Goal: Task Accomplishment & Management: Manage account settings

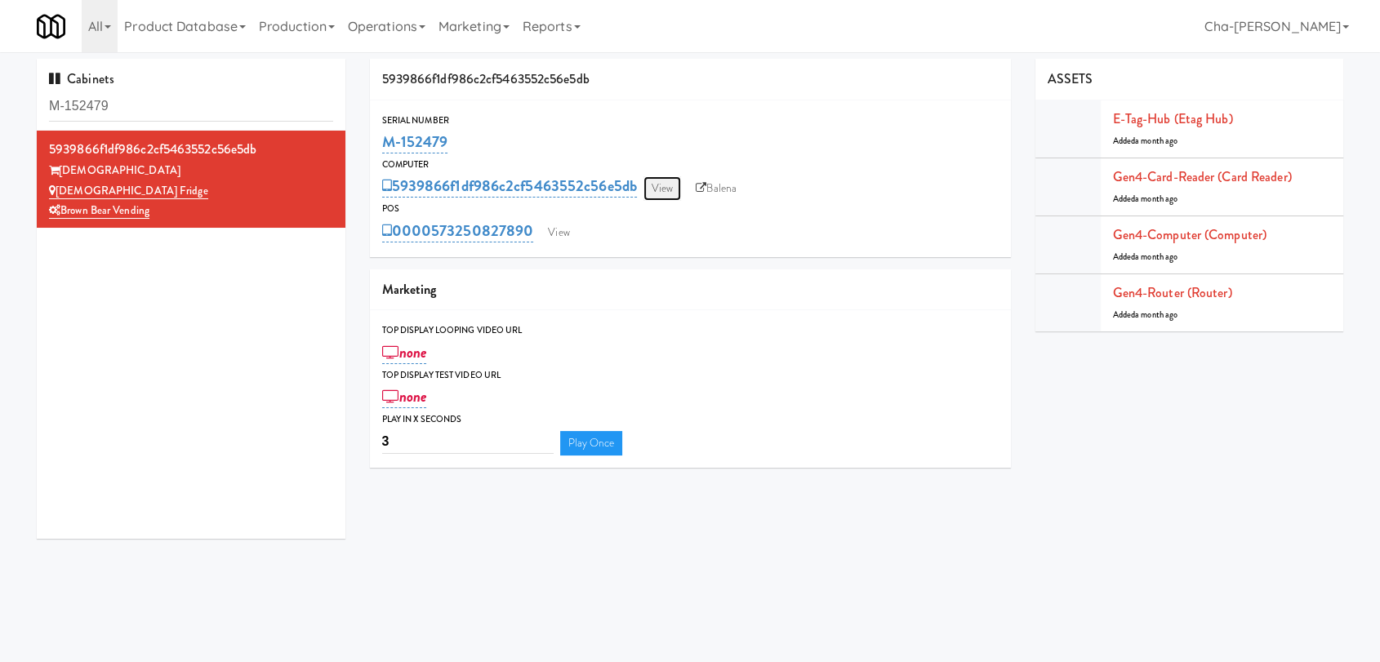
click at [666, 195] on link "View" at bounding box center [662, 188] width 38 height 24
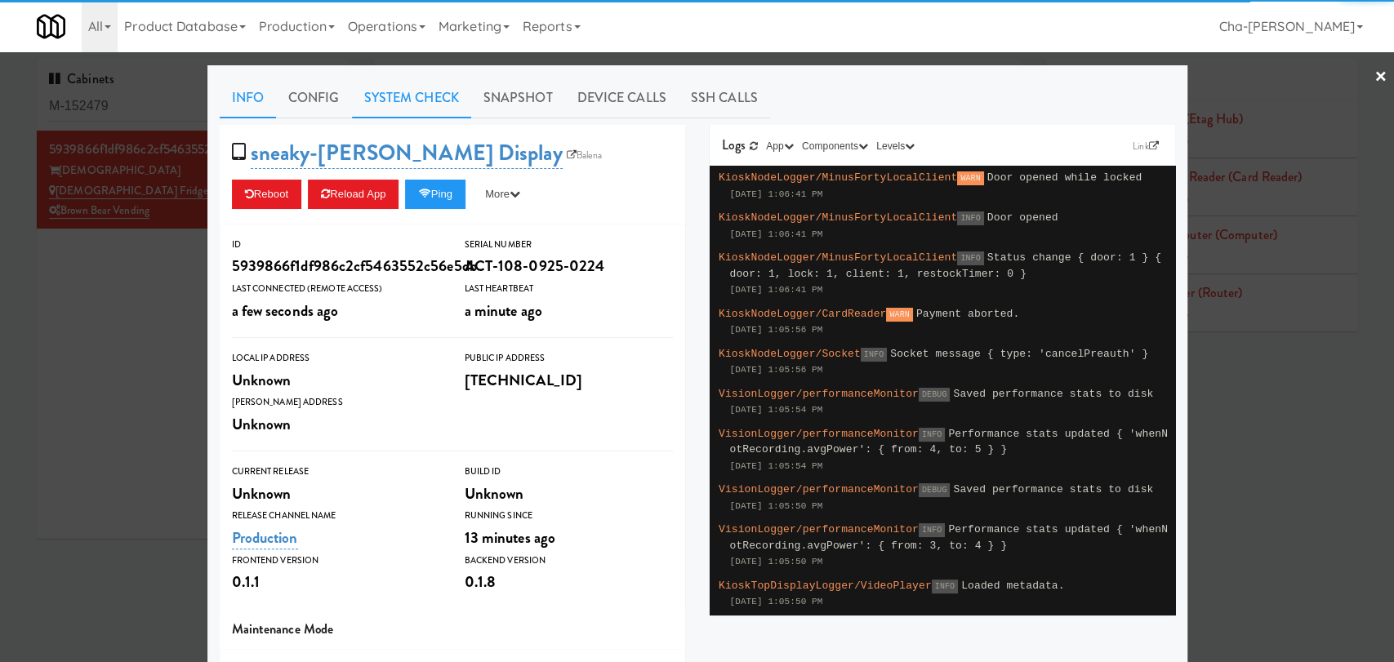
click at [409, 99] on link "System Check" at bounding box center [411, 98] width 119 height 41
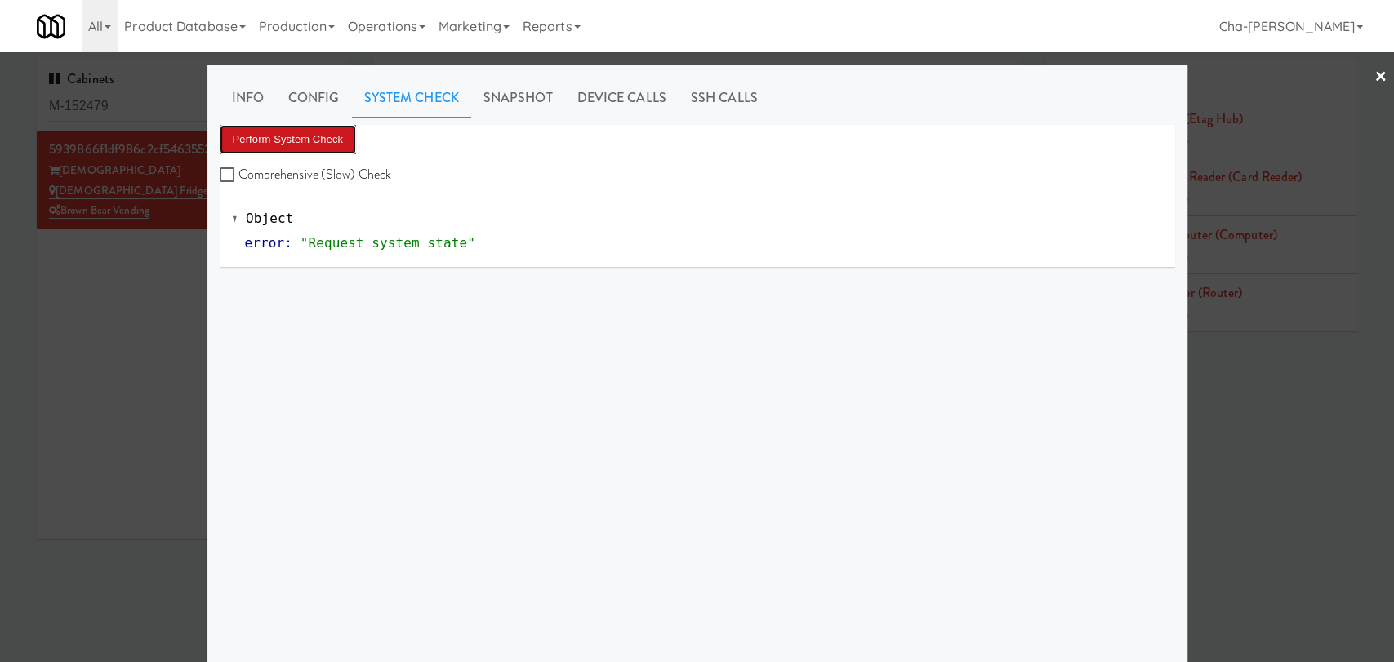
click at [317, 129] on button "Perform System Check" at bounding box center [288, 139] width 137 height 29
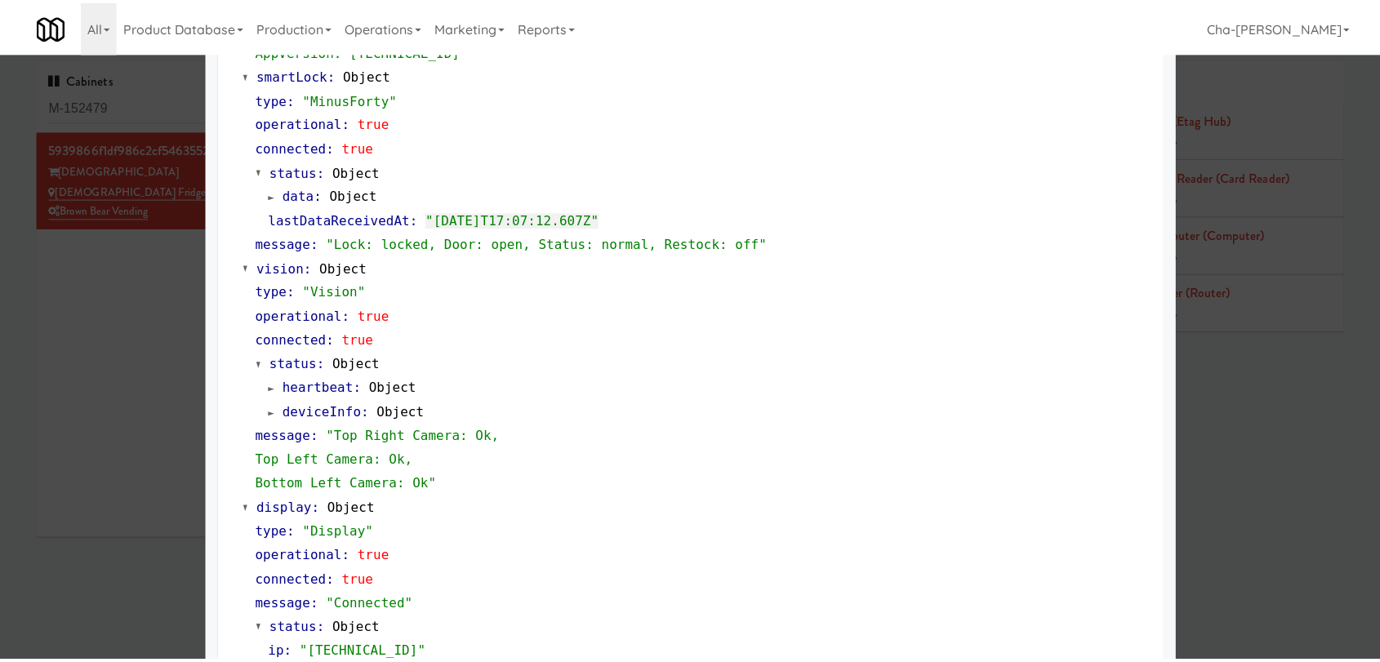
scroll to position [453, 0]
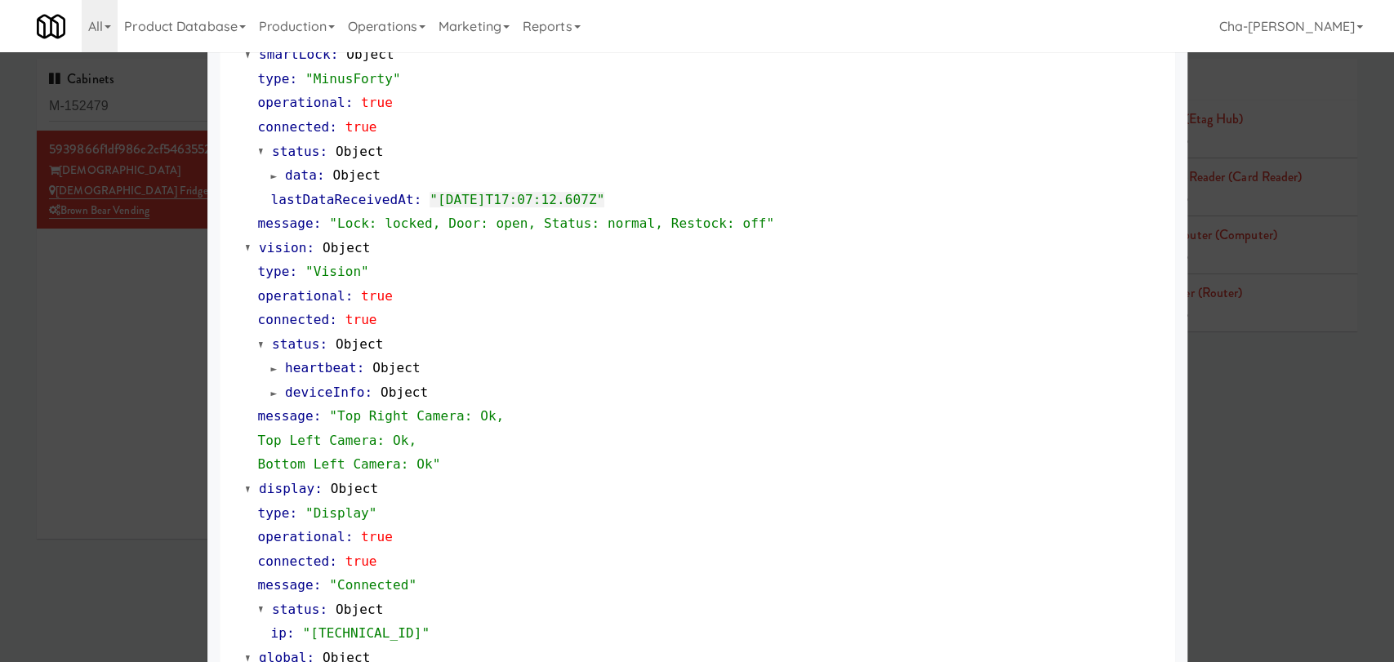
click at [171, 371] on div at bounding box center [697, 331] width 1394 height 662
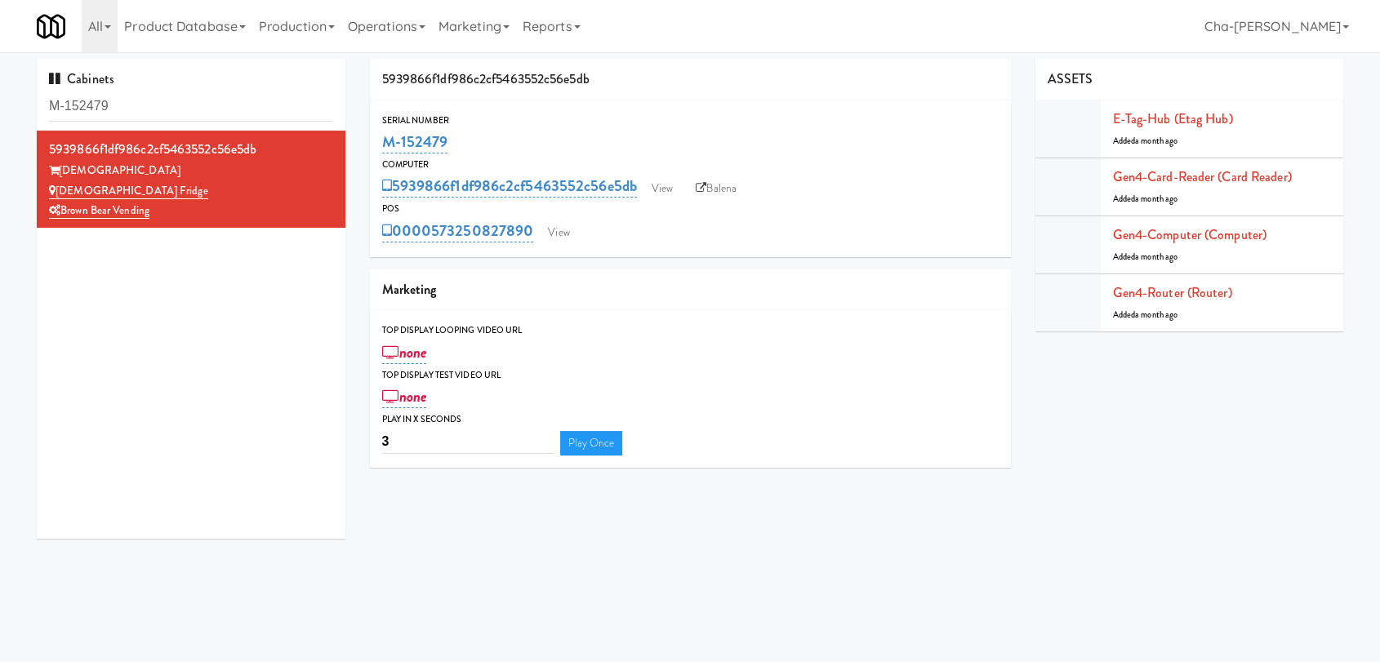
drag, startPoint x: 457, startPoint y: 139, endPoint x: 370, endPoint y: 147, distance: 87.7
click at [370, 147] on div "Serial Number M-152479" at bounding box center [690, 135] width 641 height 44
copy link "M-152479"
drag, startPoint x: 152, startPoint y: 186, endPoint x: 58, endPoint y: 191, distance: 94.0
click at [58, 191] on div "[DEMOGRAPHIC_DATA] Fridge" at bounding box center [191, 191] width 284 height 20
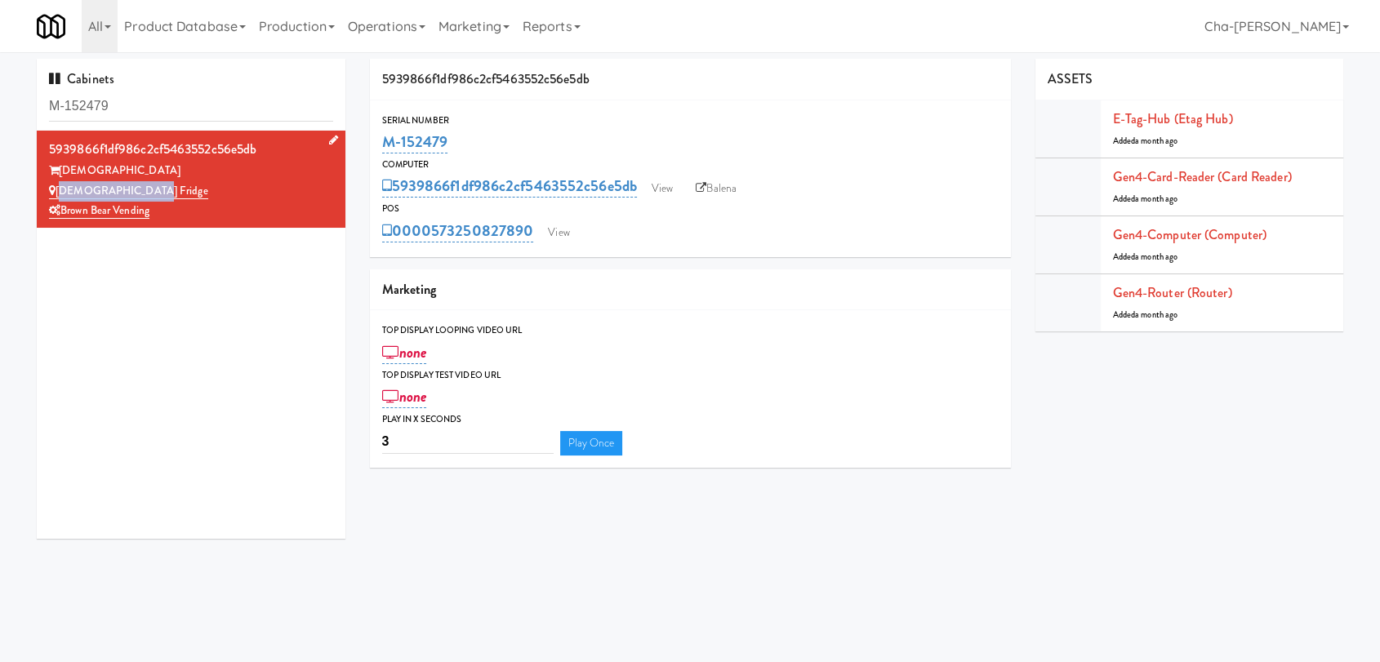
copy link "[DEMOGRAPHIC_DATA] Fridge"
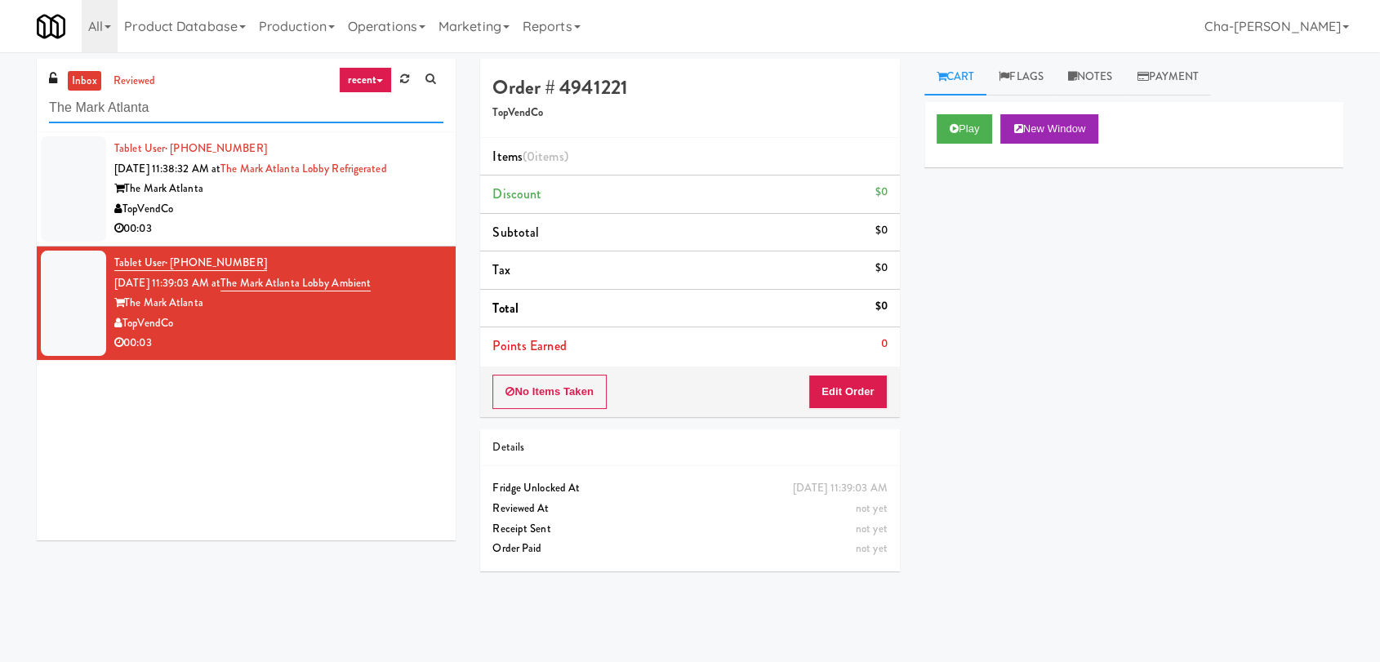
click at [212, 113] on input "The Mark Atlanta" at bounding box center [246, 108] width 394 height 30
paste input "M-152479"
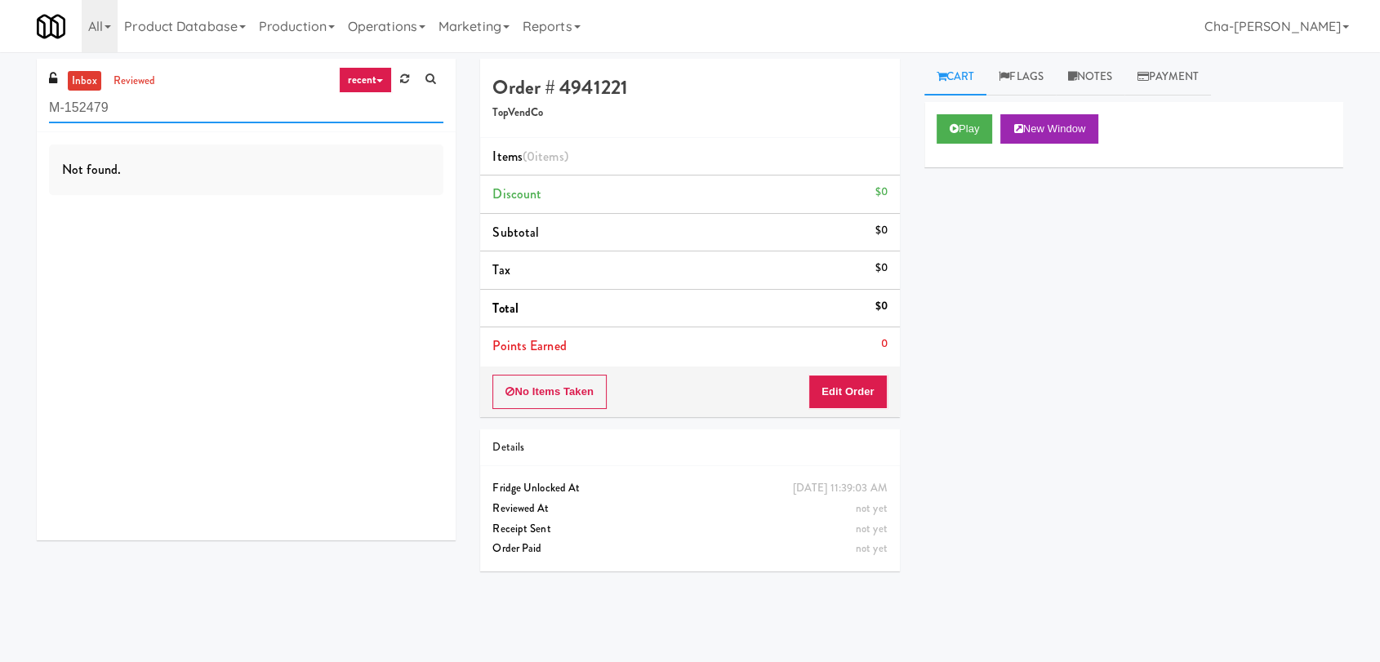
click at [124, 116] on input "M-152479" at bounding box center [246, 108] width 394 height 30
click at [124, 115] on input "M-152479" at bounding box center [246, 108] width 394 height 30
paste input "Teamsters Fridge"
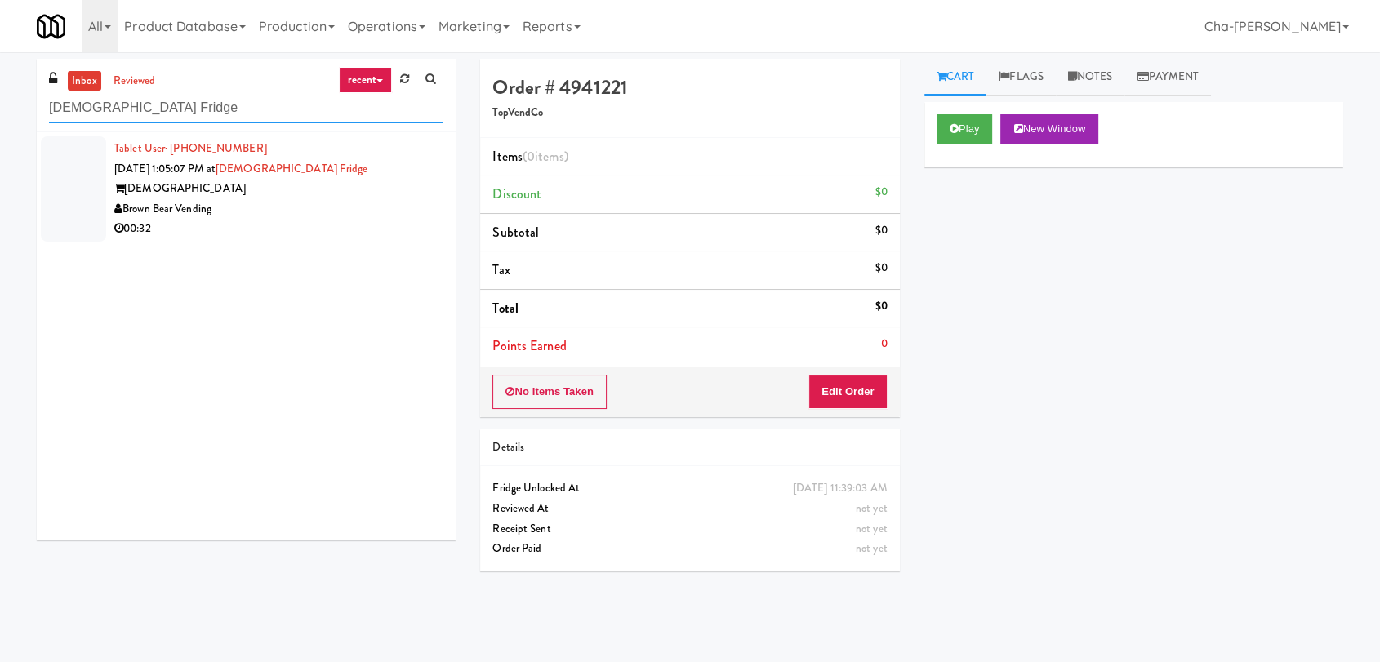
type input "Teamsters Fridge"
click at [301, 216] on div "Brown Bear Vending" at bounding box center [278, 209] width 329 height 20
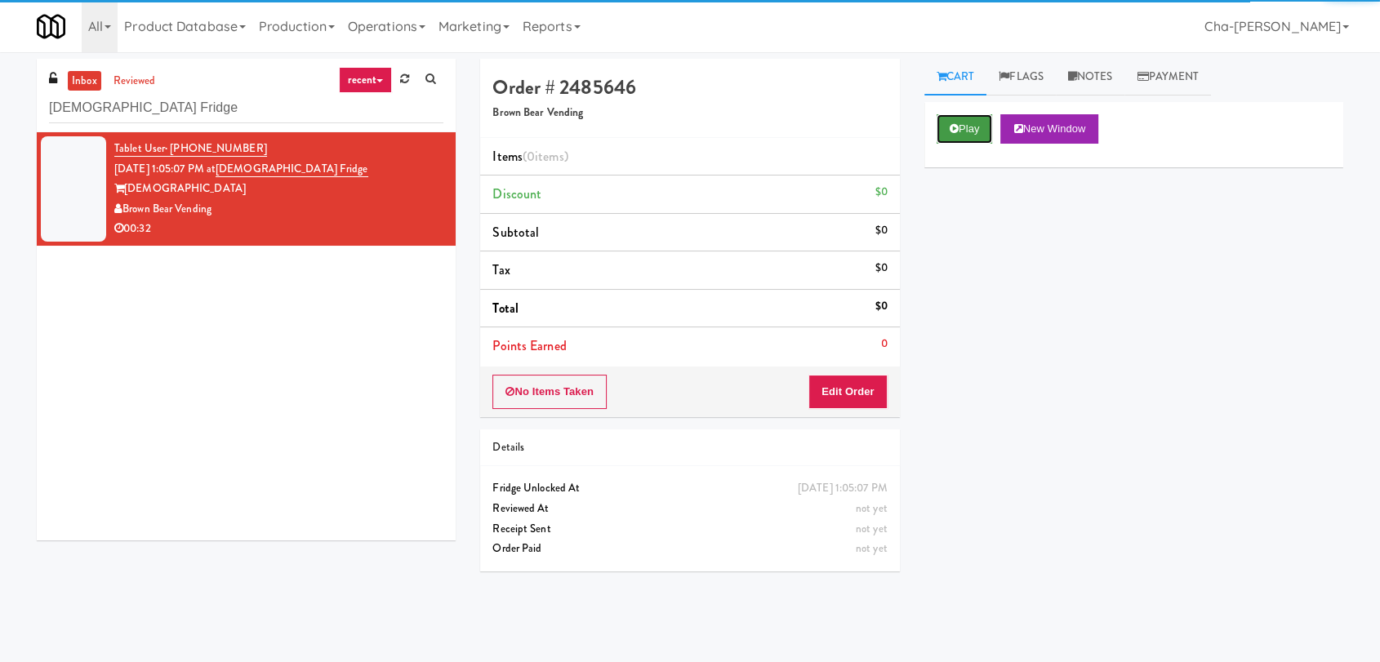
click at [963, 132] on button "Play" at bounding box center [964, 128] width 56 height 29
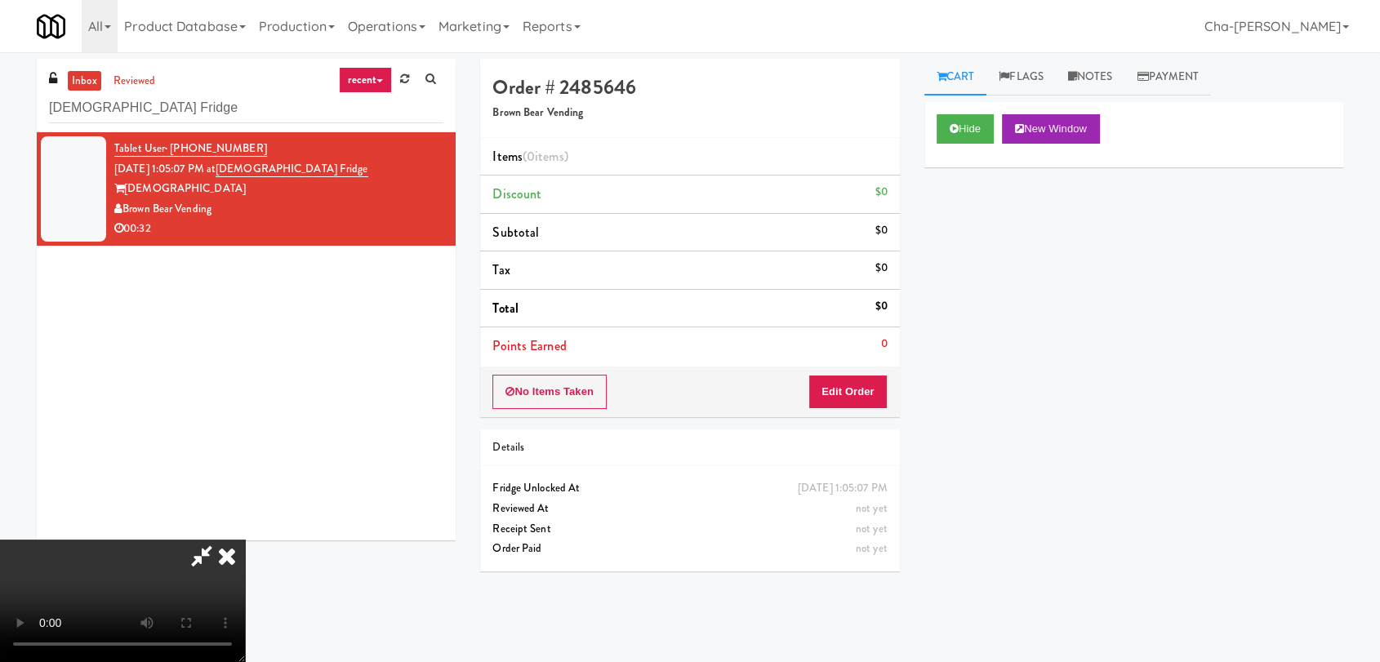
click at [245, 540] on icon at bounding box center [227, 556] width 36 height 33
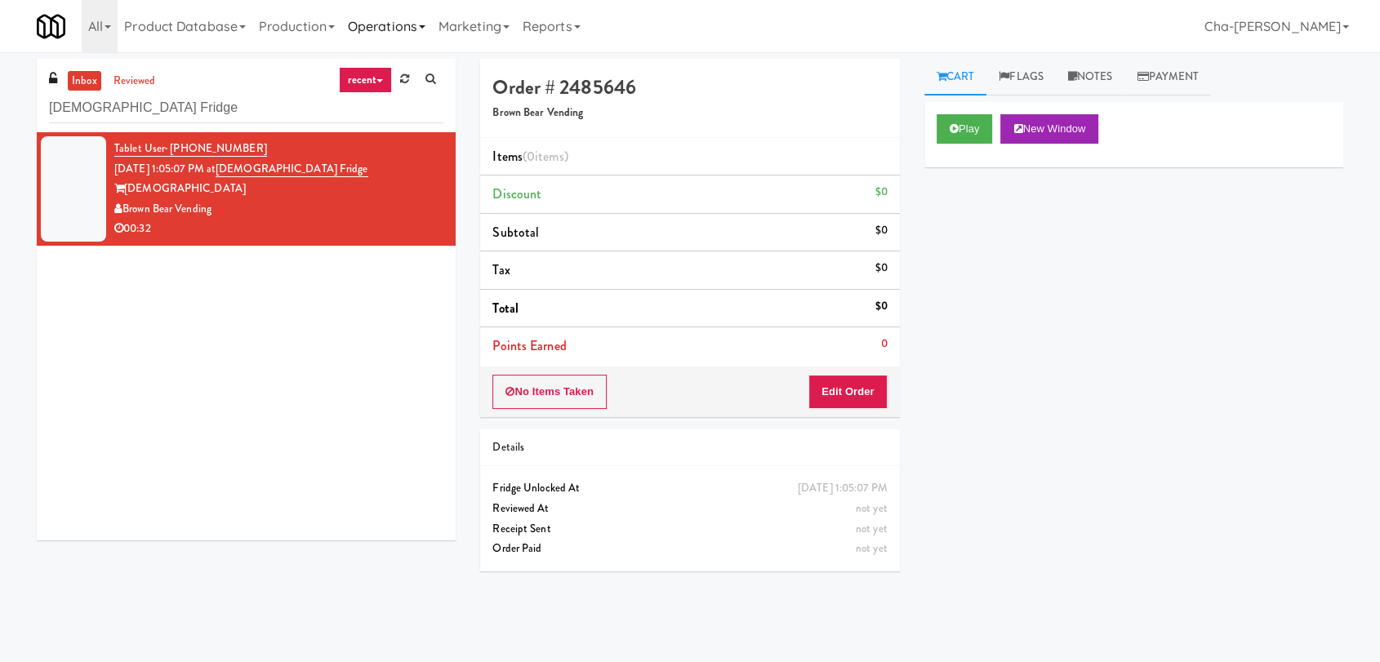
click at [417, 29] on link "Operations" at bounding box center [386, 26] width 91 height 52
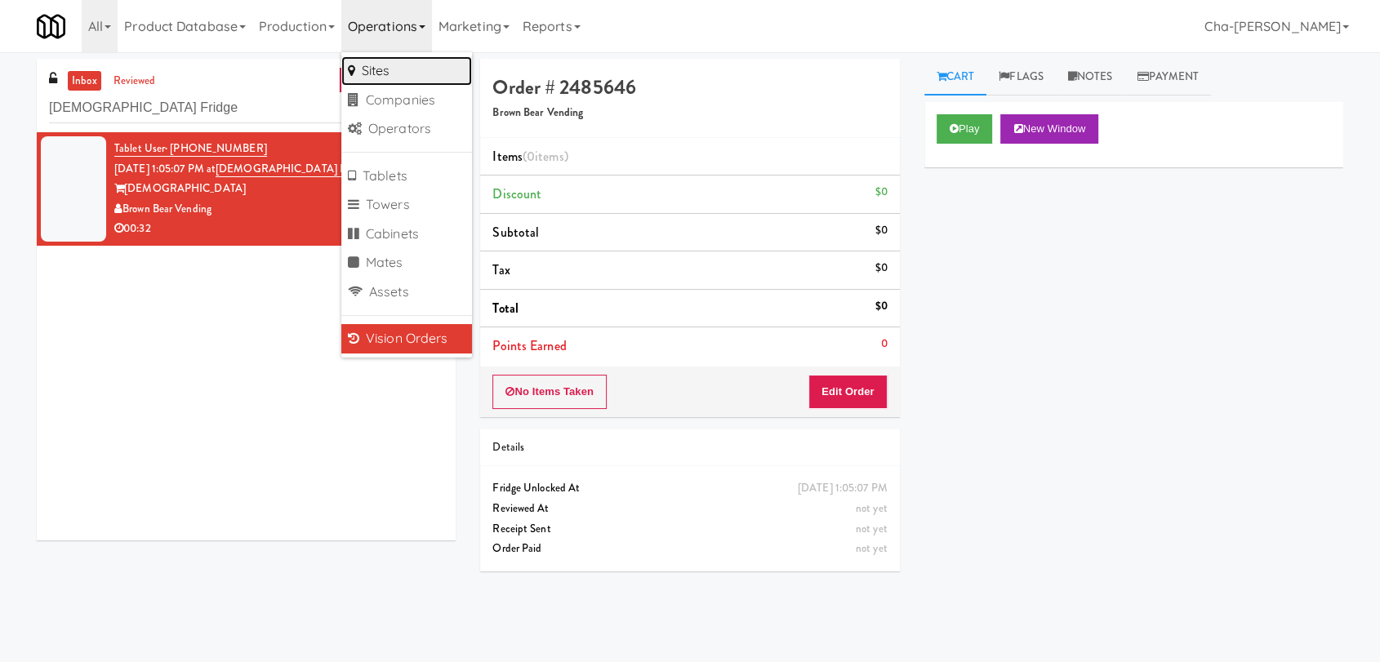
click at [372, 77] on link "Sites" at bounding box center [406, 70] width 131 height 29
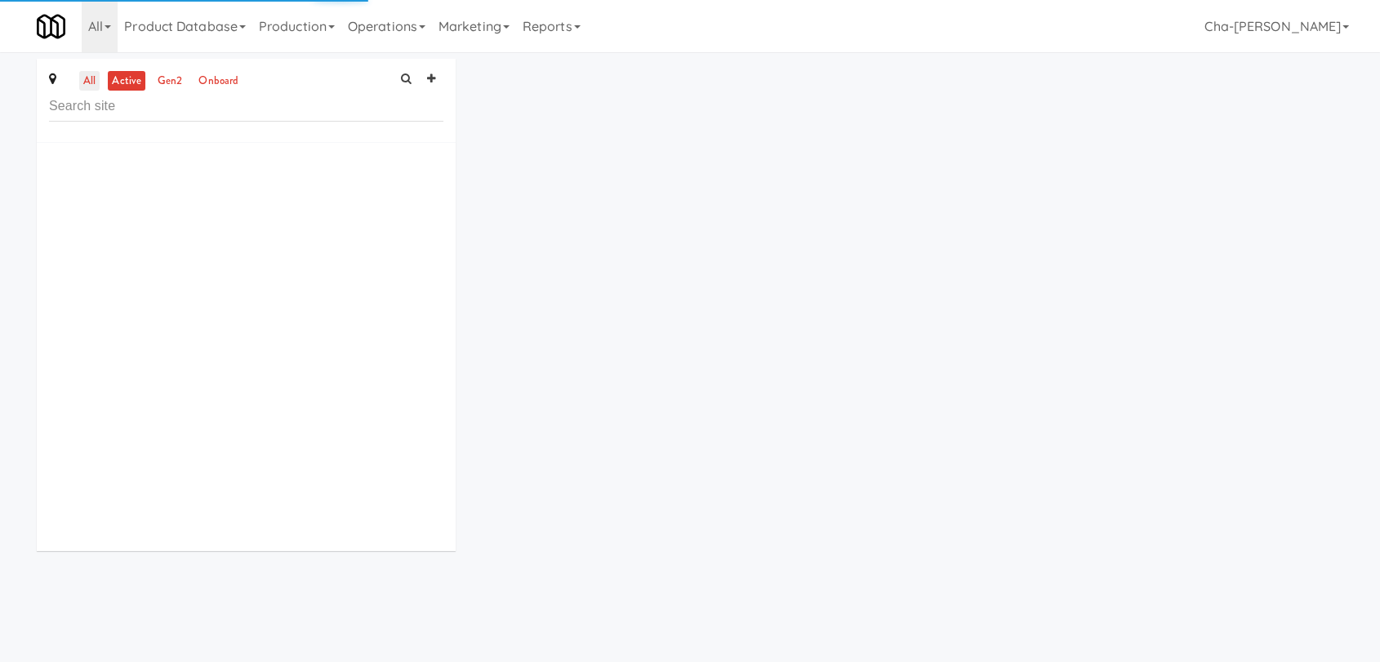
click at [89, 82] on link "all" at bounding box center [89, 81] width 20 height 20
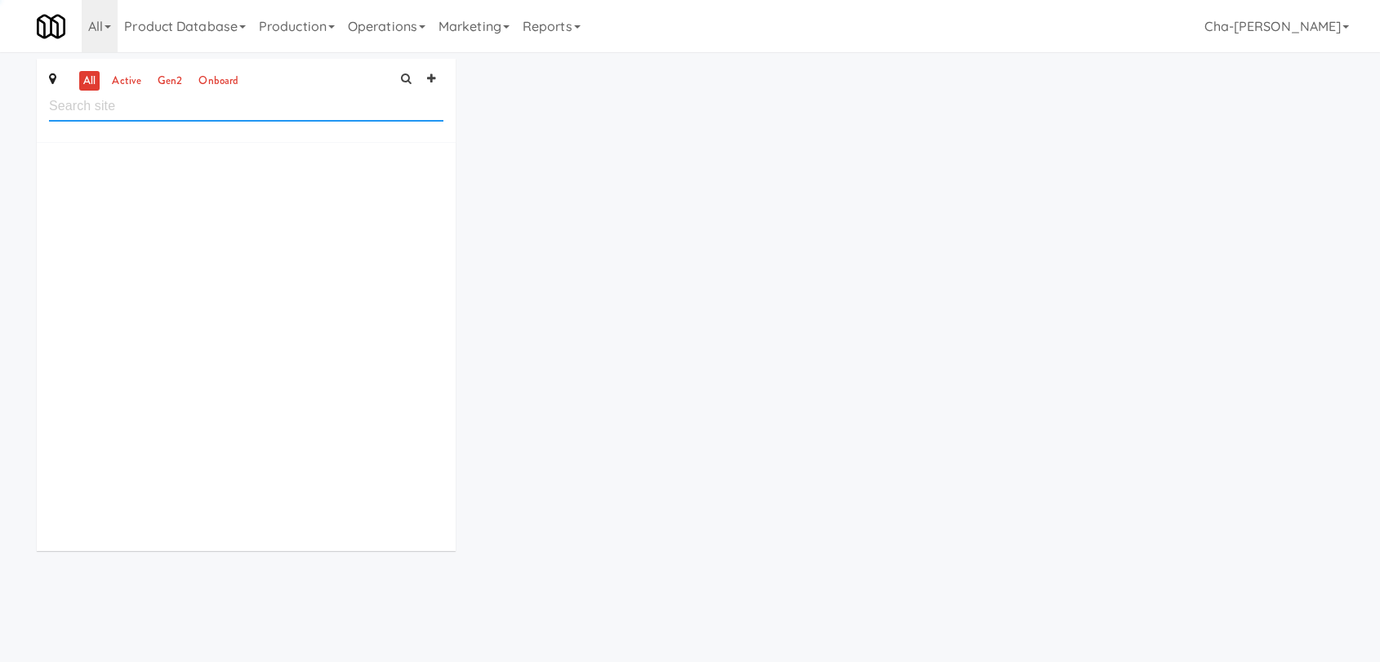
click at [91, 106] on input "text" at bounding box center [246, 106] width 394 height 30
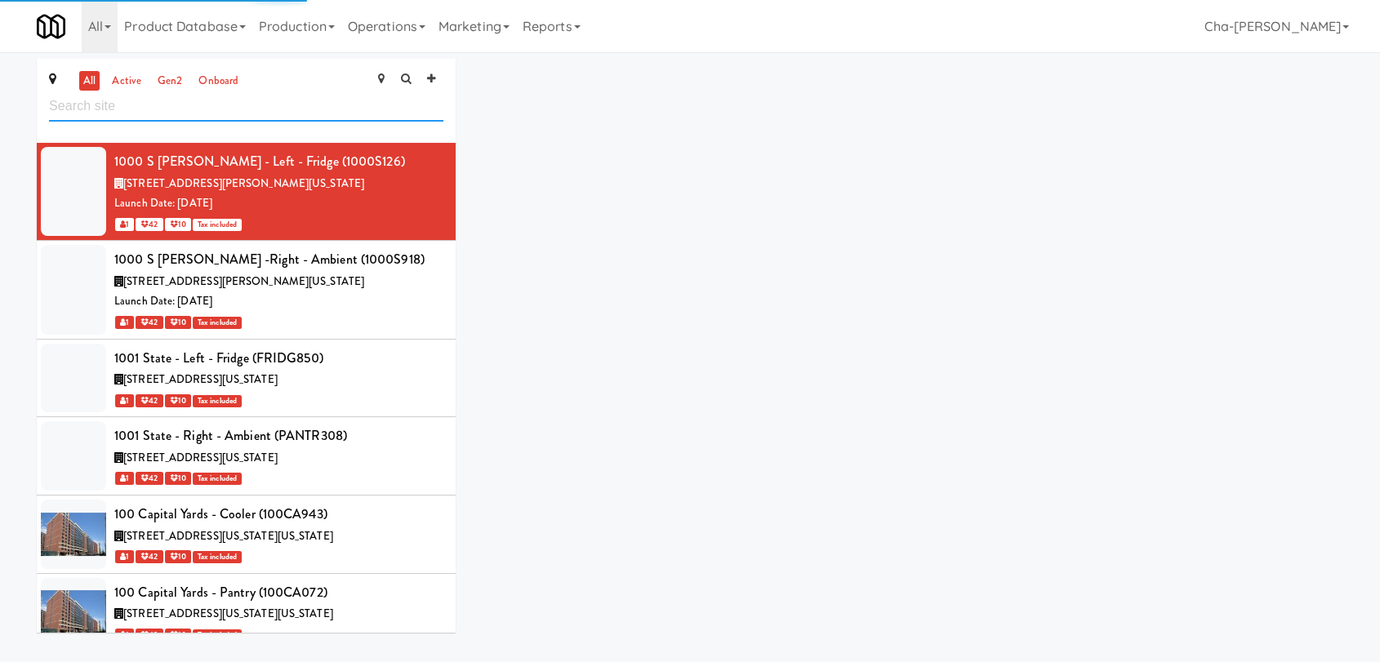
paste input "Teamsters Fridge"
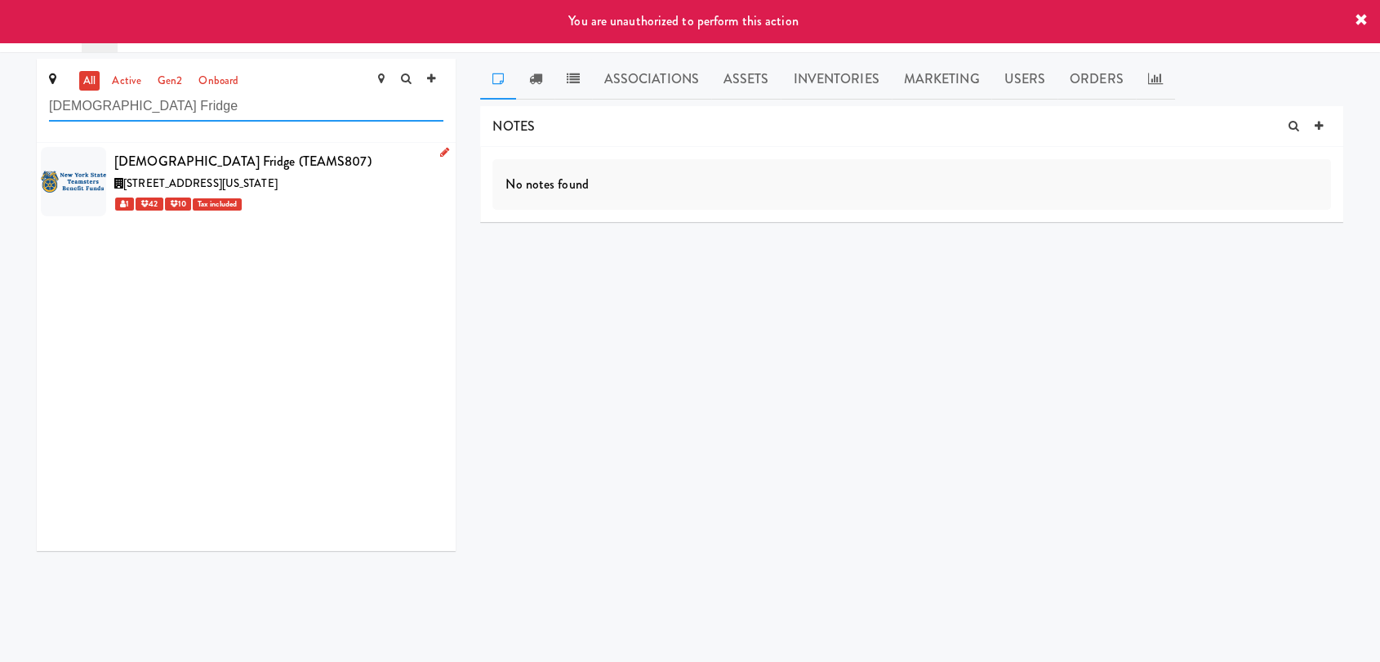
type input "Teamsters Fridge"
click at [440, 150] on icon at bounding box center [444, 152] width 9 height 11
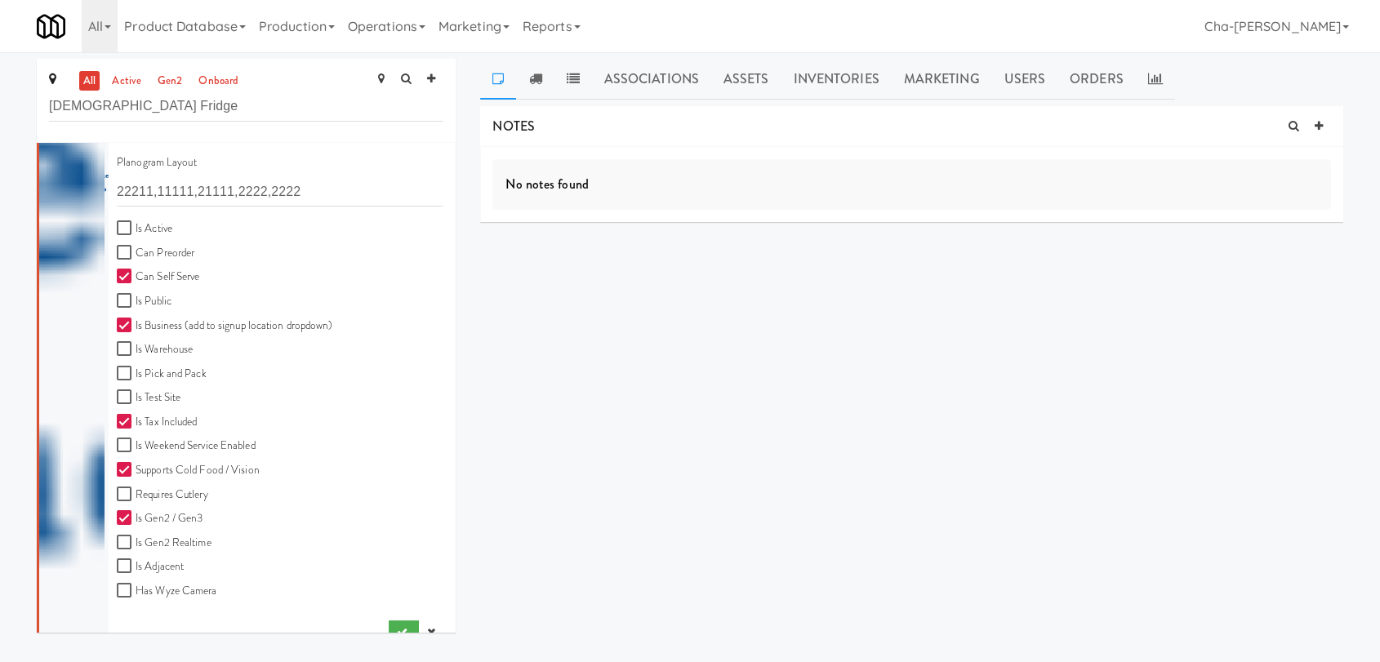
scroll to position [452, 0]
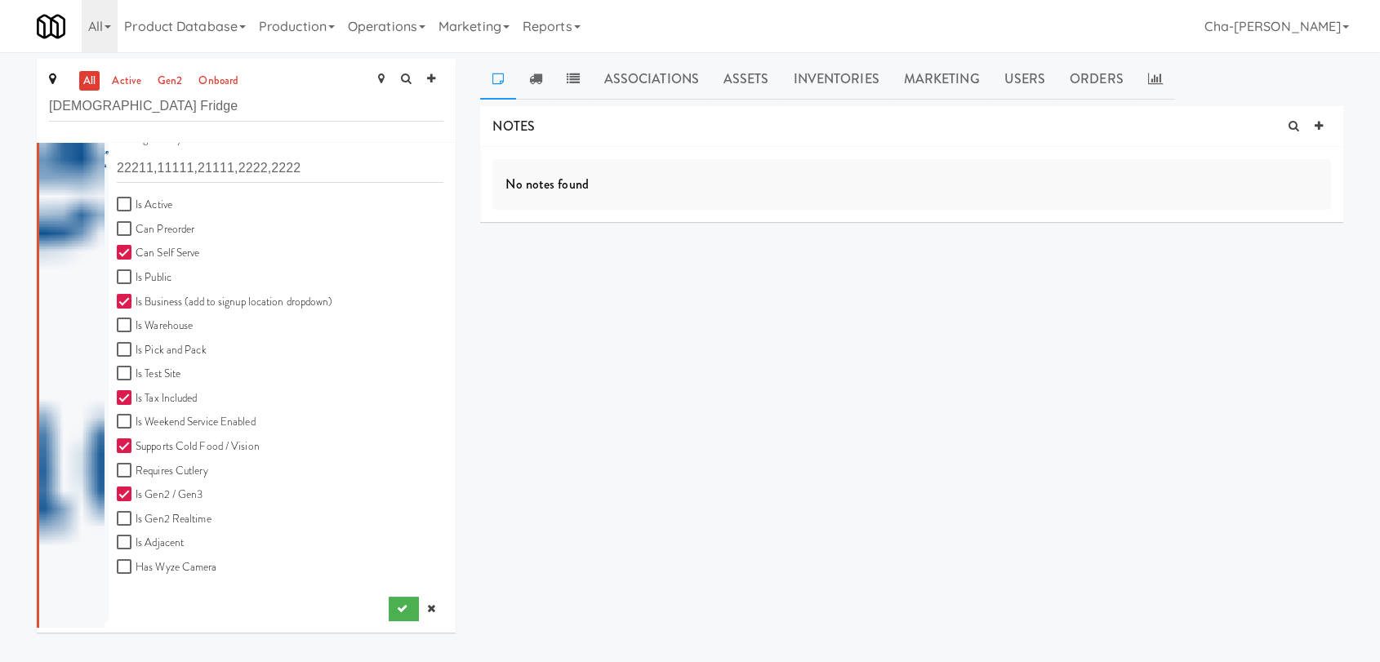
click at [149, 205] on label "Is Active" at bounding box center [145, 205] width 56 height 20
click at [136, 205] on input "Is Active" at bounding box center [126, 204] width 19 height 13
checkbox input "true"
click at [395, 603] on button "submit" at bounding box center [404, 609] width 30 height 24
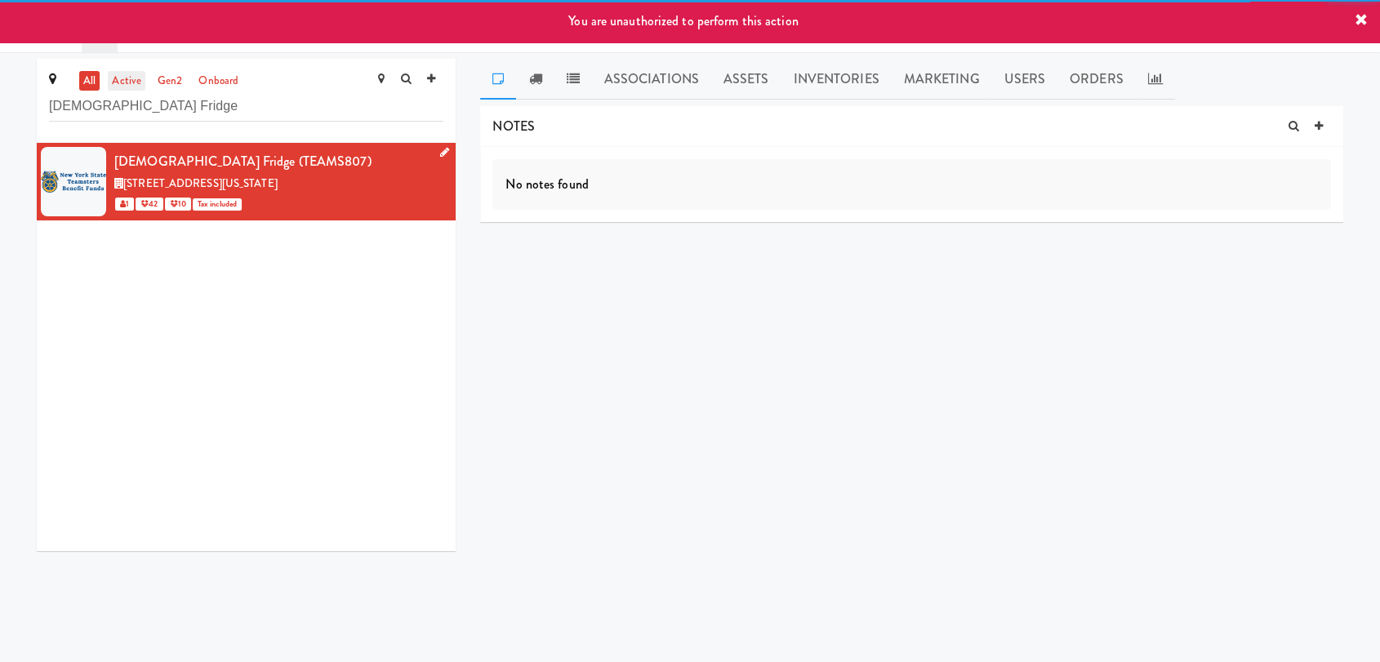
click at [124, 76] on link "active" at bounding box center [127, 81] width 38 height 20
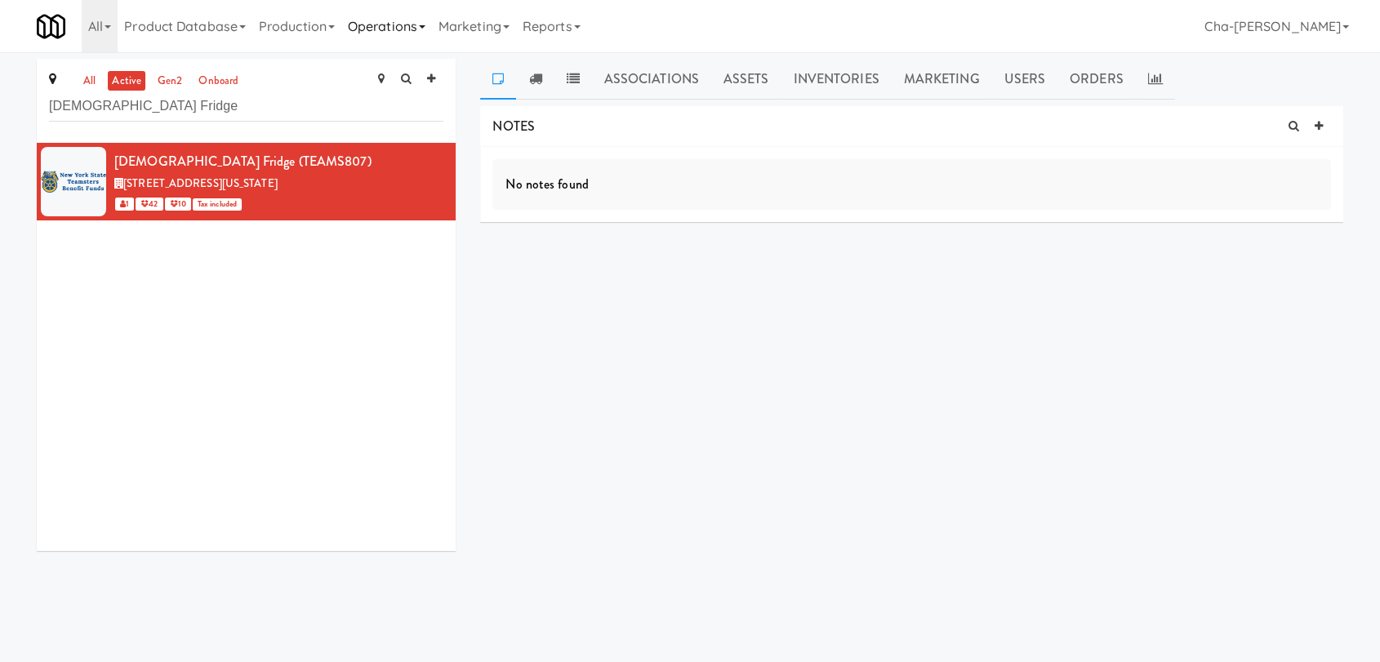
click at [387, 19] on link "Operations" at bounding box center [386, 26] width 91 height 52
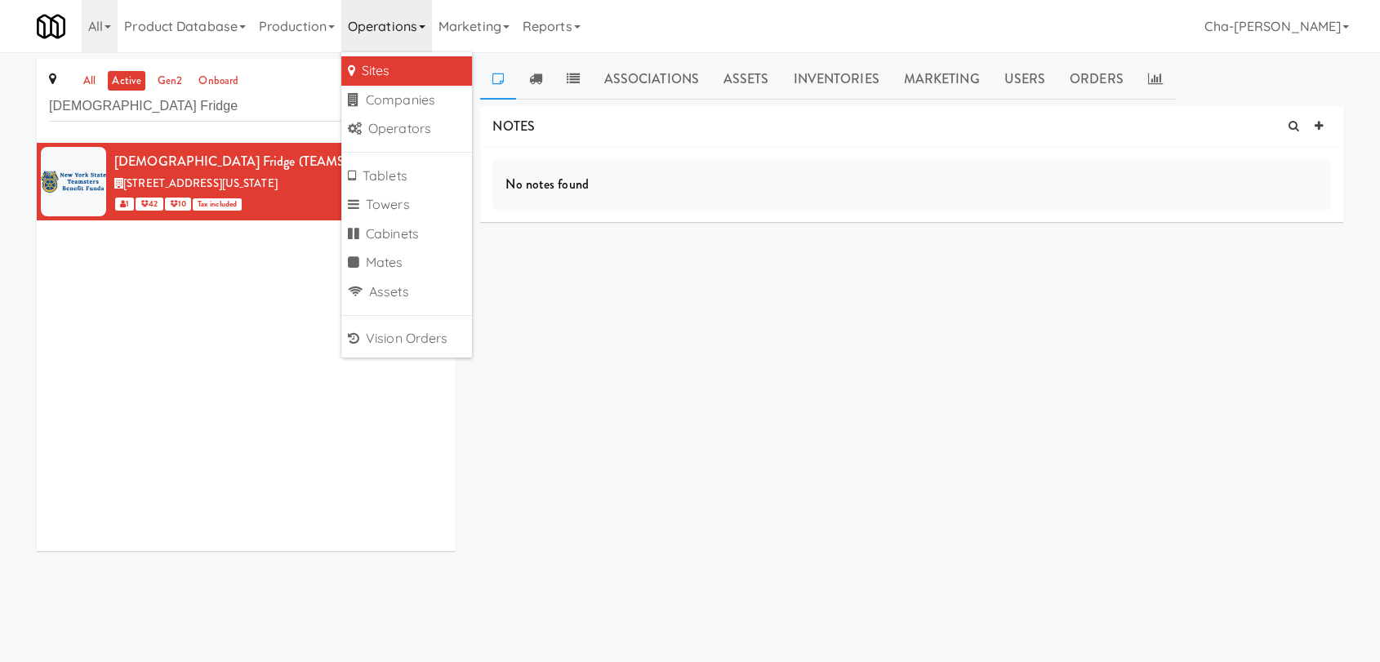
click at [184, 250] on div "Teamsters Fridge (TEAMS807) 151 Northern Concourse, Syracuse New York 1 42 10 T…" at bounding box center [246, 347] width 419 height 408
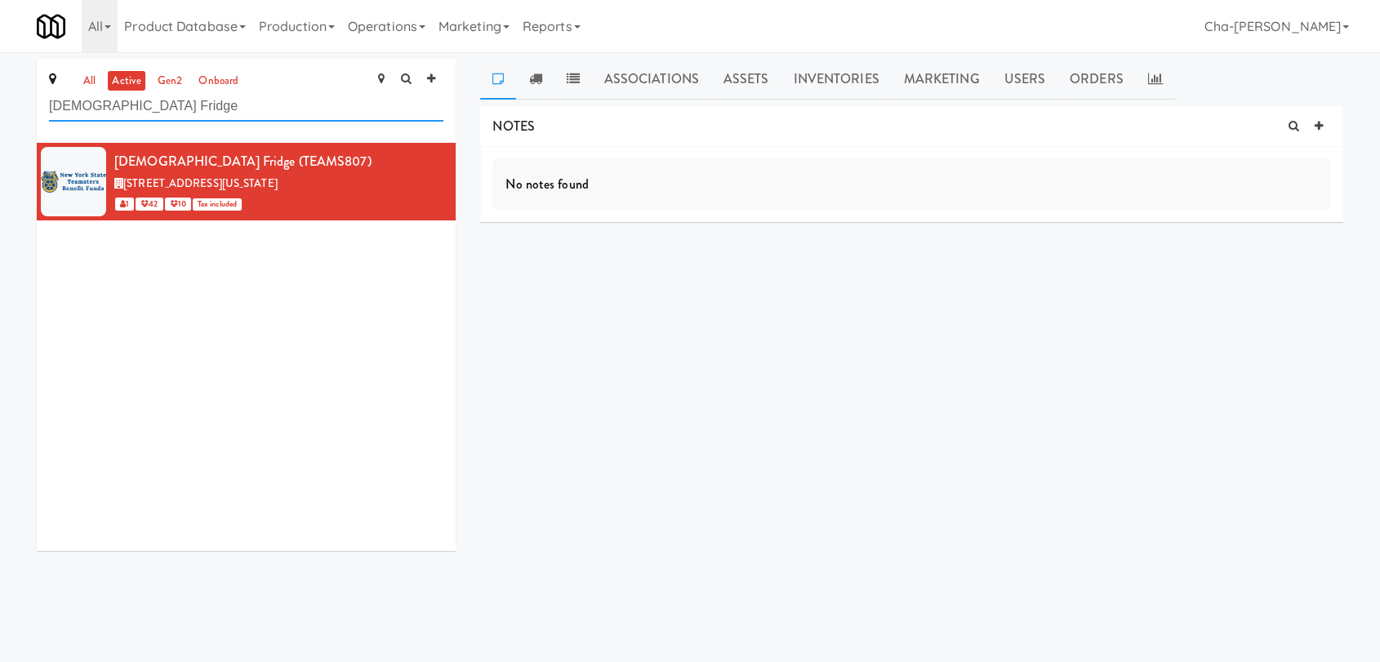
drag, startPoint x: 170, startPoint y: 108, endPoint x: 38, endPoint y: 122, distance: 132.2
click at [38, 122] on div "all active gen2 onboard Teamsters Fridge" at bounding box center [246, 101] width 419 height 84
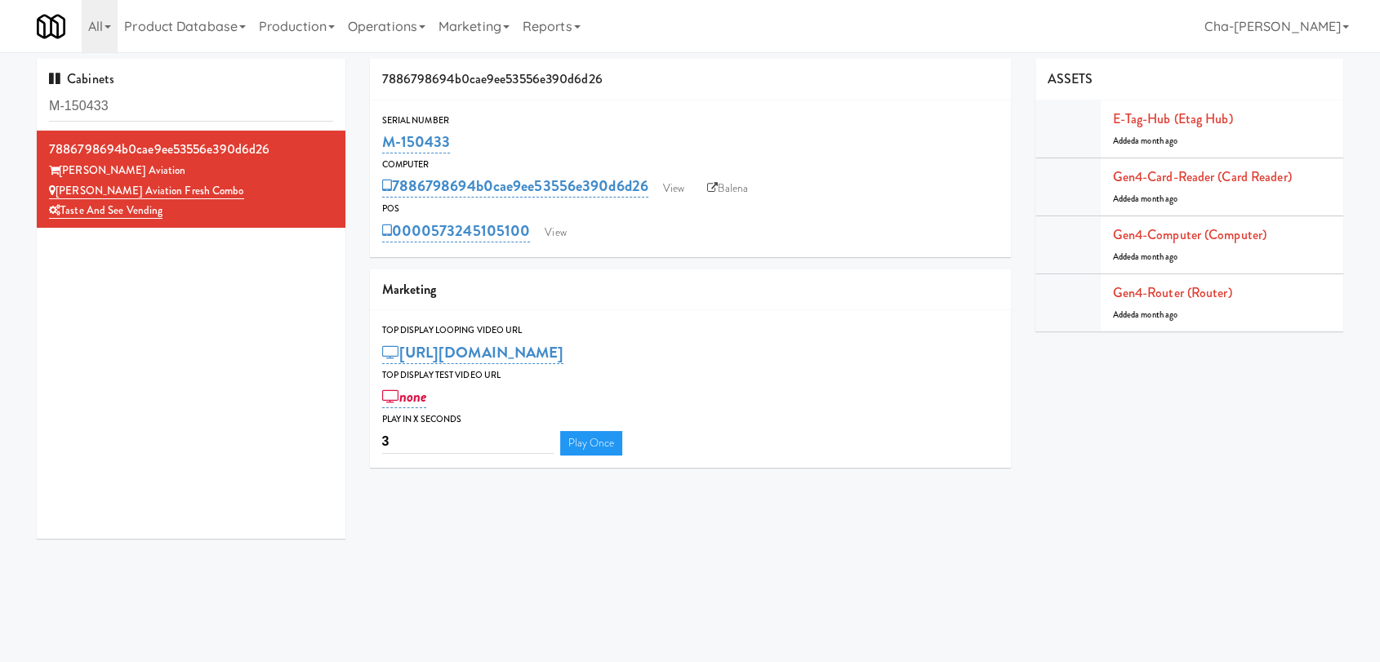
drag, startPoint x: 459, startPoint y: 134, endPoint x: 378, endPoint y: 140, distance: 81.0
click at [378, 140] on div "Serial Number M-150433" at bounding box center [690, 135] width 641 height 44
copy link "M-150433"
click at [682, 195] on link "View" at bounding box center [674, 188] width 38 height 24
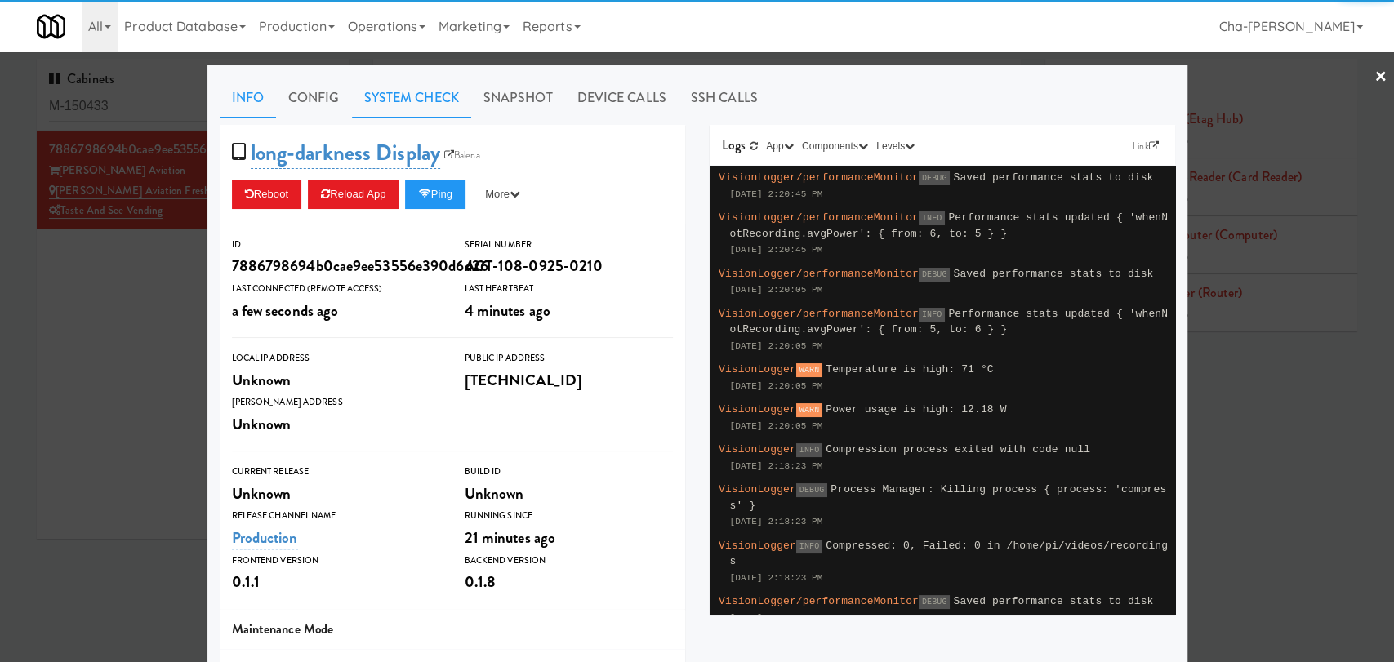
click at [385, 100] on link "System Check" at bounding box center [411, 98] width 119 height 41
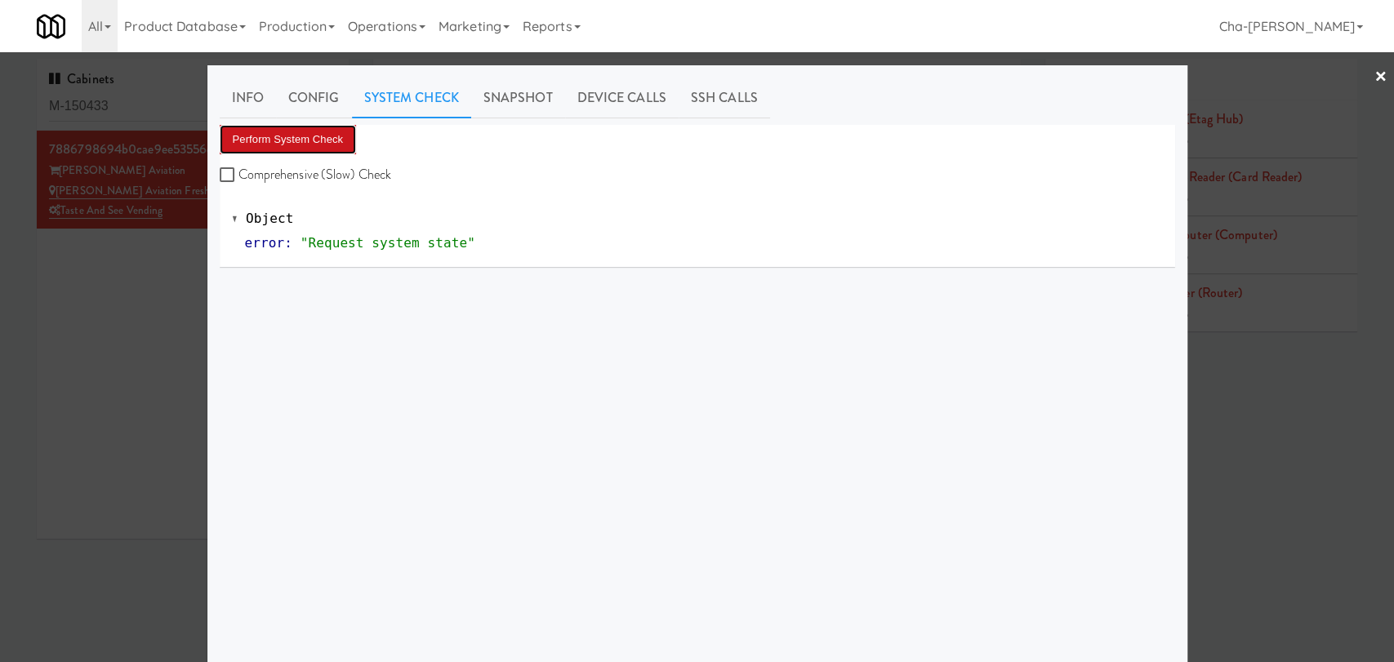
click at [316, 131] on button "Perform System Check" at bounding box center [288, 139] width 137 height 29
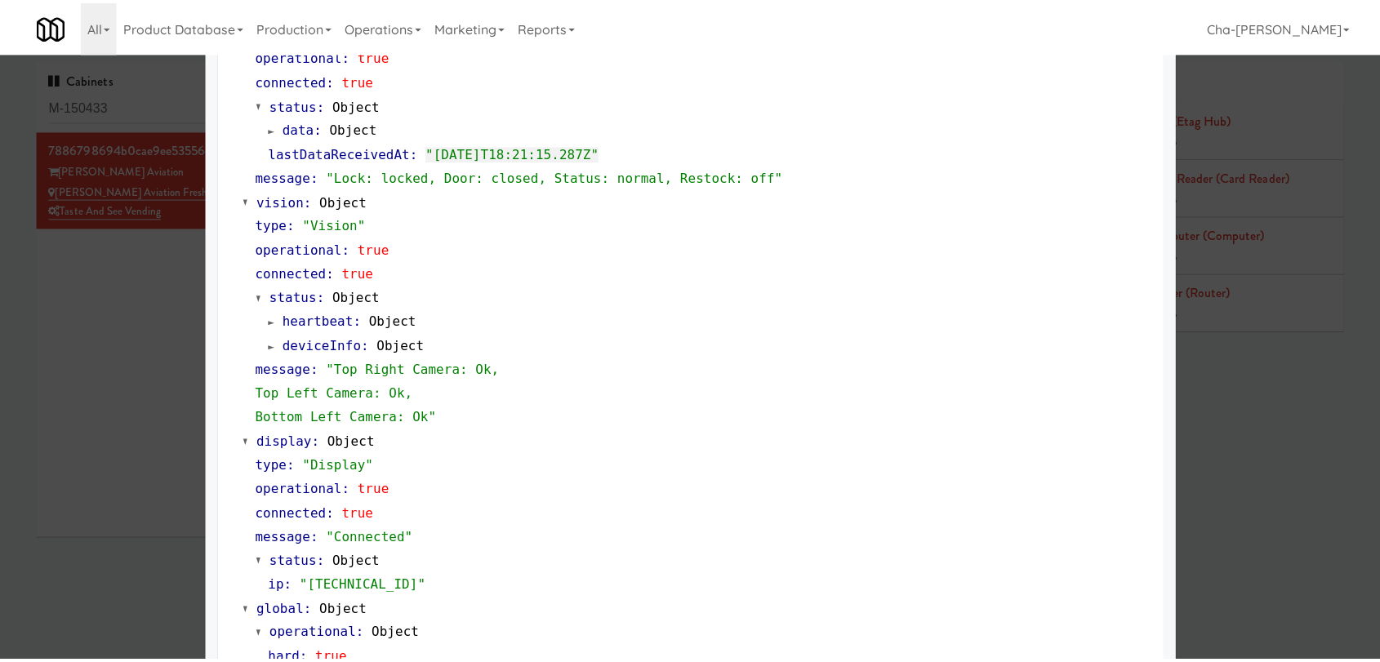
scroll to position [606, 0]
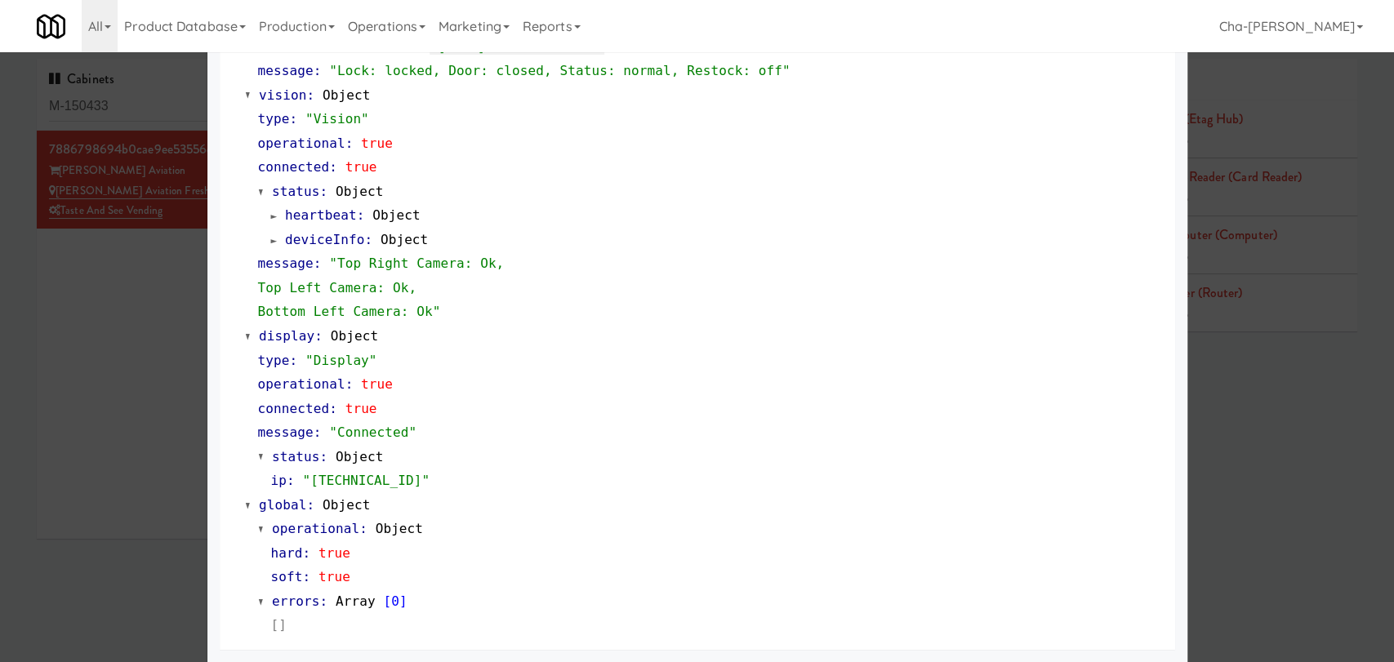
click at [118, 346] on div at bounding box center [697, 331] width 1394 height 662
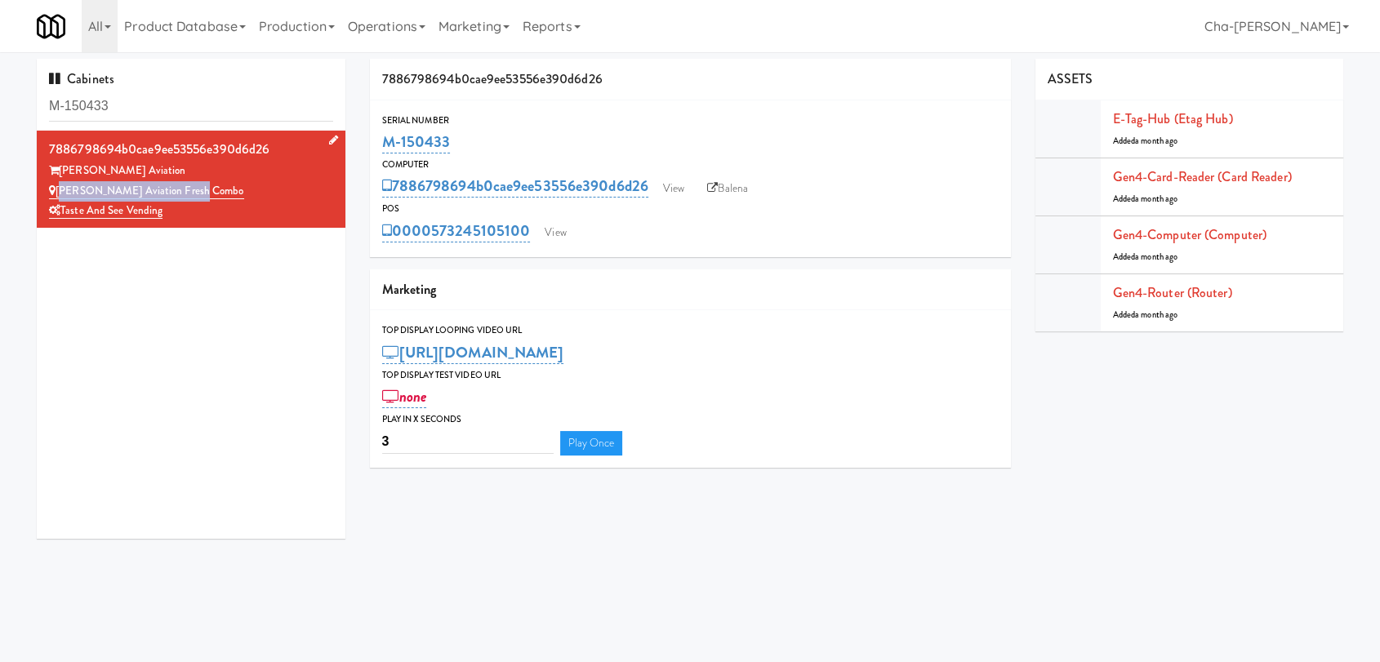
drag, startPoint x: 207, startPoint y: 188, endPoint x: 56, endPoint y: 197, distance: 150.5
click at [56, 197] on div "[PERSON_NAME] Aviation Fresh Combo" at bounding box center [191, 191] width 284 height 20
copy link "[PERSON_NAME] Aviation Fresh Combo"
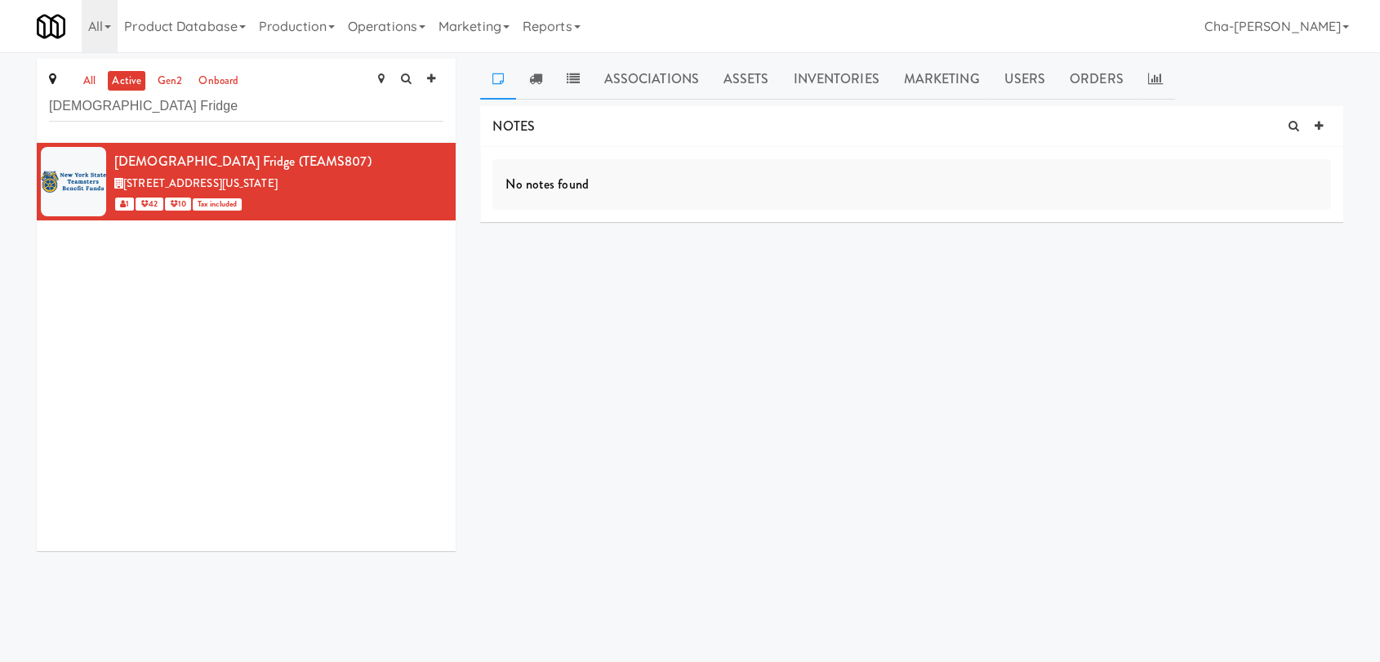
click at [193, 100] on input "[DEMOGRAPHIC_DATA] Fridge" at bounding box center [246, 106] width 394 height 30
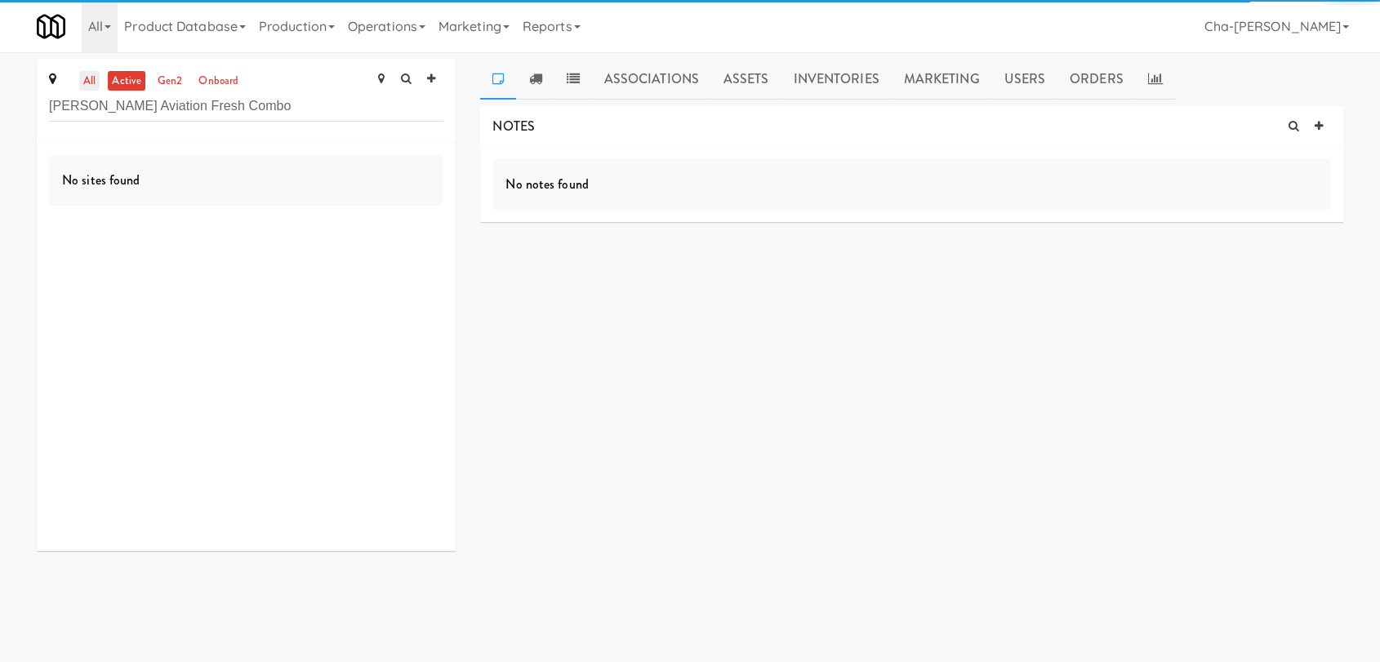
type input "[PERSON_NAME] Aviation Fresh Combo"
click at [90, 78] on link "all" at bounding box center [89, 81] width 20 height 20
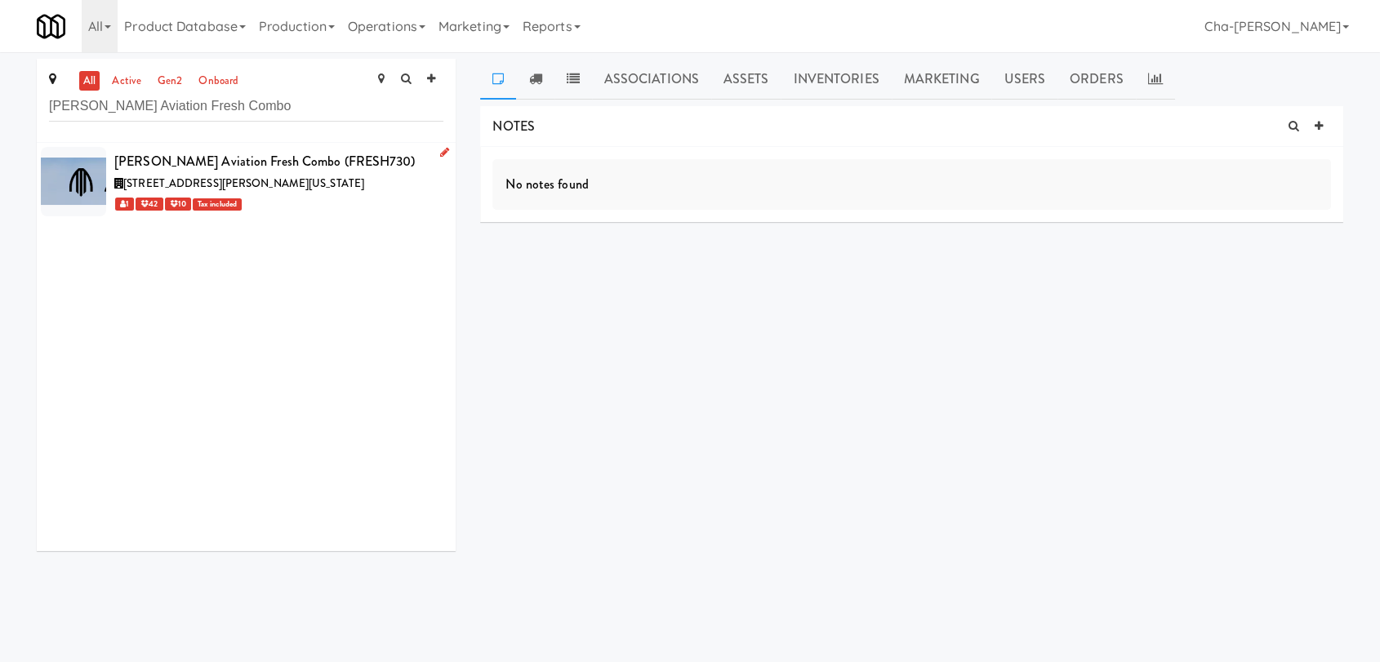
click at [440, 149] on icon at bounding box center [444, 152] width 9 height 11
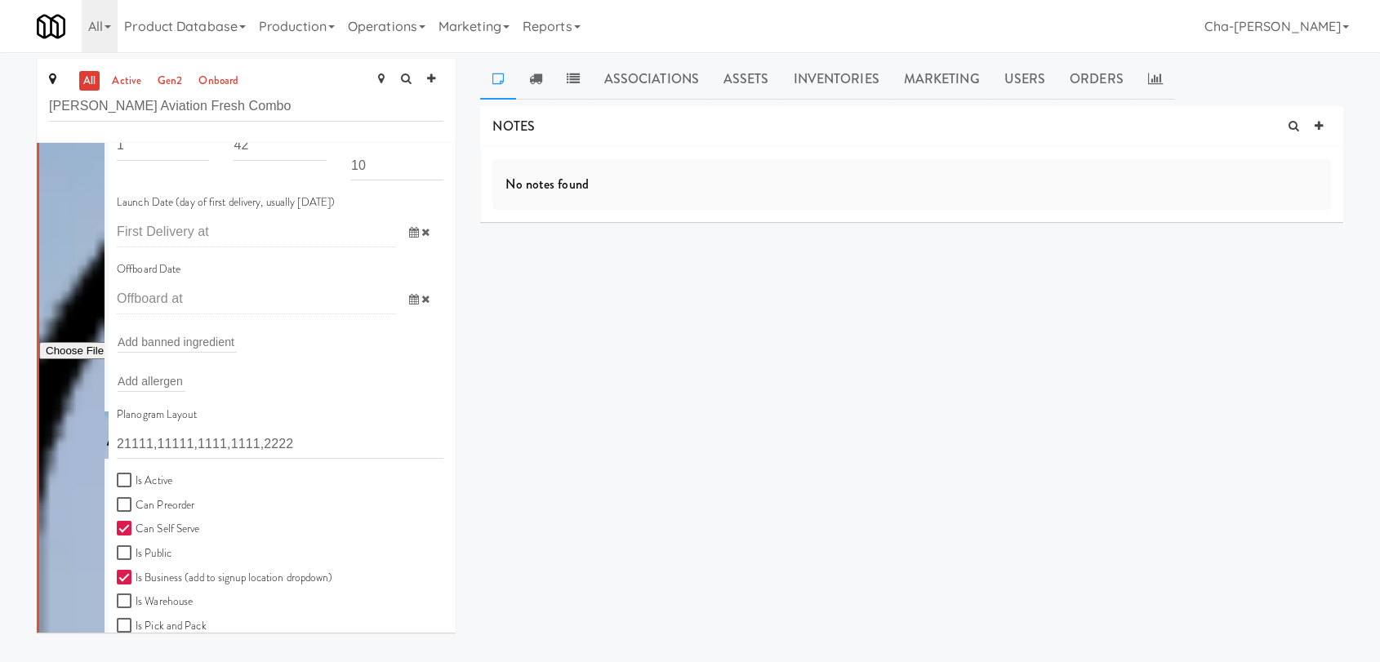
scroll to position [362, 0]
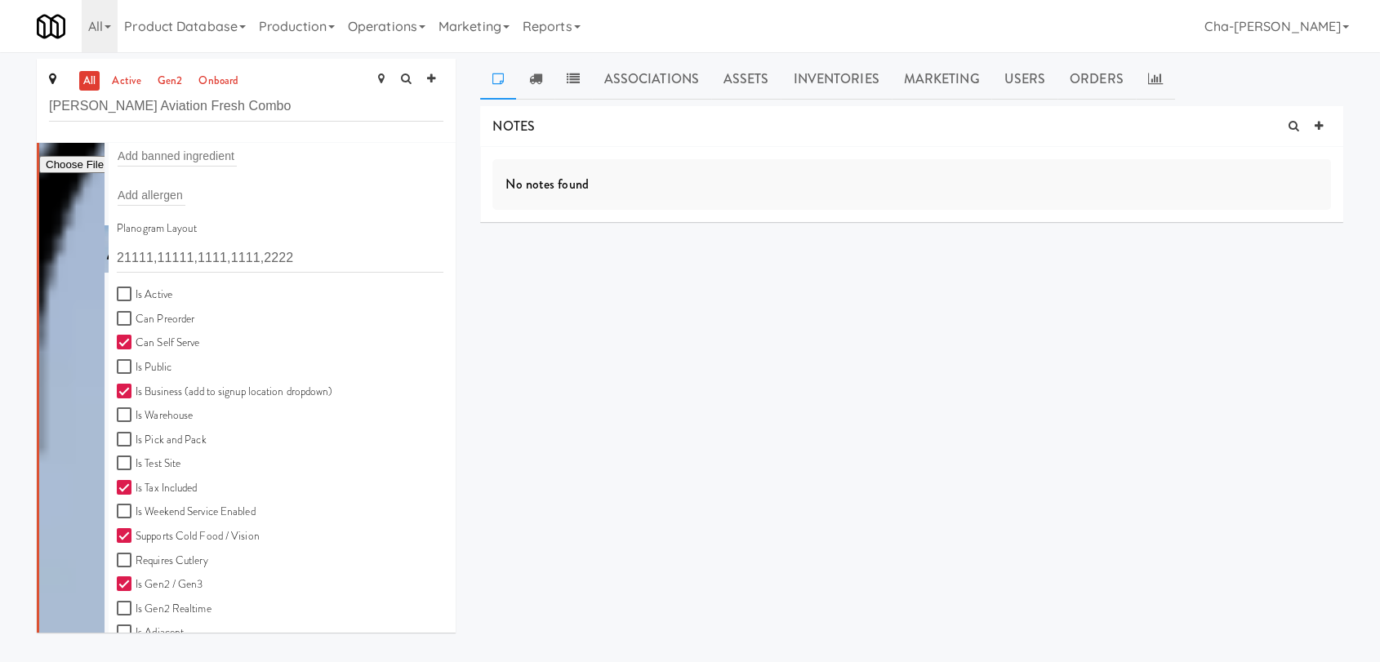
click at [162, 288] on label "Is Active" at bounding box center [145, 295] width 56 height 20
click at [136, 288] on input "Is Active" at bounding box center [126, 294] width 19 height 13
checkbox input "true"
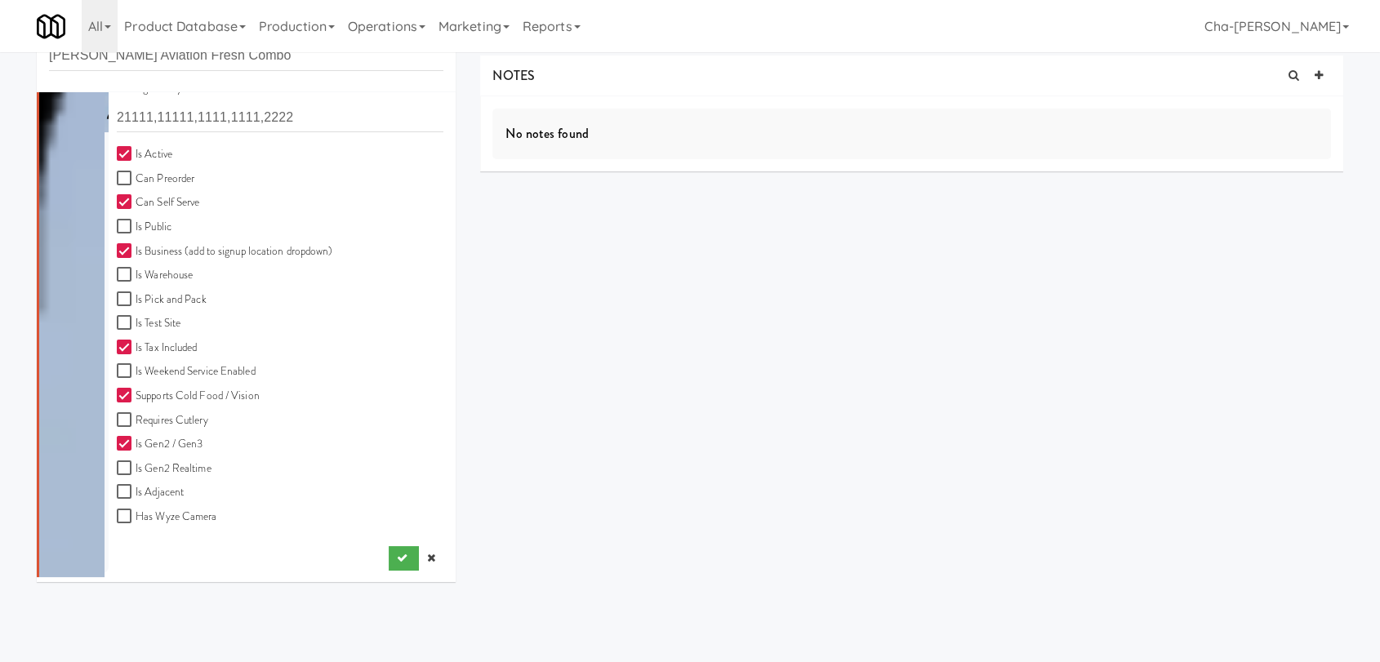
scroll to position [52, 0]
click at [389, 548] on button "submit" at bounding box center [404, 557] width 30 height 24
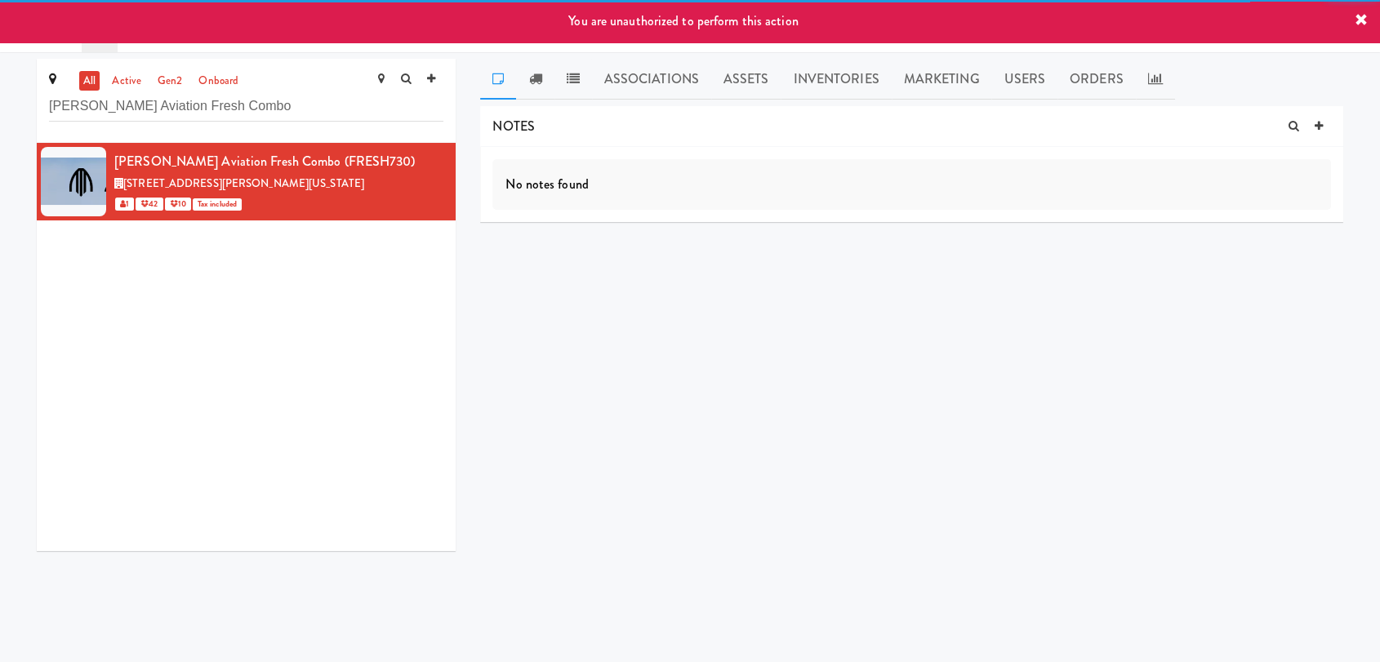
click at [1365, 23] on icon at bounding box center [1360, 20] width 13 height 13
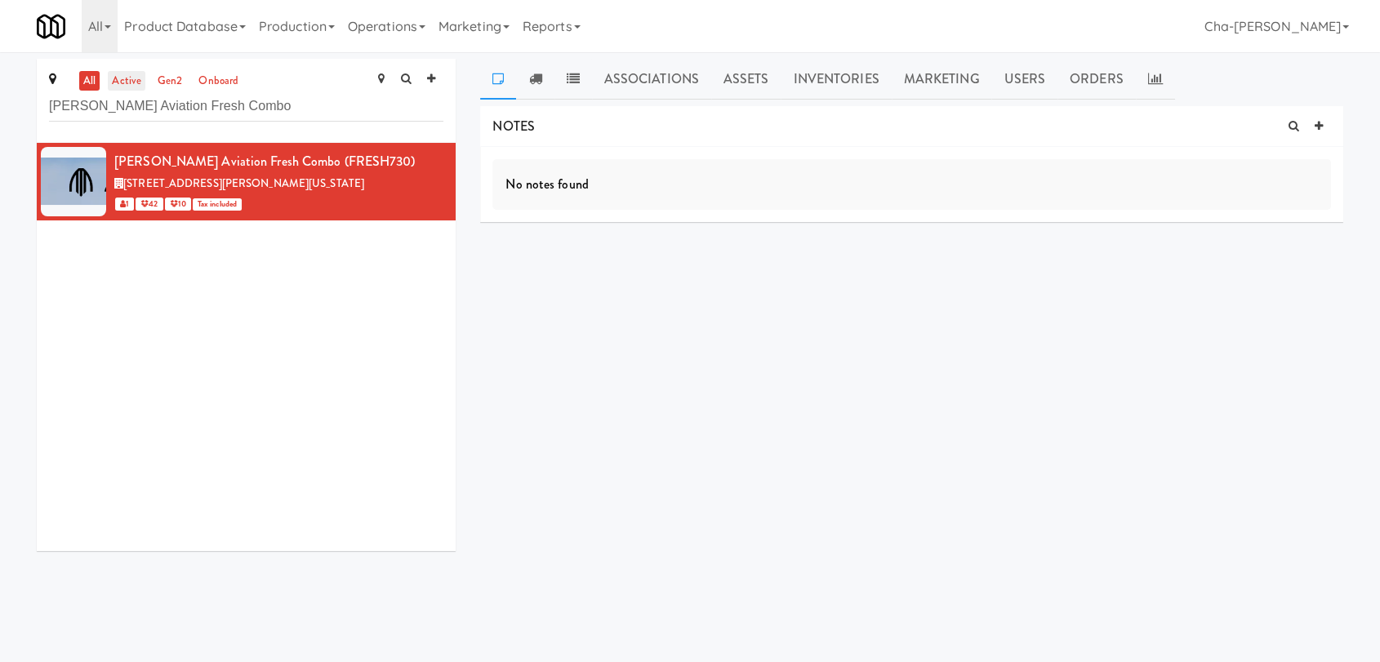
click at [127, 87] on link "active" at bounding box center [127, 81] width 38 height 20
click at [401, 24] on link "Operations" at bounding box center [386, 26] width 91 height 52
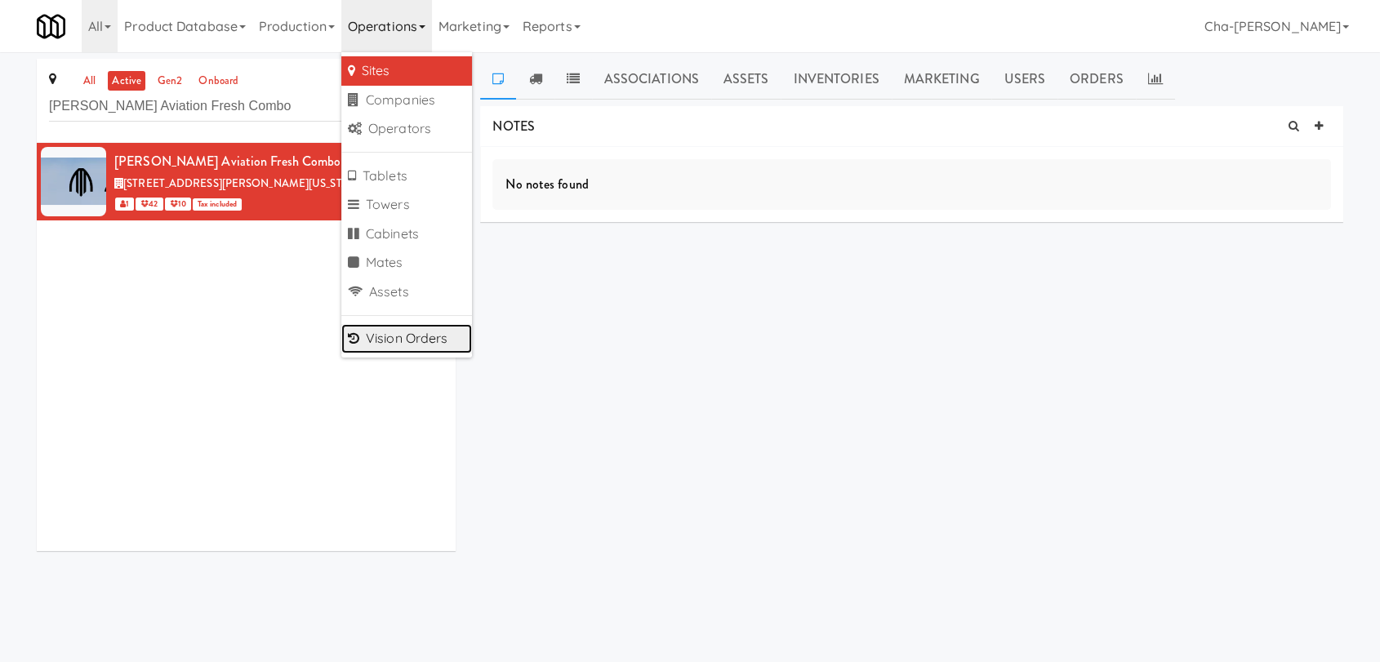
click at [416, 341] on link "Vision Orders" at bounding box center [406, 338] width 131 height 29
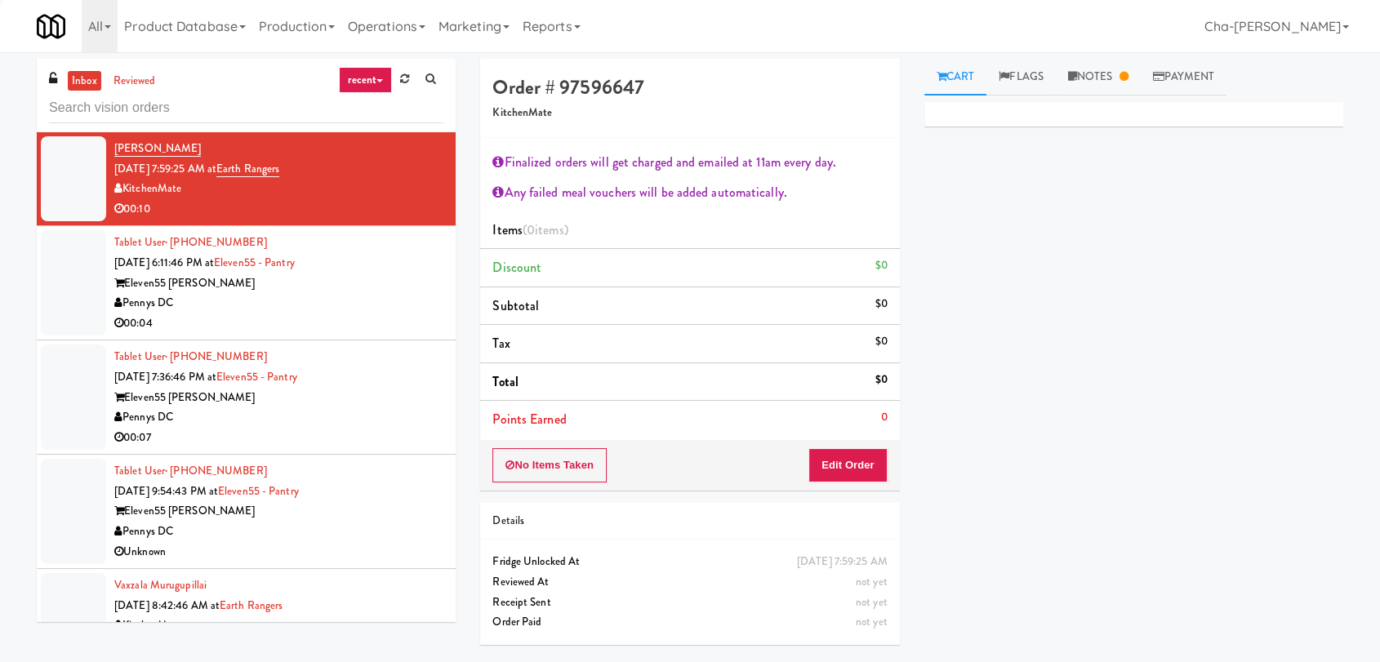
click at [73, 104] on input "text" at bounding box center [246, 108] width 394 height 30
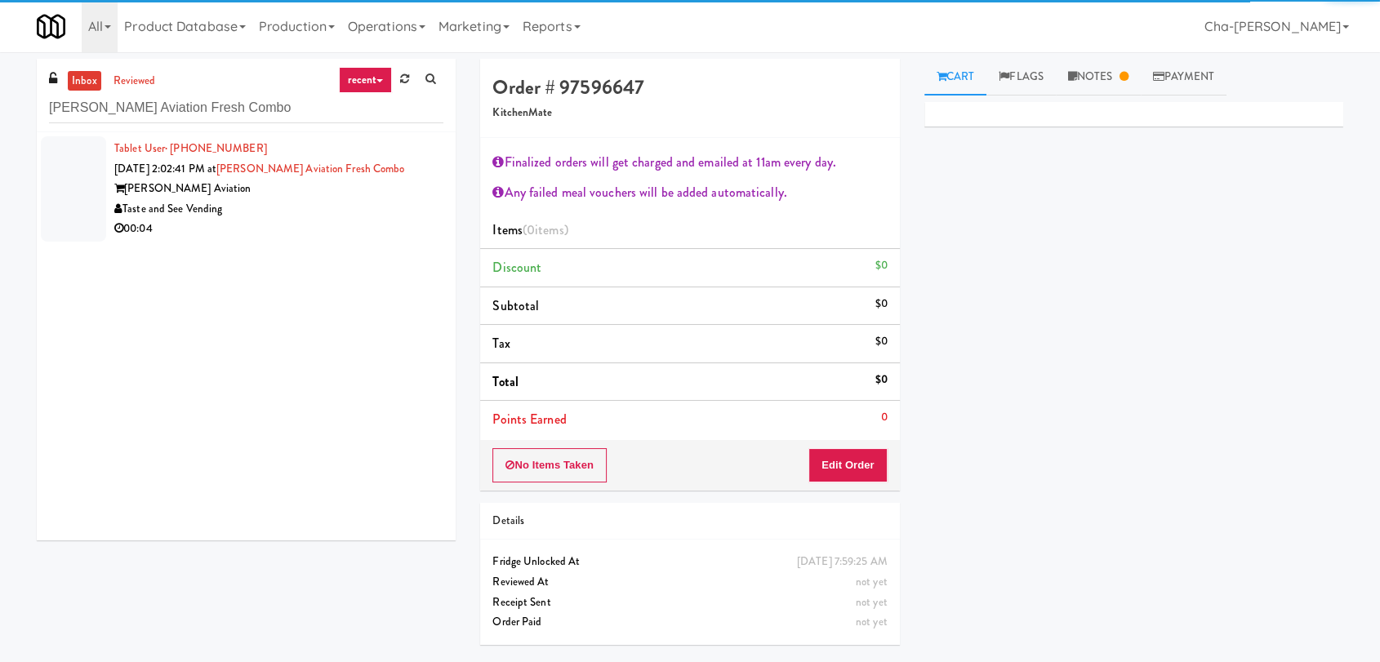
type input "Archer Aviation Fresh Combo"
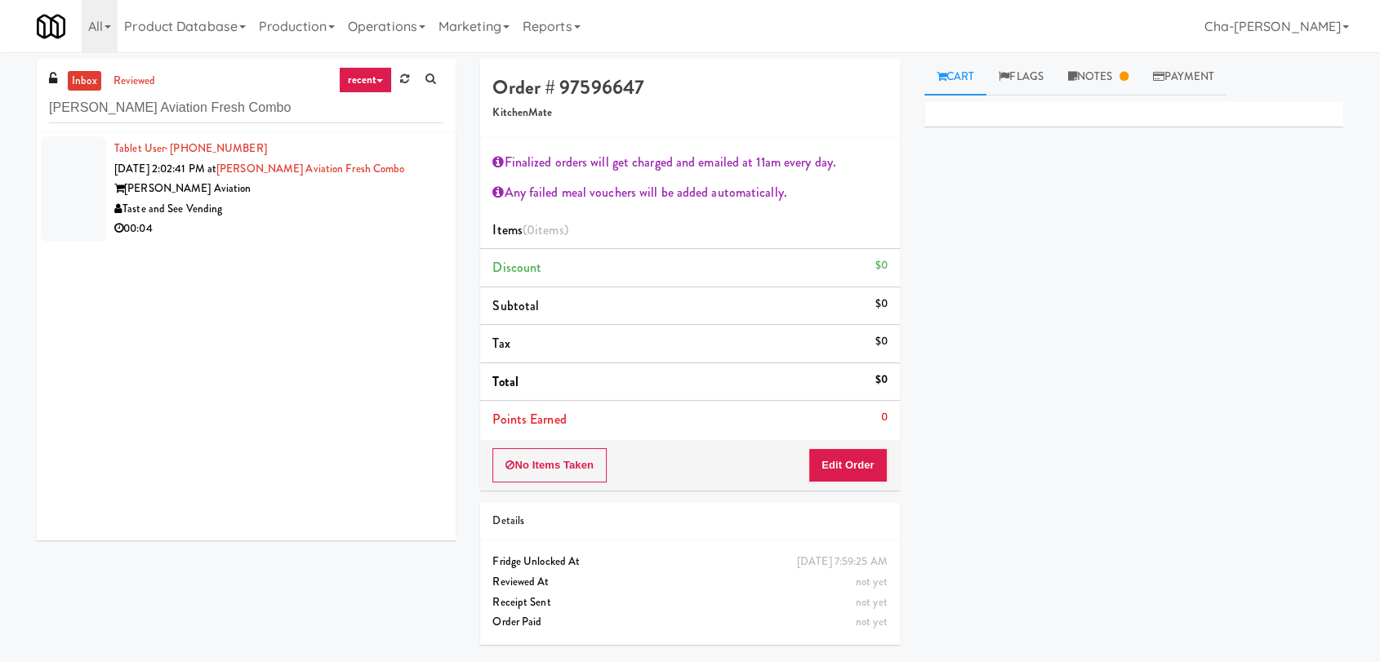
click at [320, 206] on div "Taste and See Vending" at bounding box center [278, 209] width 329 height 20
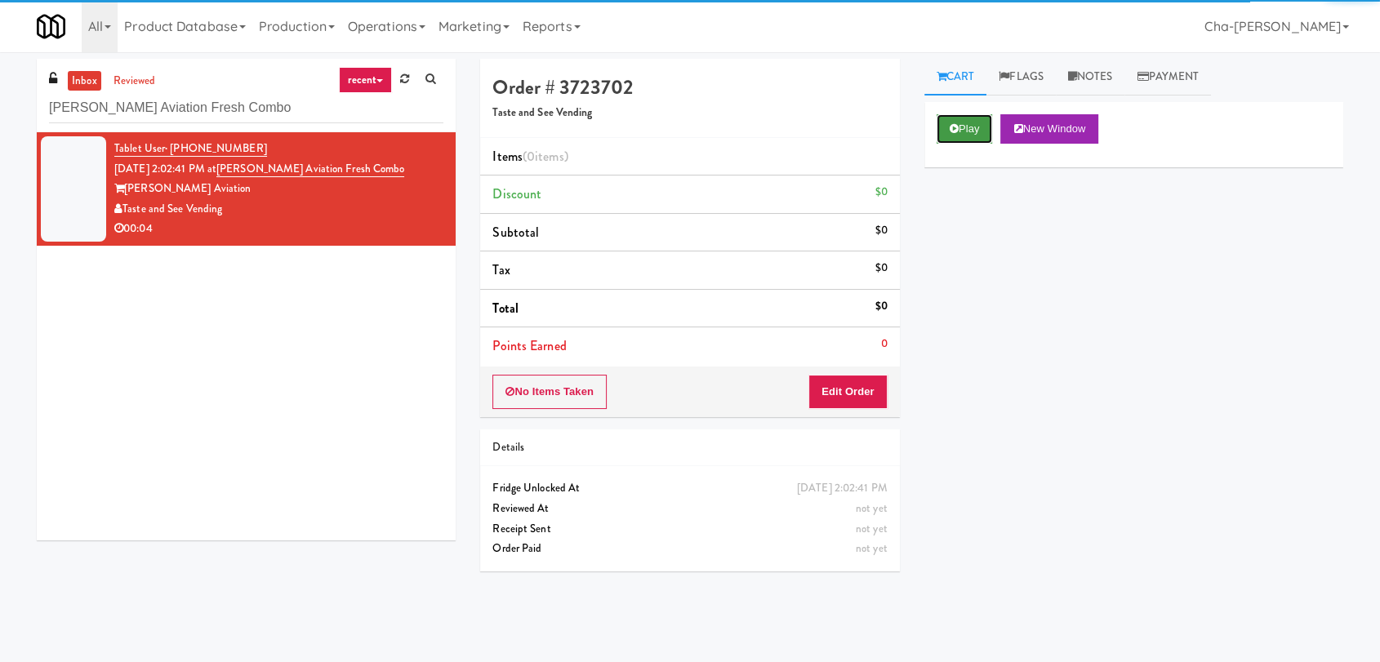
click at [971, 128] on button "Play" at bounding box center [964, 128] width 56 height 29
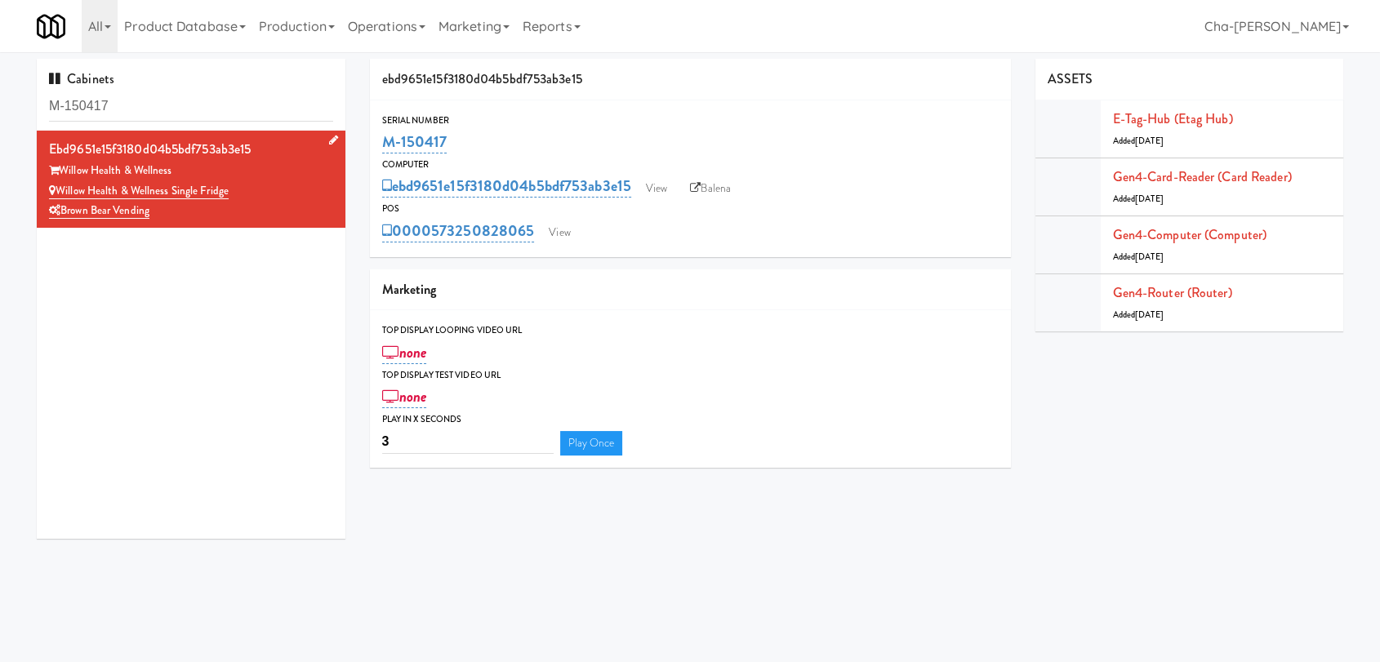
drag, startPoint x: 254, startPoint y: 192, endPoint x: 59, endPoint y: 192, distance: 195.1
click at [59, 192] on div "Willow Health & Wellness Single Fridge" at bounding box center [191, 191] width 284 height 20
copy link "Willow Health & Wellness Single Fridge"
click at [655, 191] on link "View" at bounding box center [657, 188] width 38 height 24
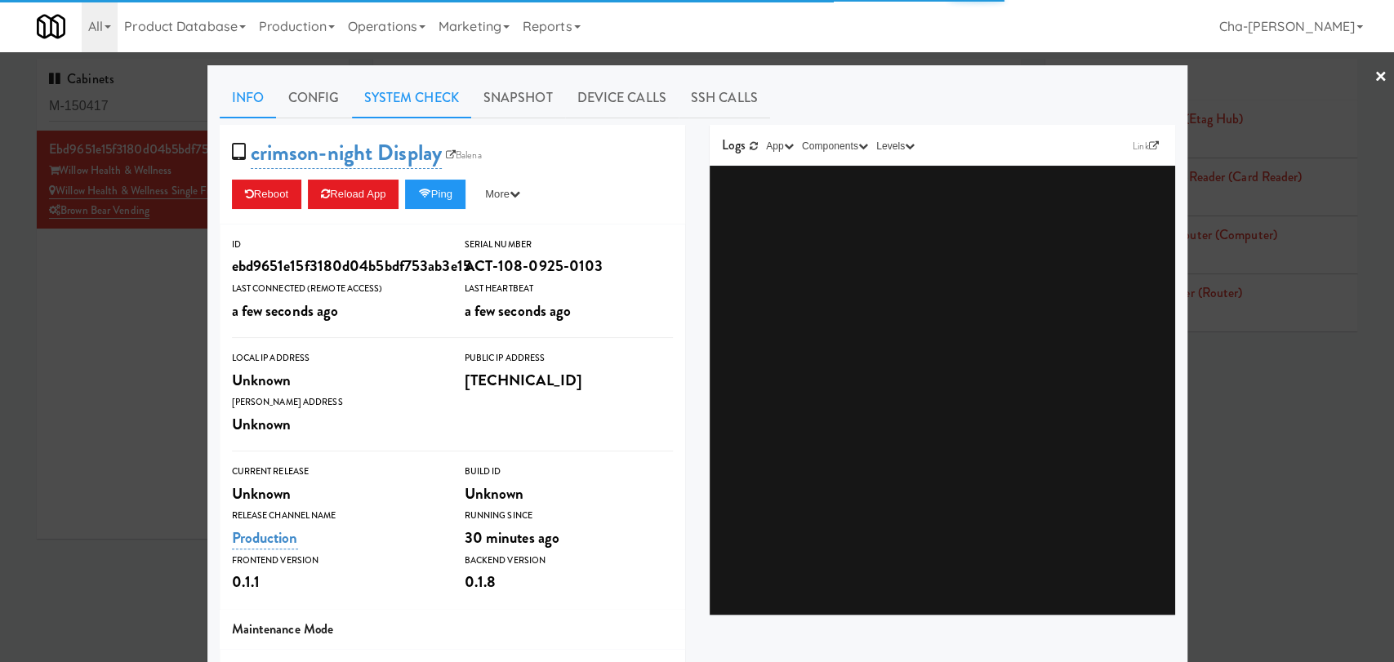
click at [402, 90] on link "System Check" at bounding box center [411, 98] width 119 height 41
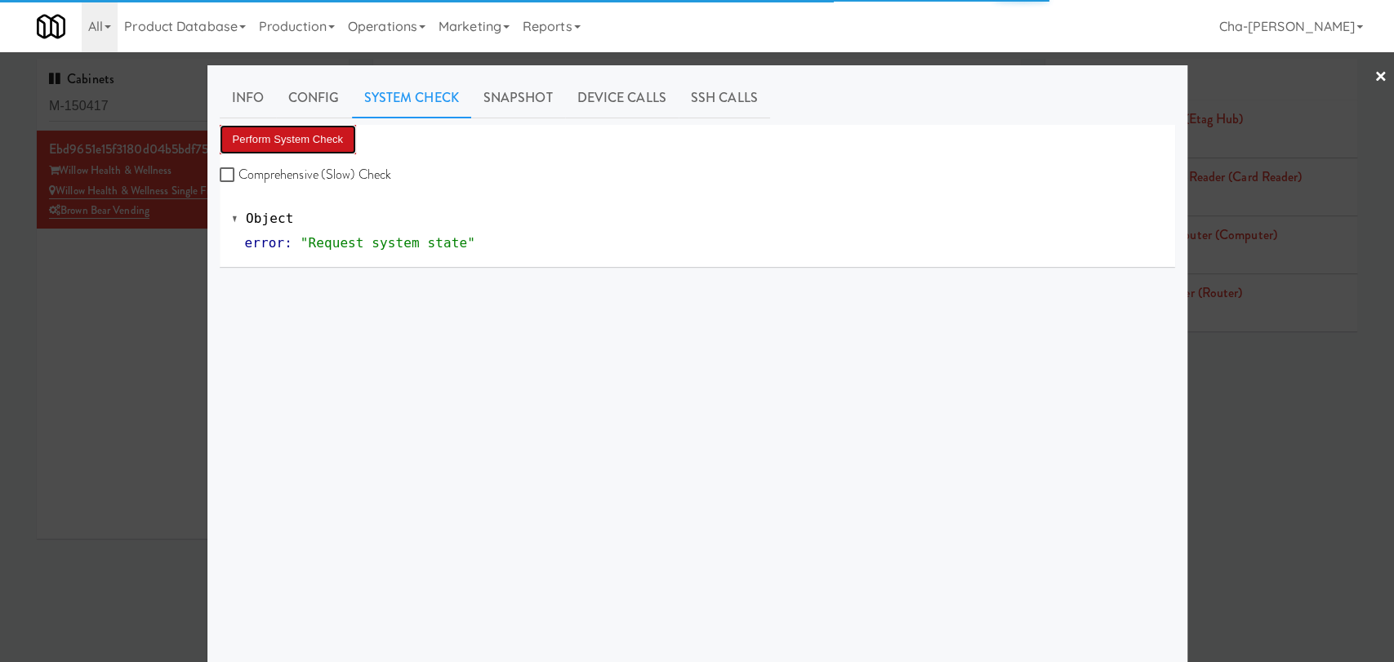
click at [320, 146] on button "Perform System Check" at bounding box center [288, 139] width 137 height 29
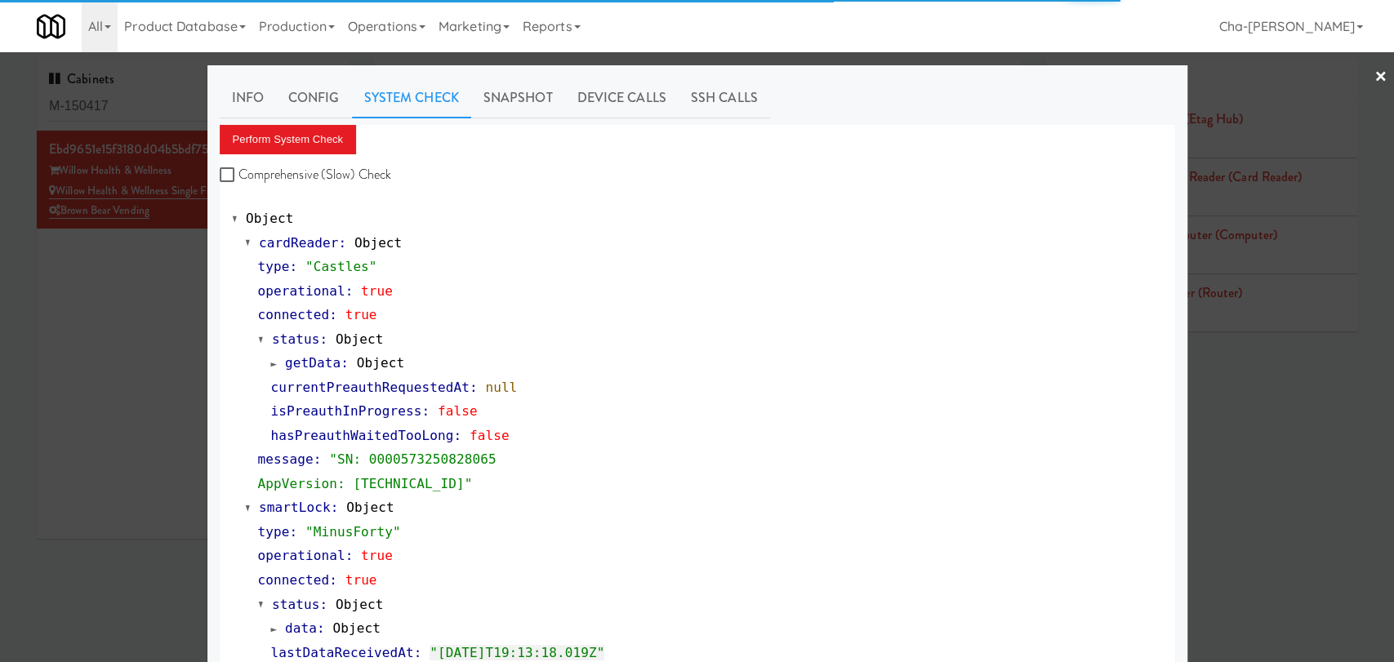
click at [1254, 430] on div at bounding box center [697, 331] width 1394 height 662
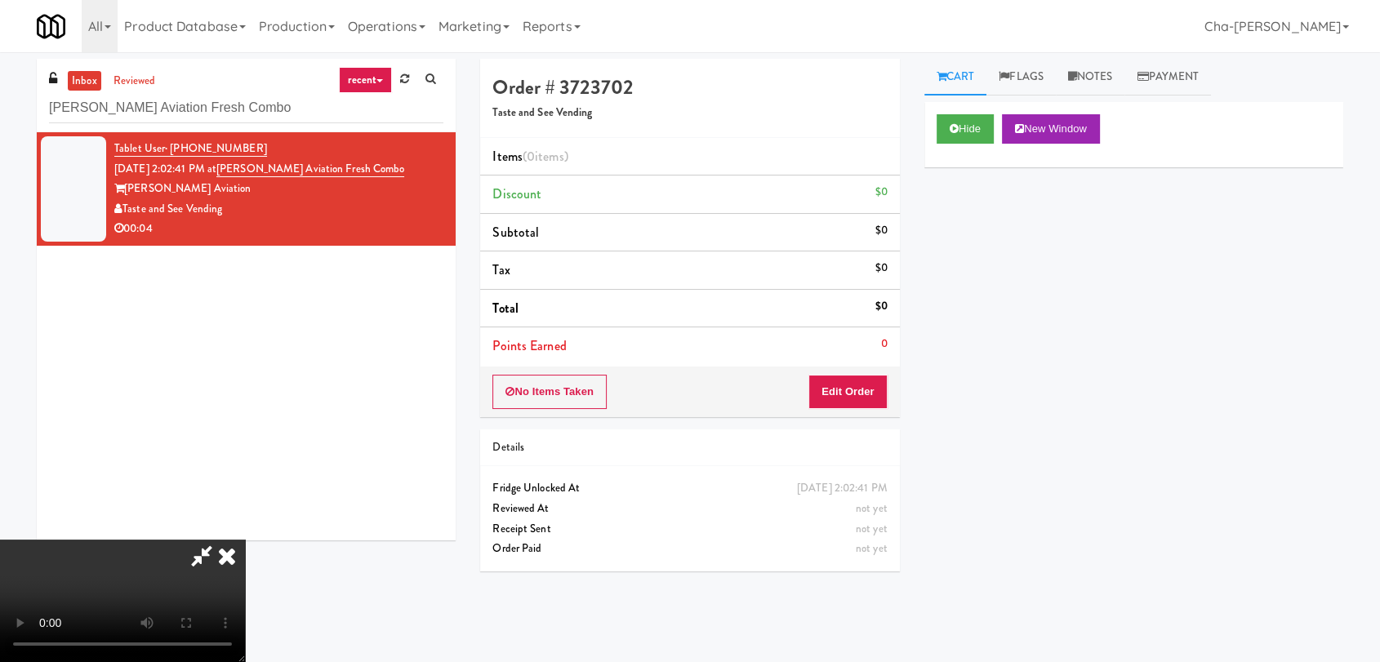
click at [220, 540] on icon at bounding box center [202, 556] width 38 height 33
click at [245, 540] on icon at bounding box center [227, 556] width 36 height 33
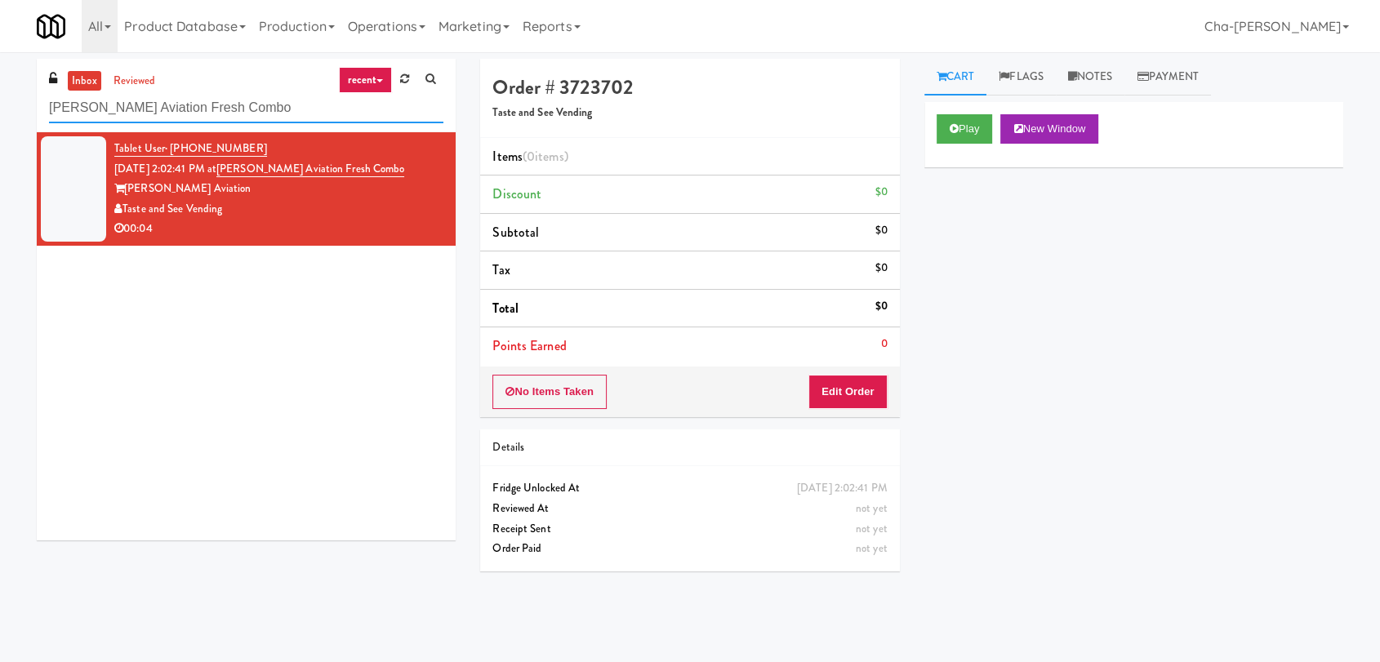
click at [222, 104] on input "[PERSON_NAME] Aviation Fresh Combo" at bounding box center [246, 108] width 394 height 30
paste input "Willow Health & Wellness Single Fridge"
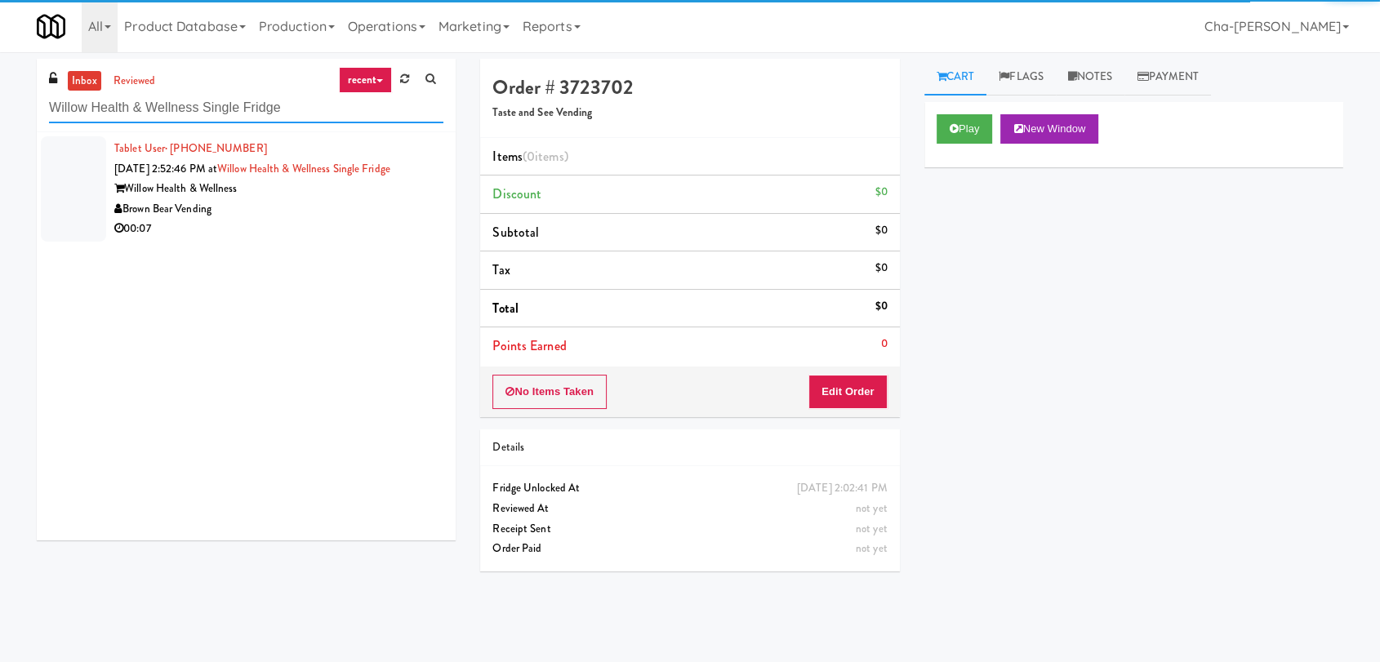
type input "Willow Health & Wellness Single Fridge"
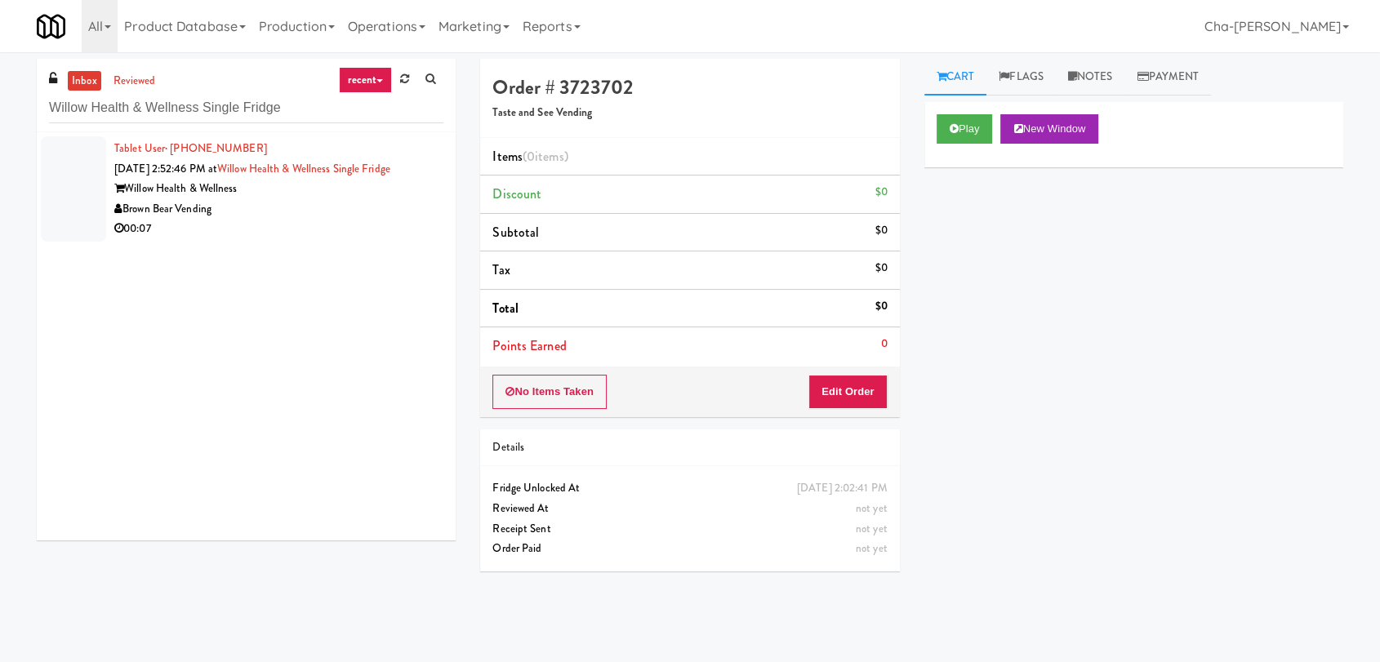
click at [348, 204] on div "Brown Bear Vending" at bounding box center [278, 209] width 329 height 20
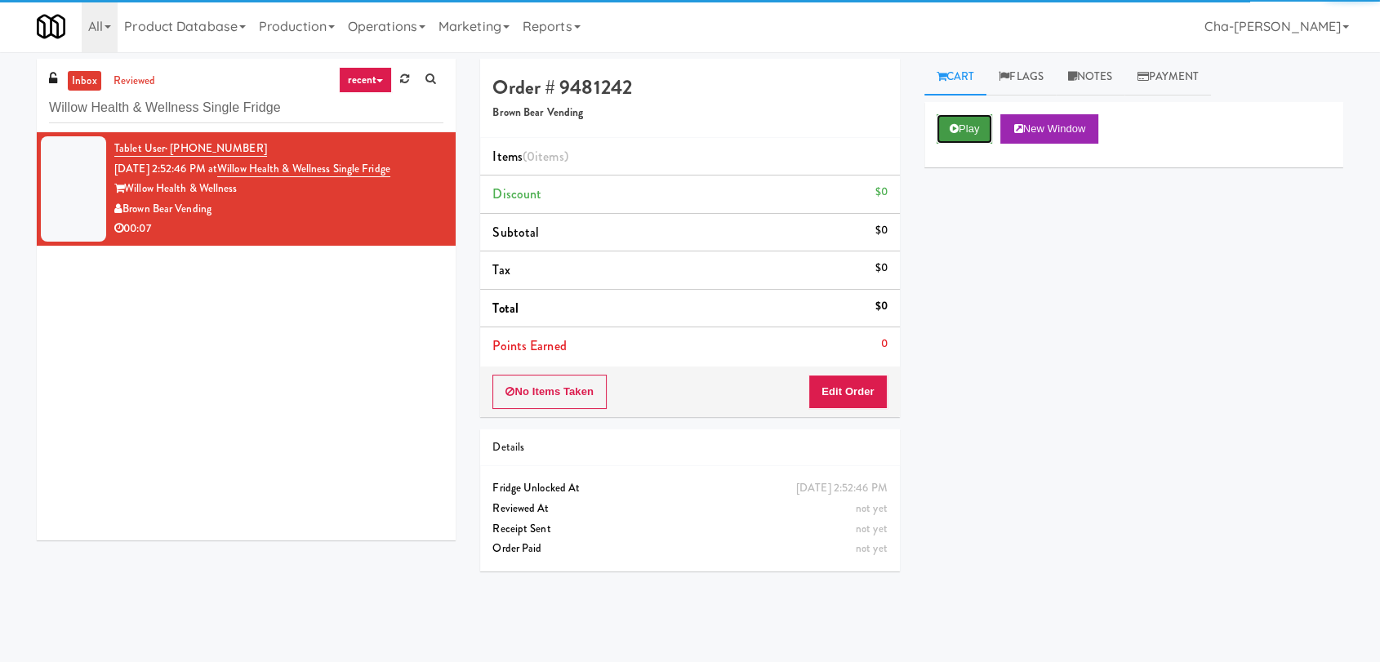
click at [972, 132] on button "Play" at bounding box center [964, 128] width 56 height 29
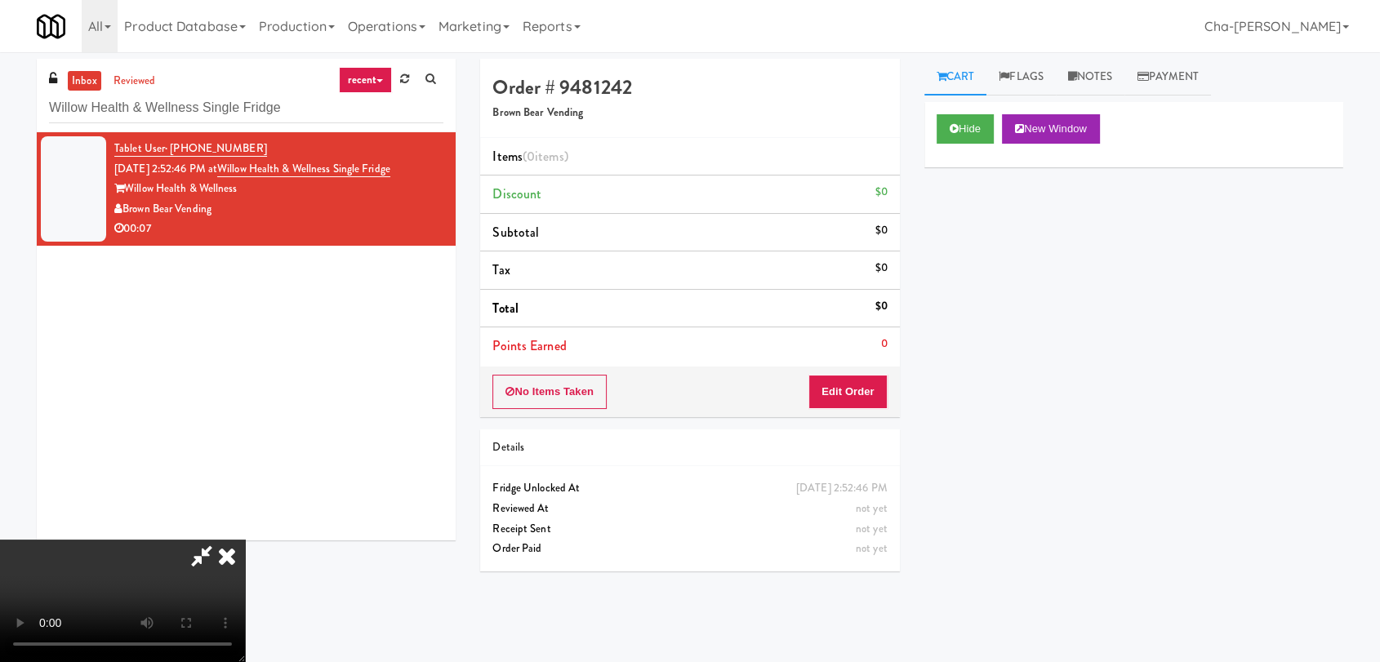
click at [245, 540] on icon at bounding box center [227, 556] width 36 height 33
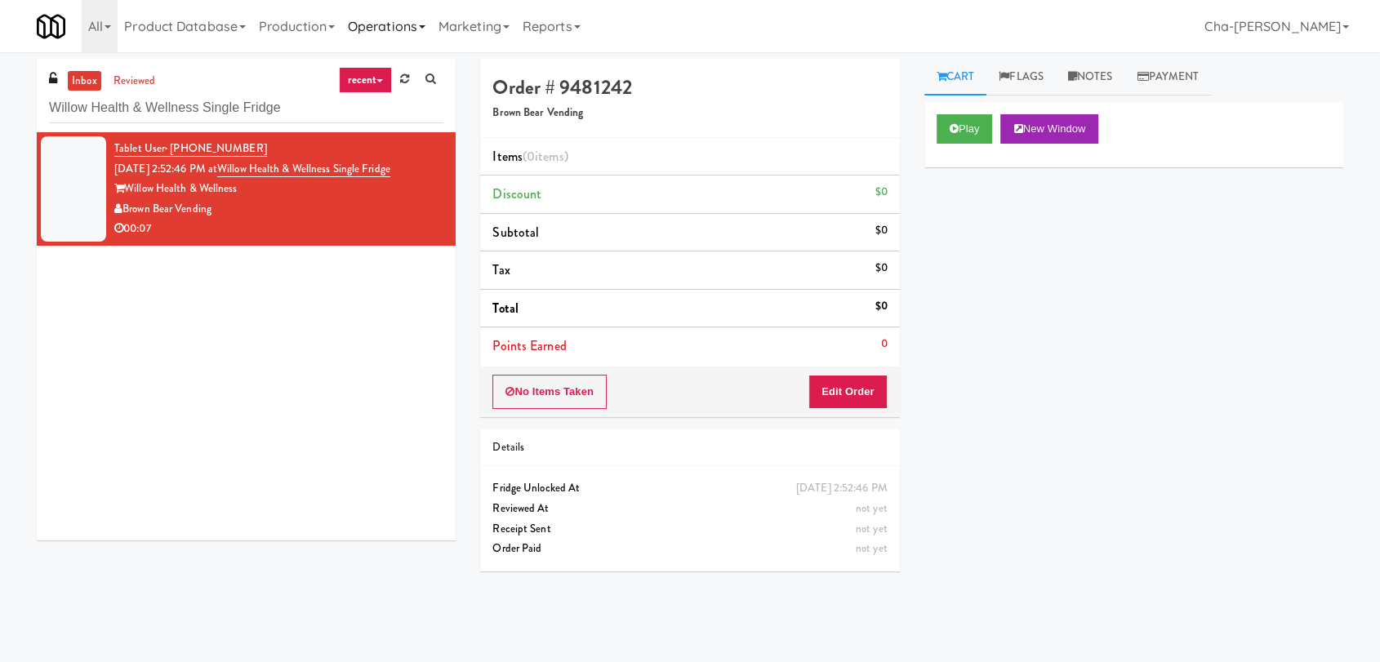
click at [411, 21] on link "Operations" at bounding box center [386, 26] width 91 height 52
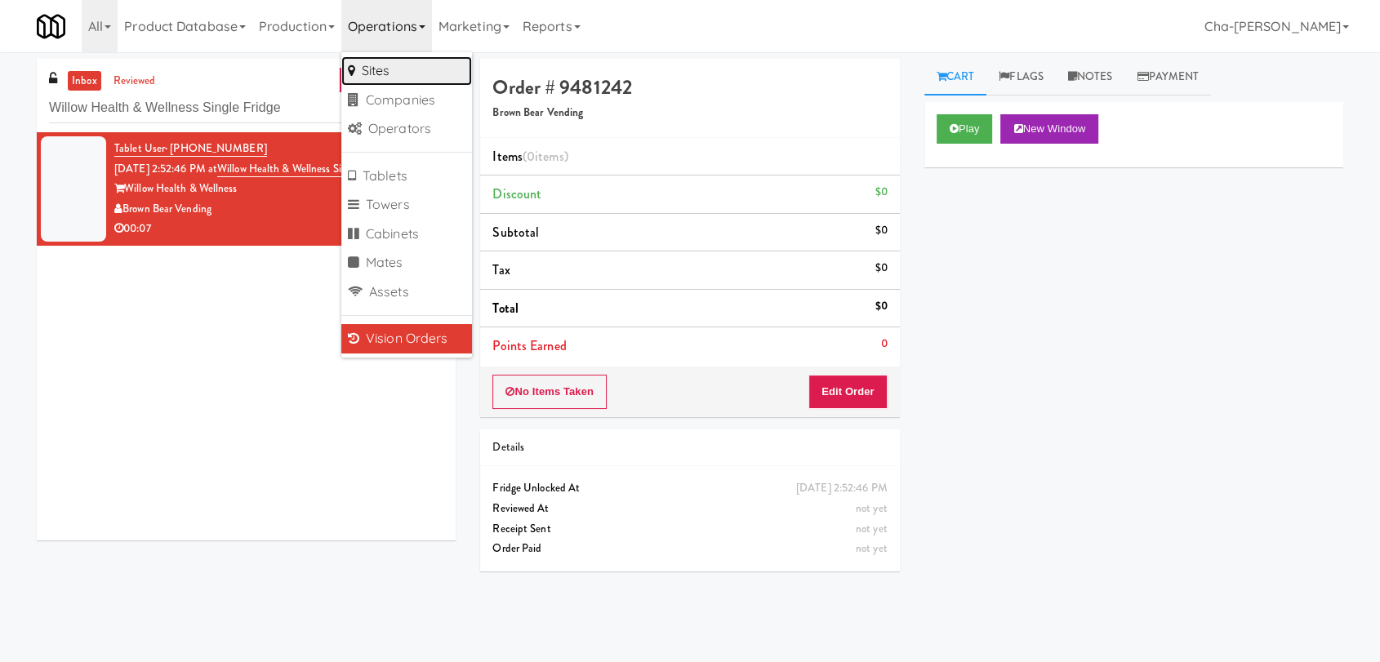
click at [385, 75] on link "Sites" at bounding box center [406, 70] width 131 height 29
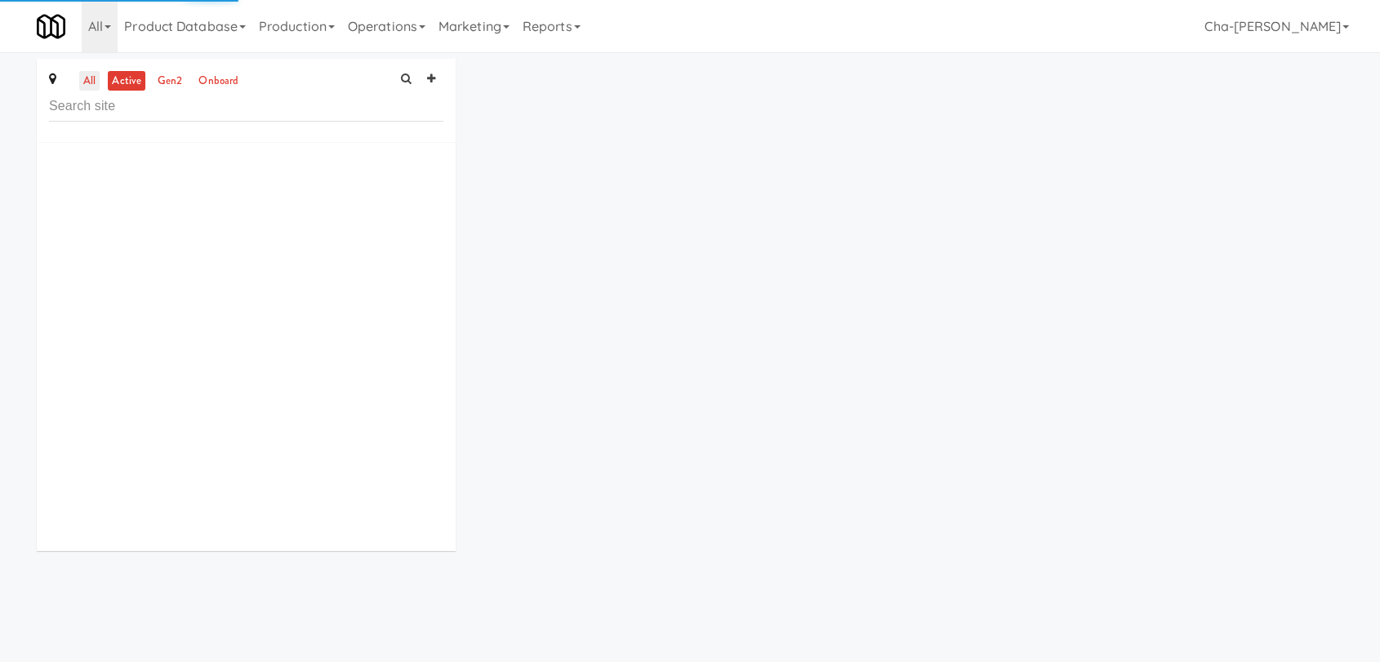
click at [85, 80] on link "all" at bounding box center [89, 81] width 20 height 20
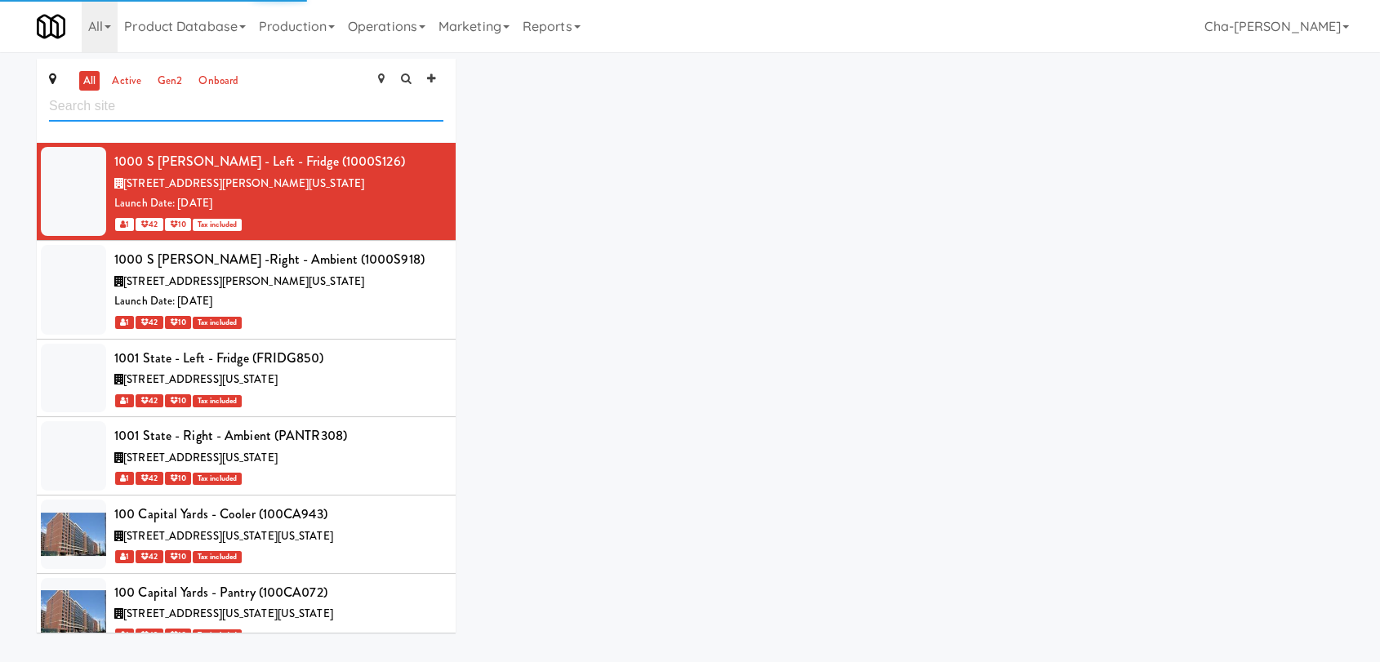
click at [142, 109] on input "text" at bounding box center [246, 106] width 394 height 30
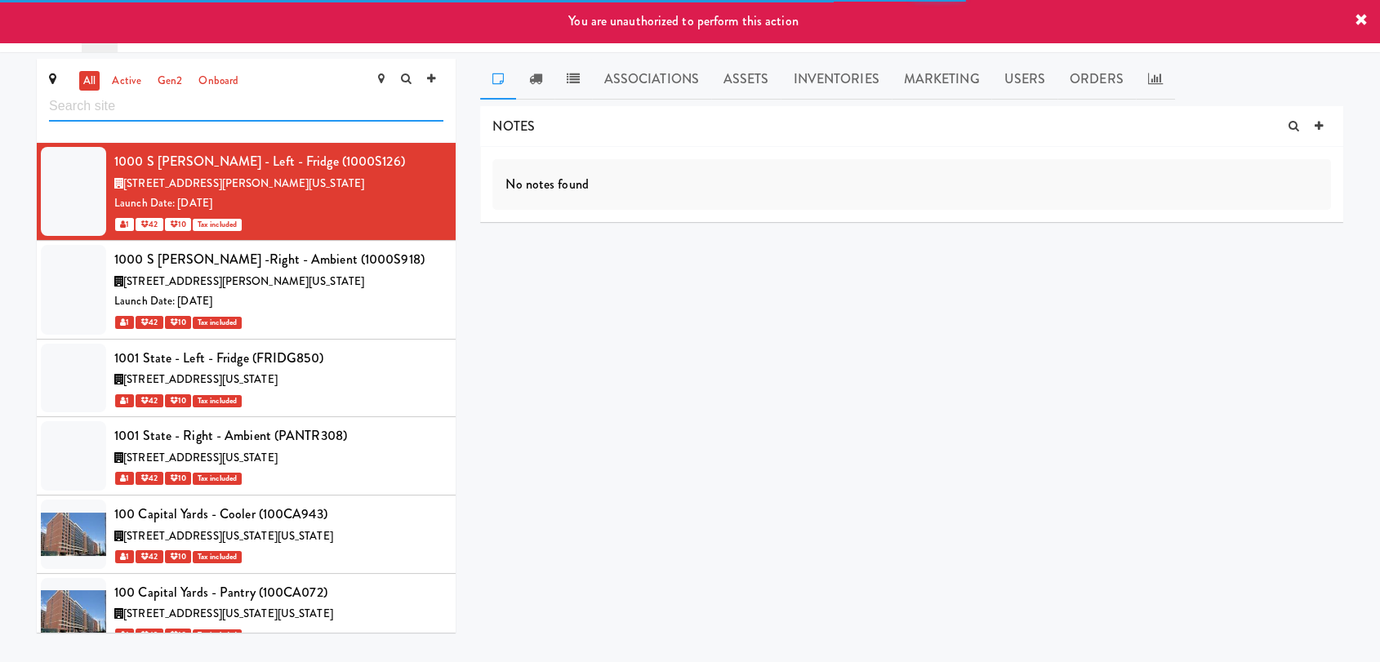
paste input "Willow Health & Wellness Single Fridge"
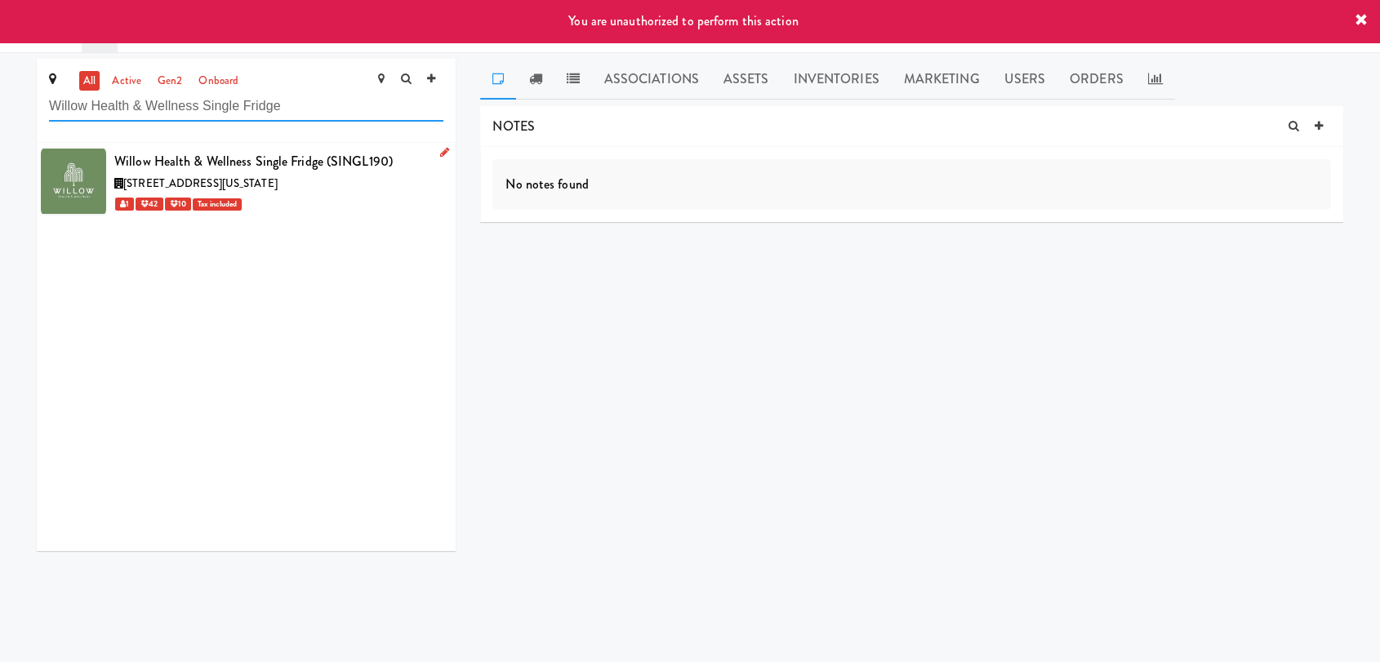
type input "Willow Health & Wellness Single Fridge"
click at [440, 148] on icon at bounding box center [444, 152] width 9 height 11
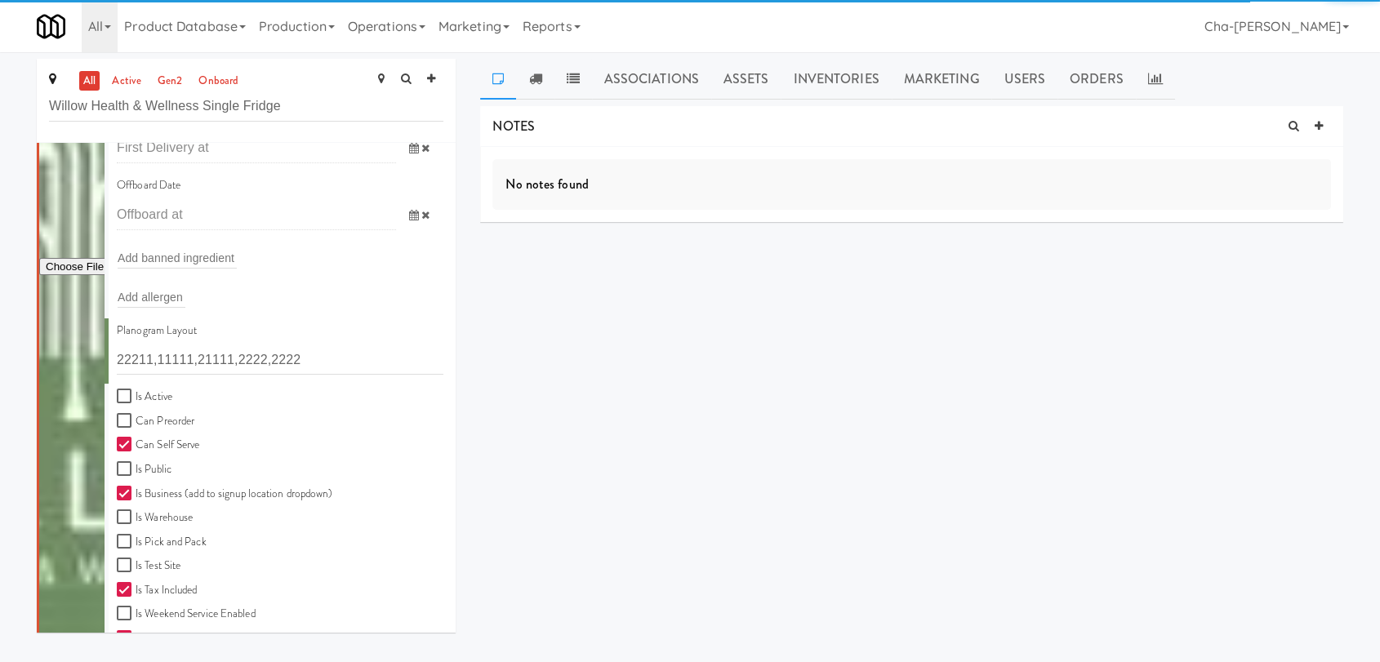
scroll to position [362, 0]
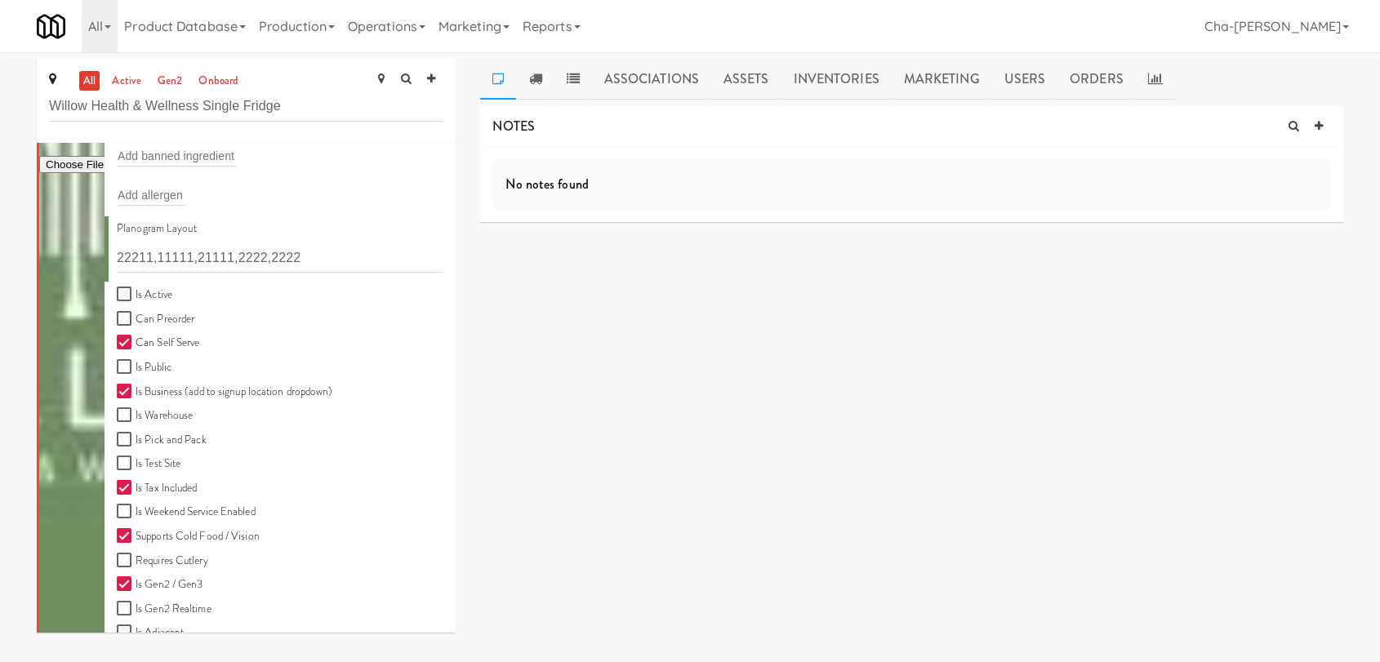
click at [156, 297] on label "Is Active" at bounding box center [145, 295] width 56 height 20
click at [136, 297] on input "Is Active" at bounding box center [126, 294] width 19 height 13
checkbox input "true"
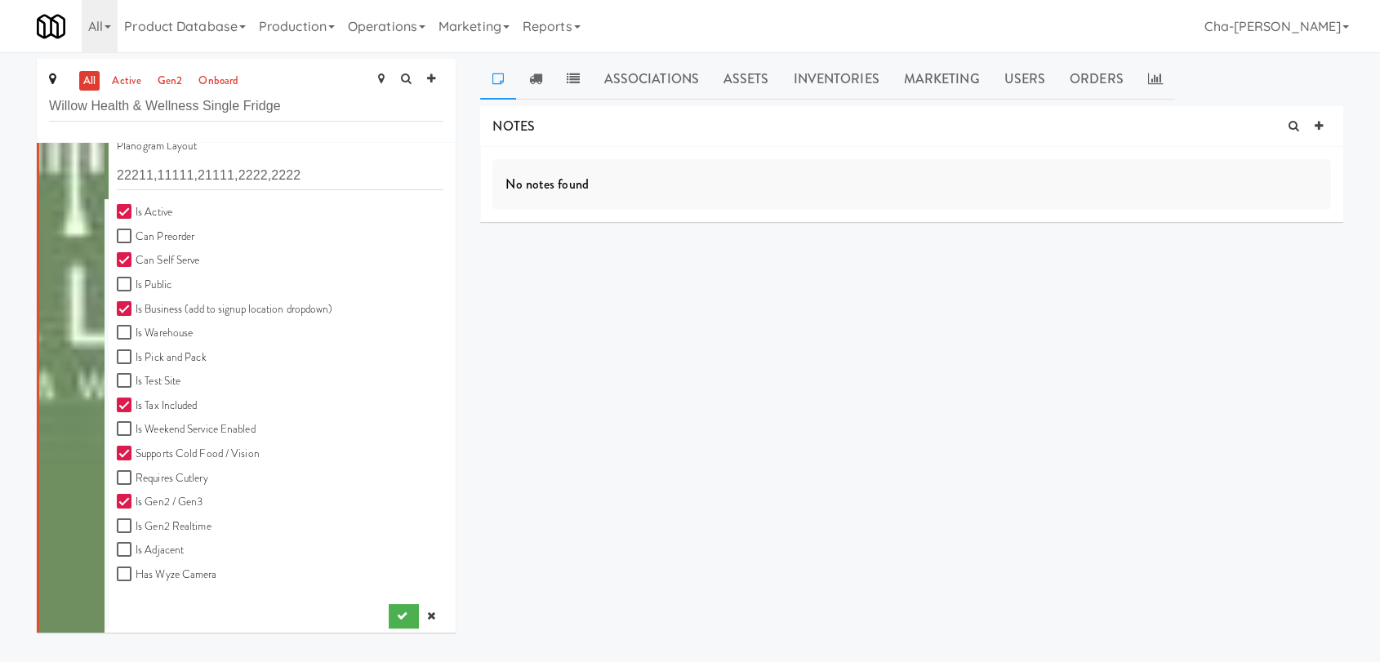
scroll to position [452, 0]
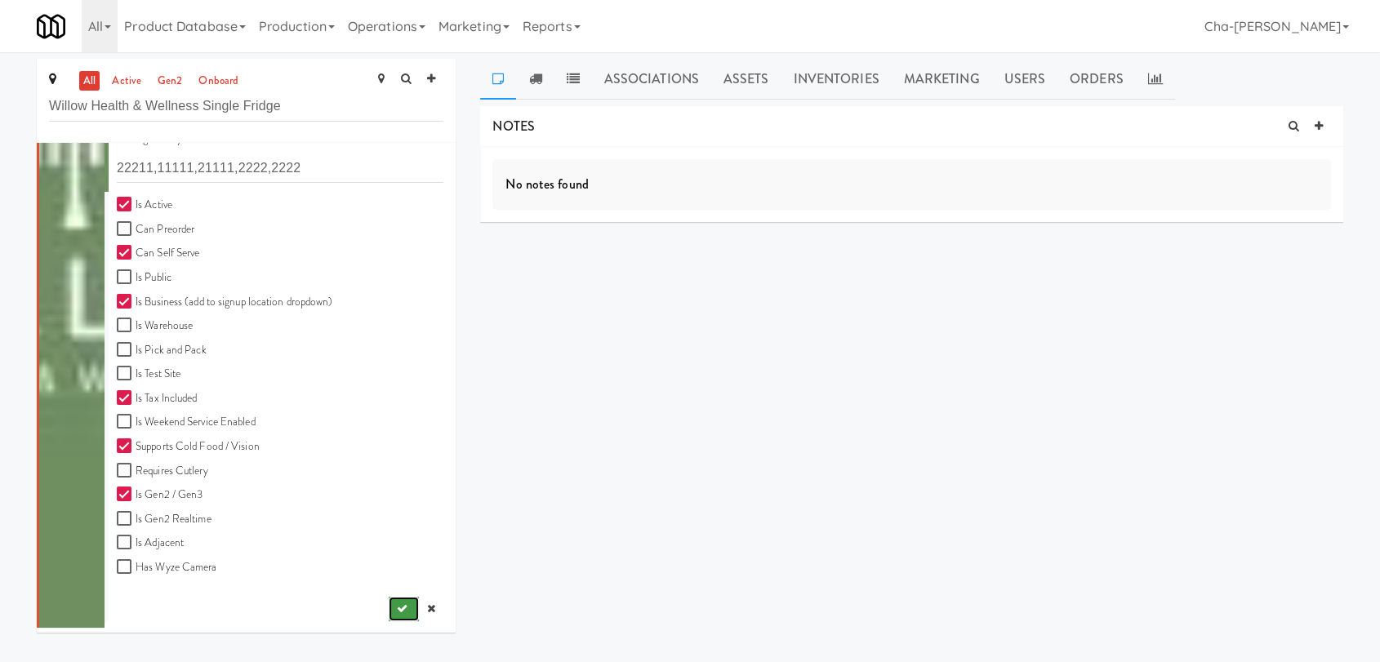
click at [397, 606] on icon "submit" at bounding box center [402, 608] width 11 height 11
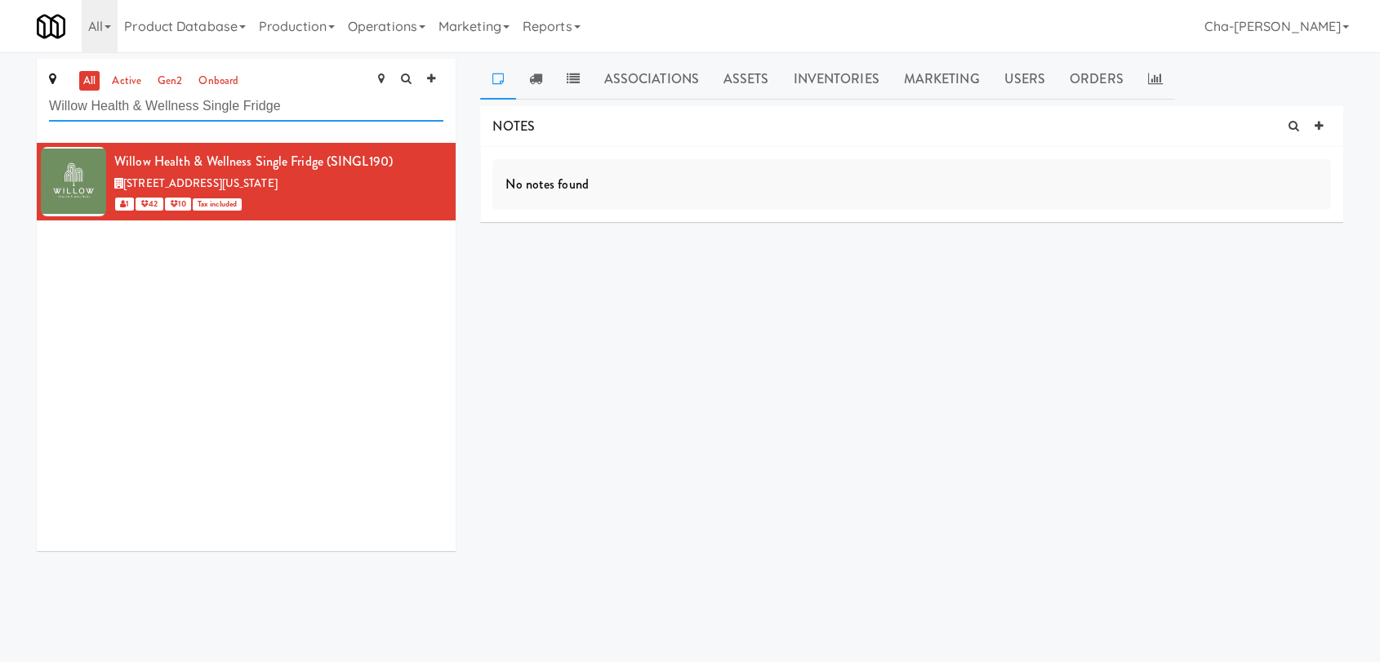
click at [317, 111] on input "Willow Health & Wellness Single Fridge" at bounding box center [246, 106] width 394 height 30
paste input "Main Electric"
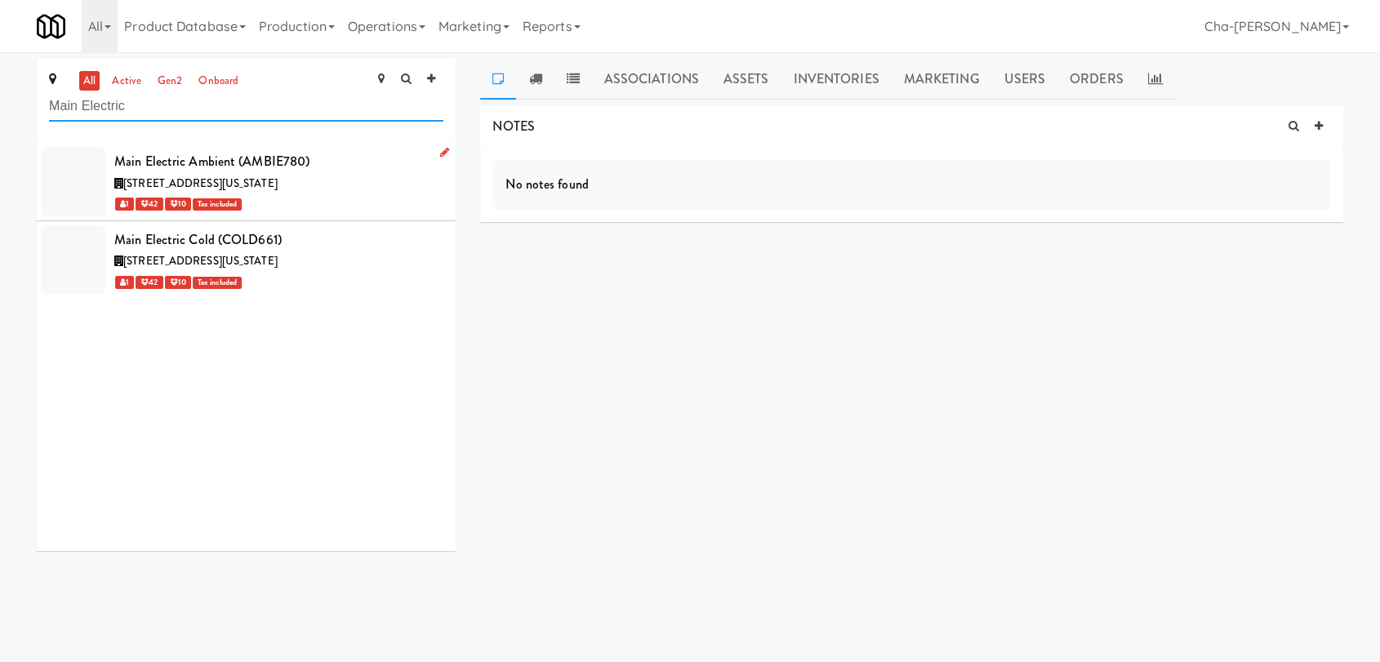
type input "Main Electric"
click at [440, 152] on icon at bounding box center [444, 152] width 9 height 11
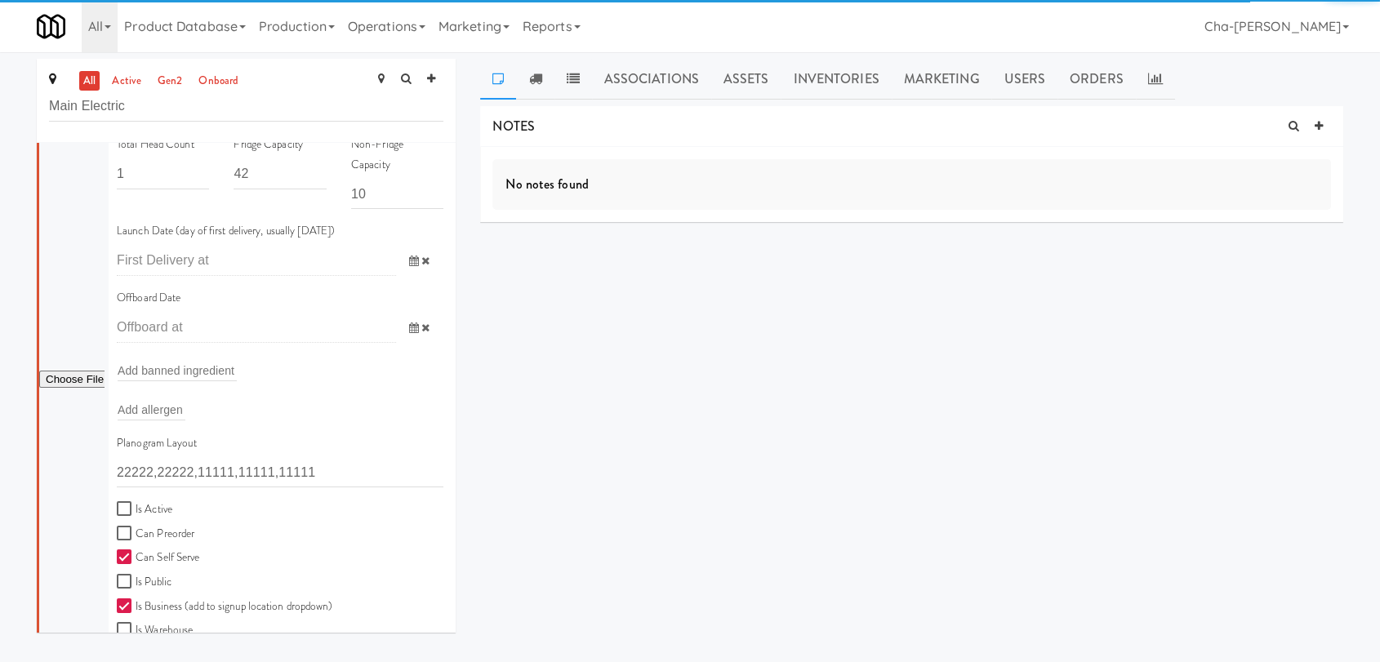
scroll to position [181, 0]
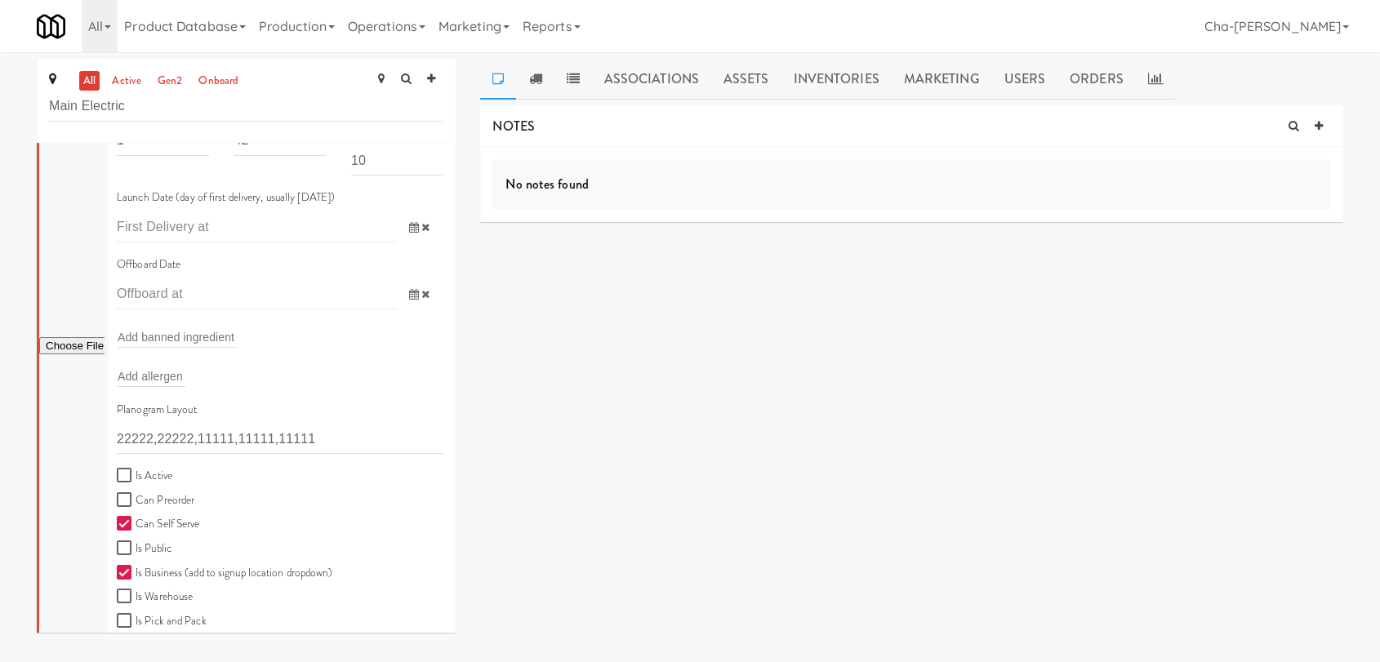
click at [136, 483] on label "Is Active" at bounding box center [145, 476] width 56 height 20
click at [136, 483] on input "Is Active" at bounding box center [126, 475] width 19 height 13
checkbox input "true"
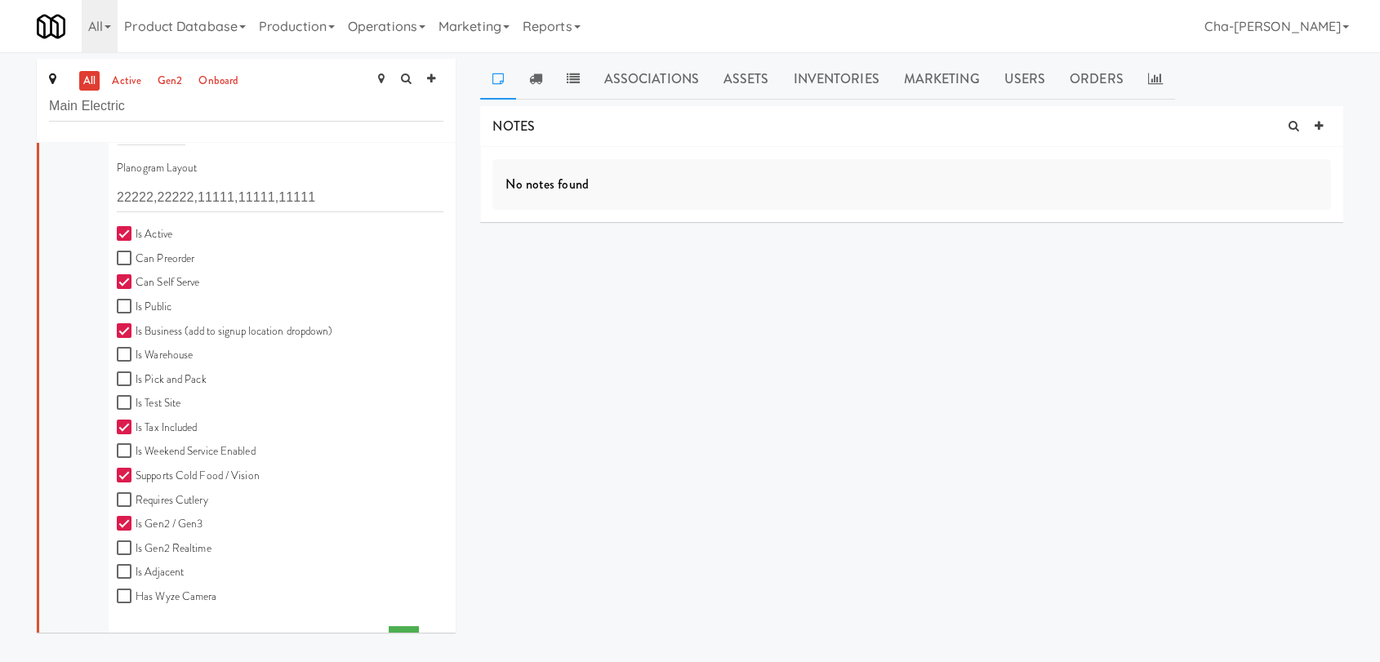
scroll to position [525, 0]
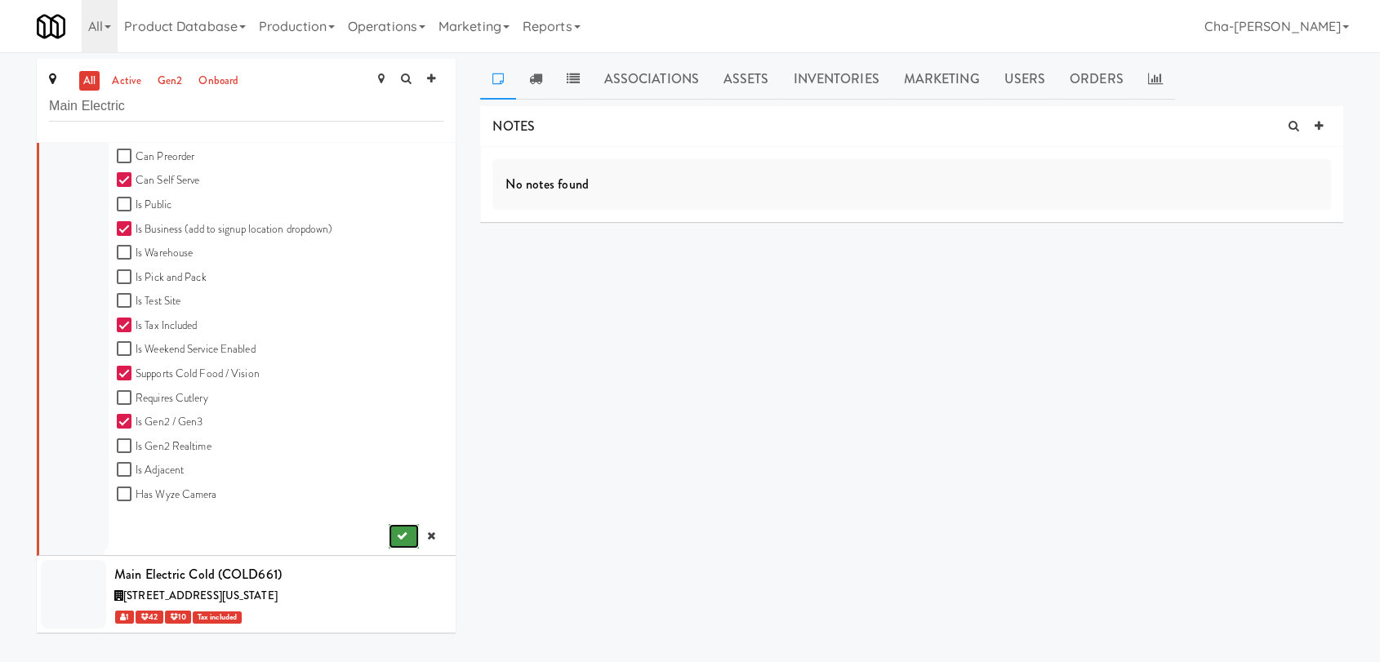
click at [397, 538] on icon "submit" at bounding box center [402, 536] width 11 height 11
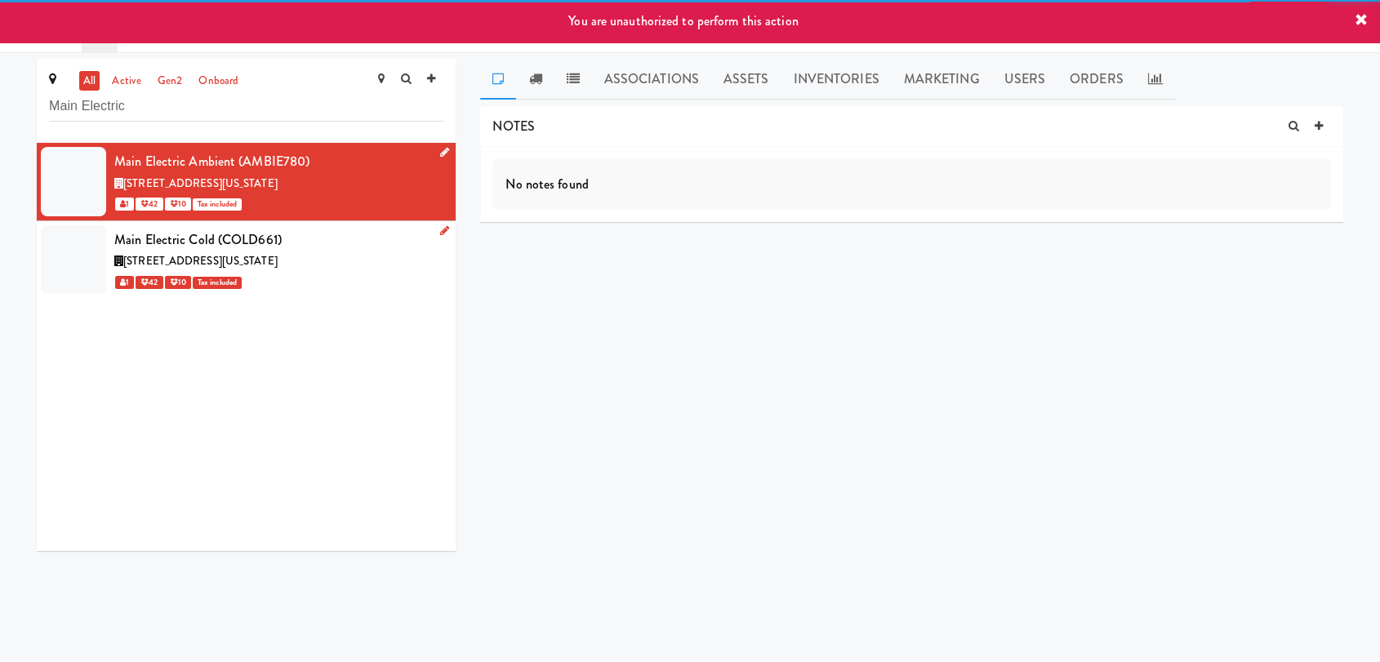
click at [440, 229] on icon at bounding box center [444, 230] width 9 height 11
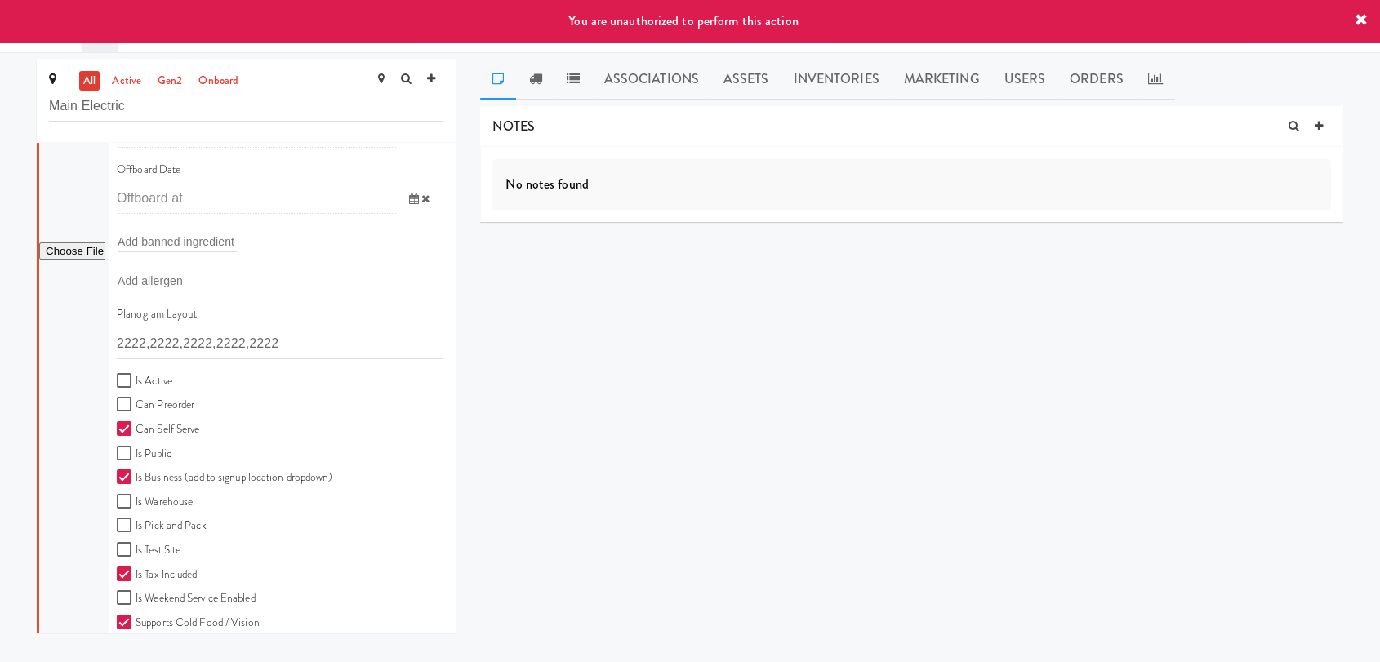
scroll to position [362, 0]
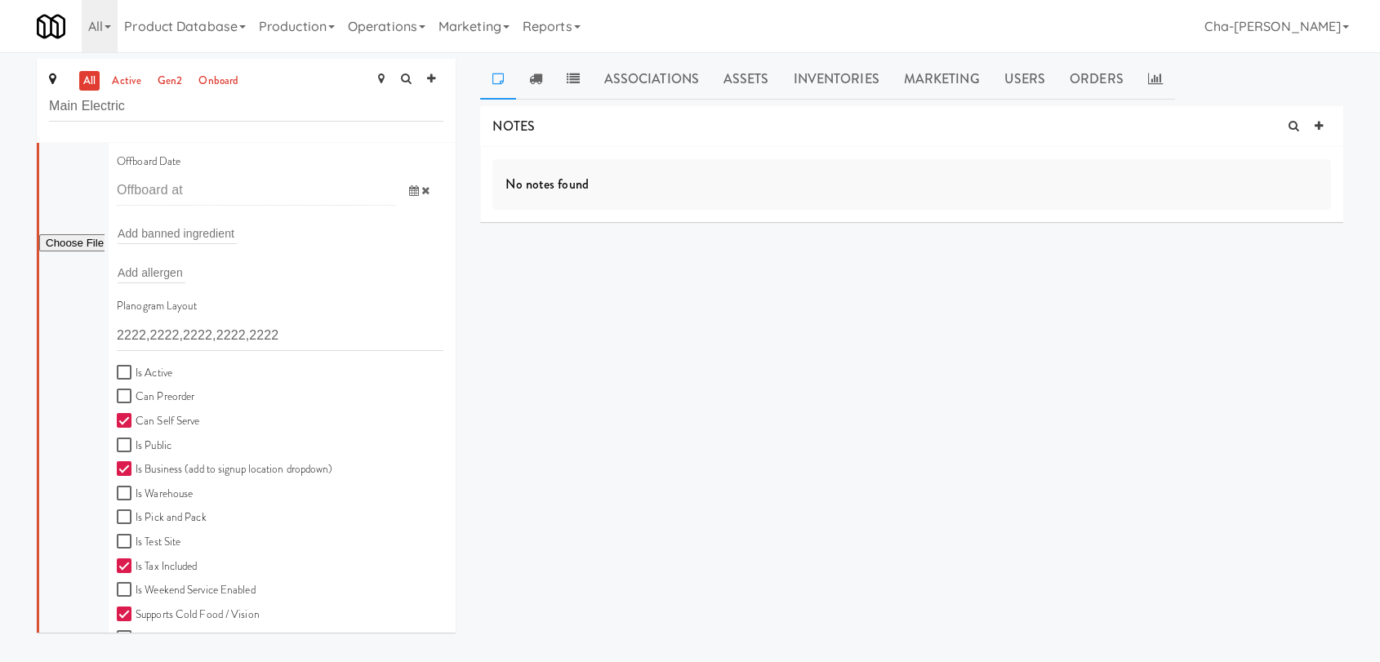
click at [148, 371] on label "Is Active" at bounding box center [145, 373] width 56 height 20
click at [136, 371] on input "Is Active" at bounding box center [126, 373] width 19 height 13
checkbox input "true"
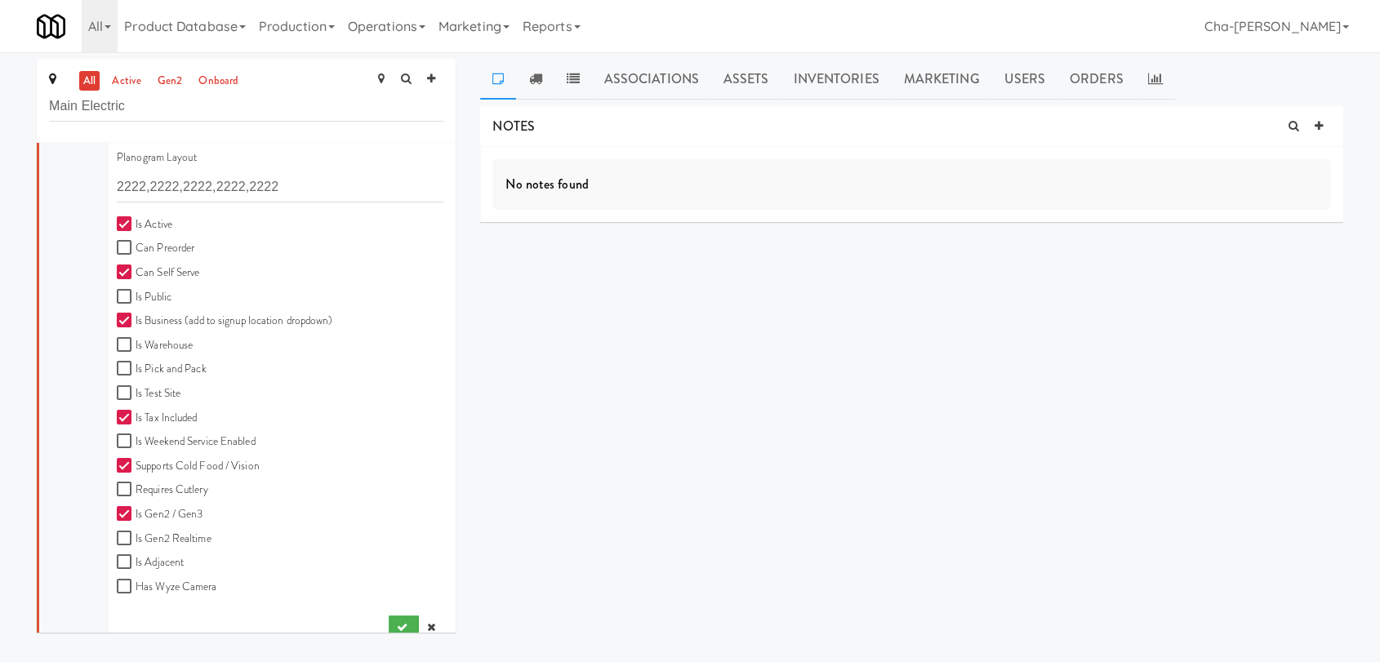
scroll to position [531, 0]
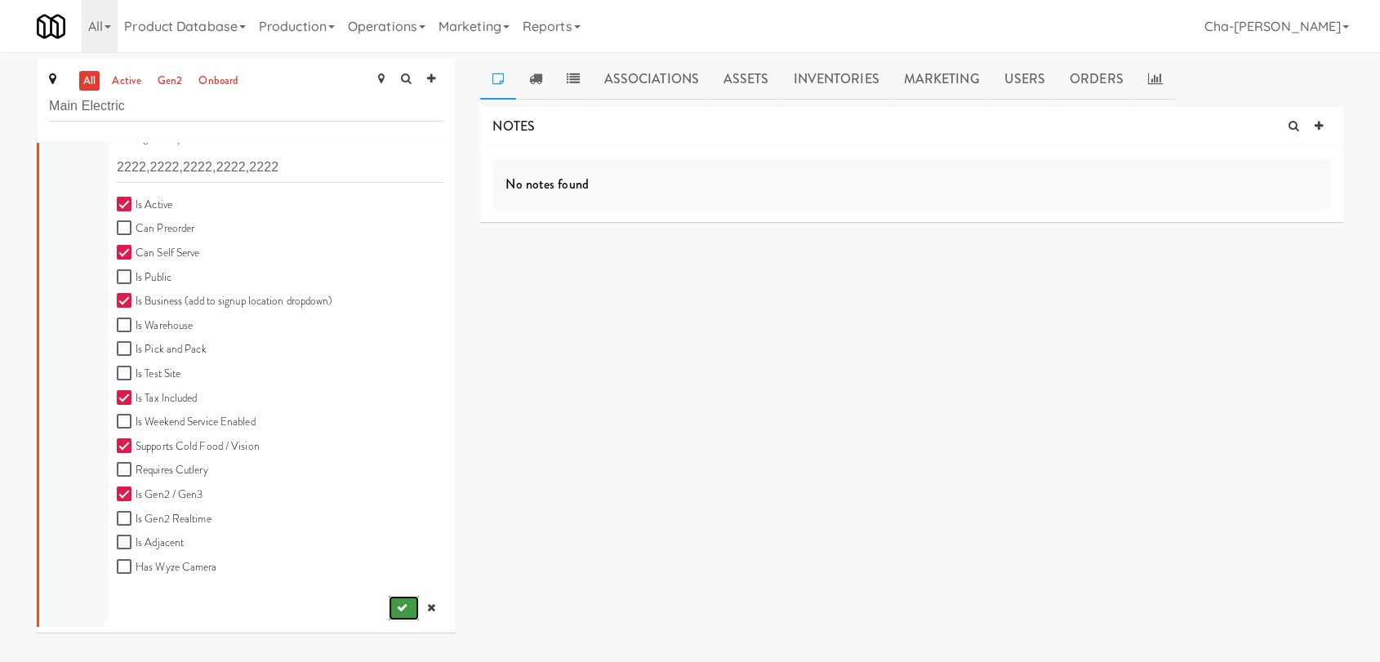
click at [389, 616] on button "submit" at bounding box center [404, 608] width 30 height 24
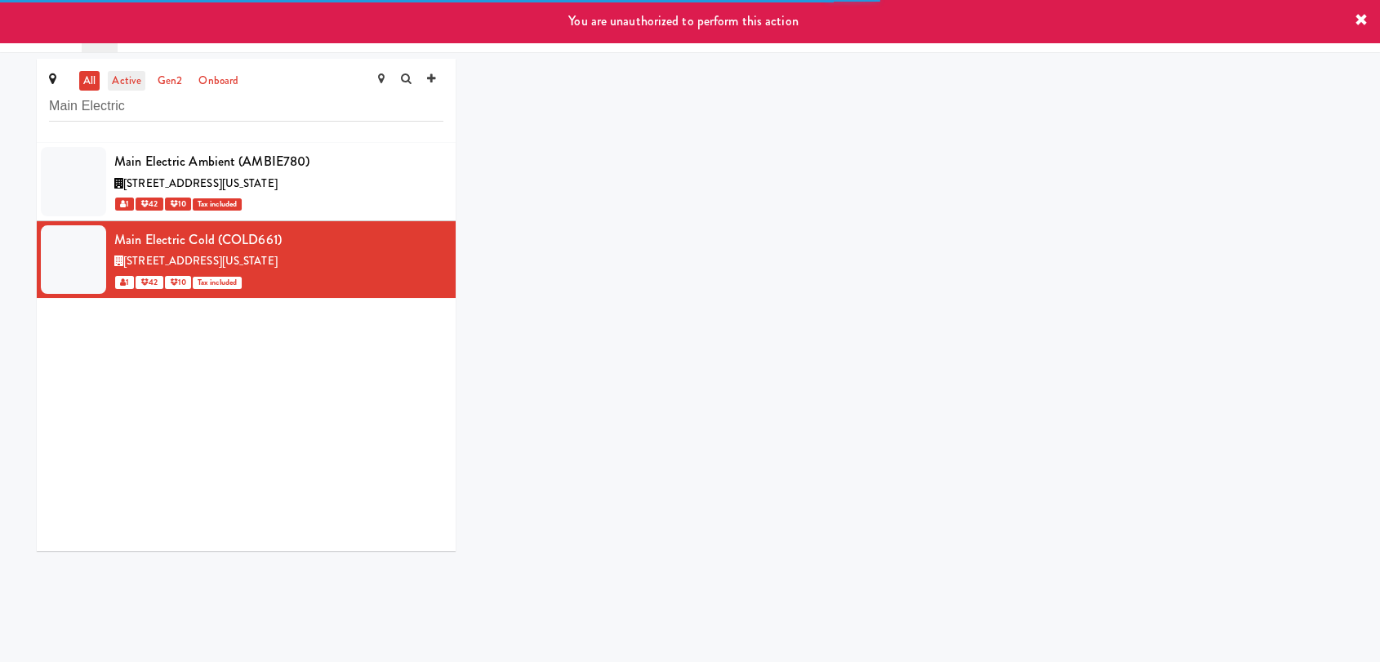
click at [136, 87] on link "active" at bounding box center [127, 81] width 38 height 20
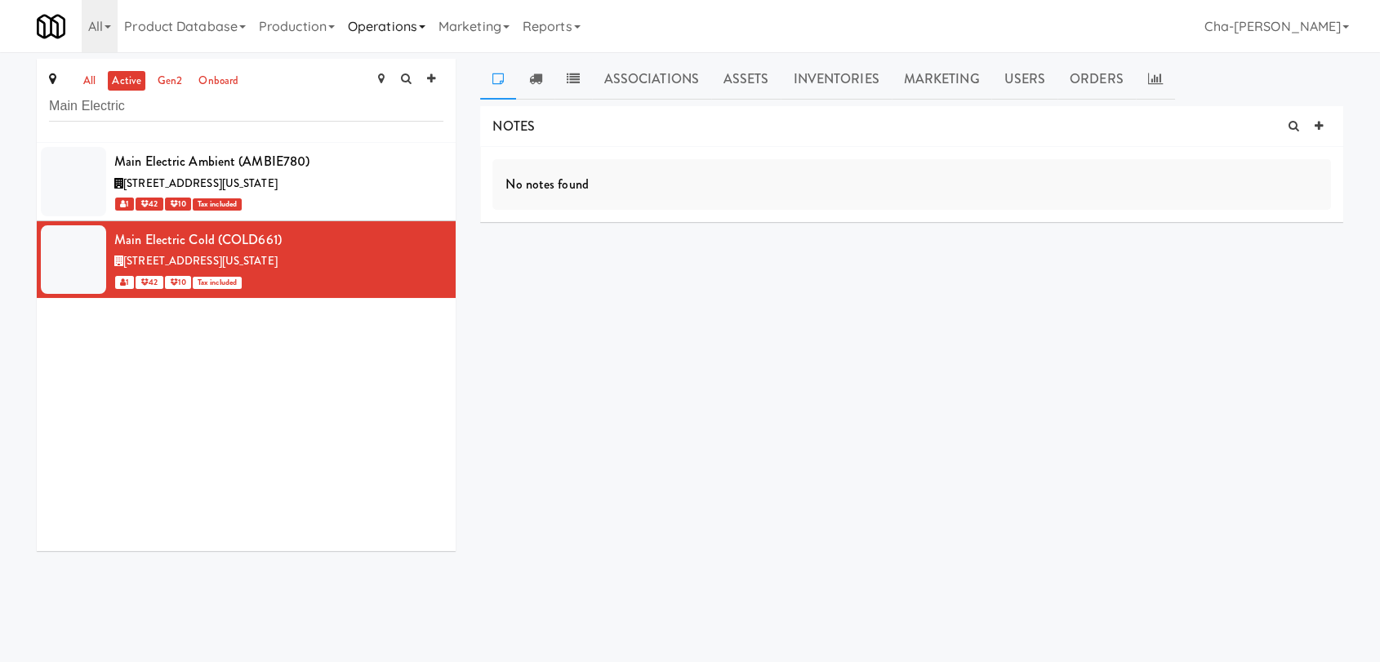
click at [394, 35] on link "Operations" at bounding box center [386, 26] width 91 height 52
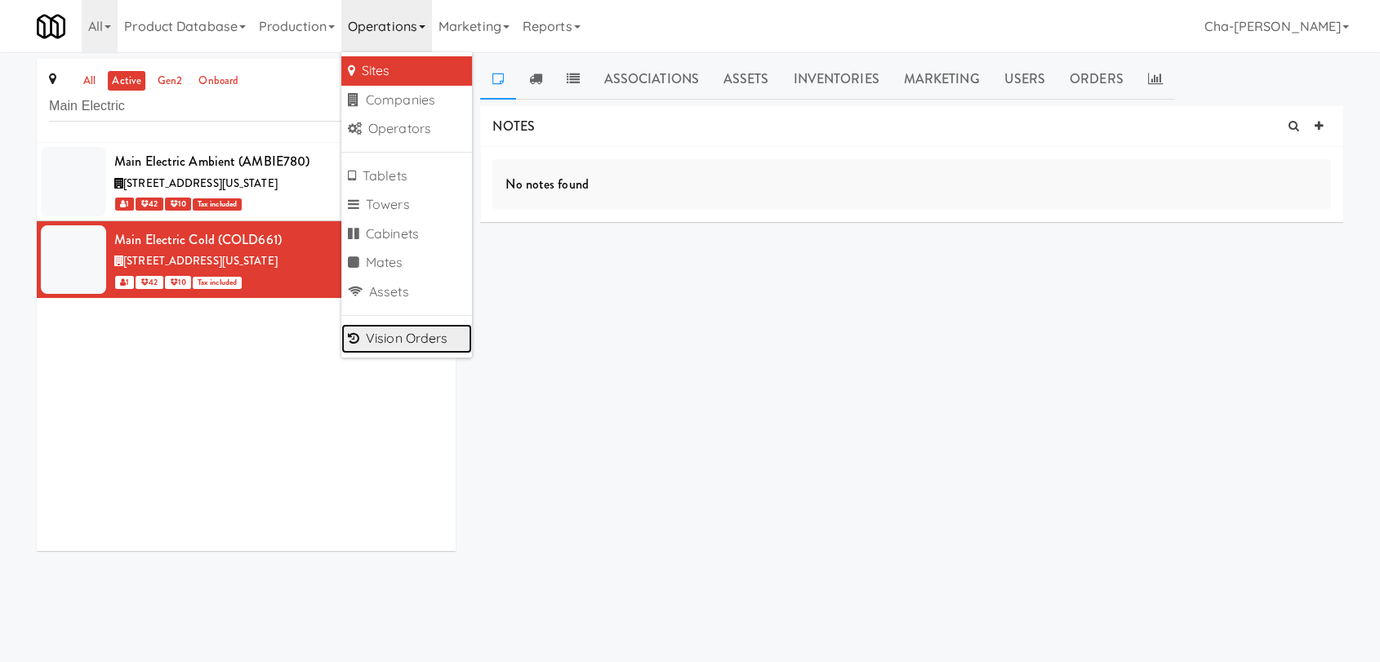
click at [391, 340] on link "Vision Orders" at bounding box center [406, 338] width 131 height 29
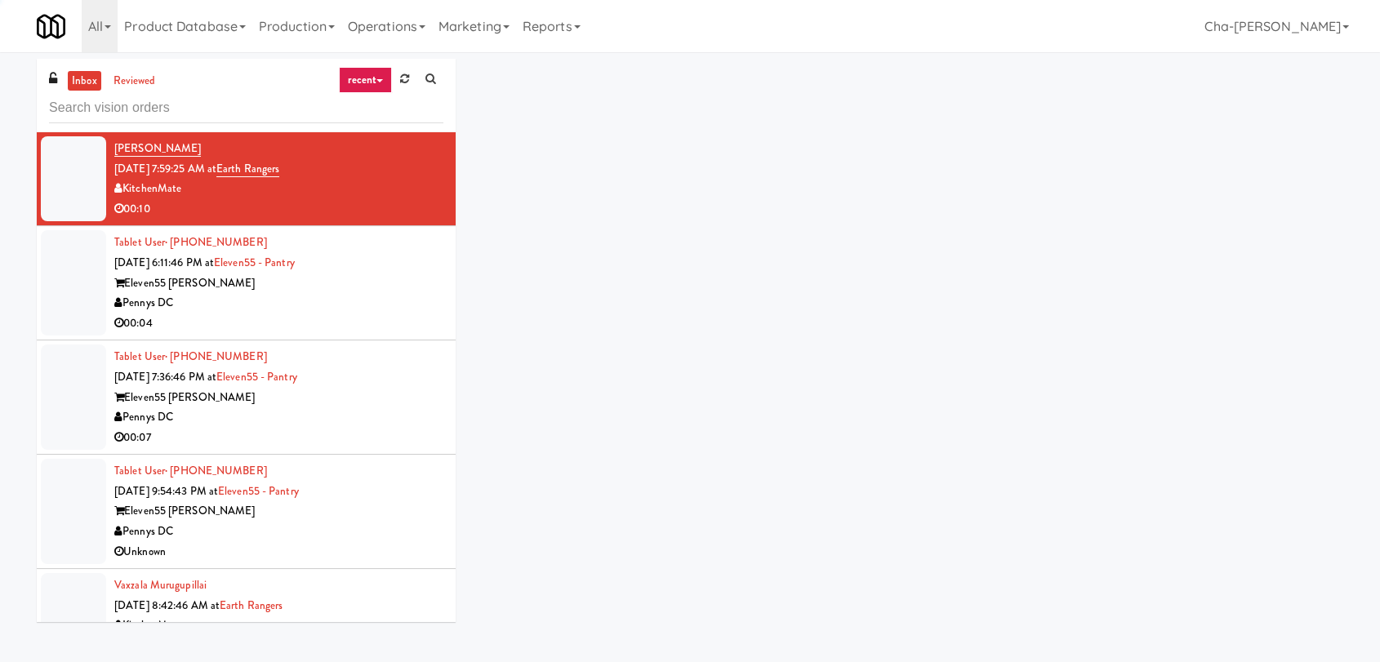
click at [154, 106] on input "text" at bounding box center [246, 108] width 394 height 30
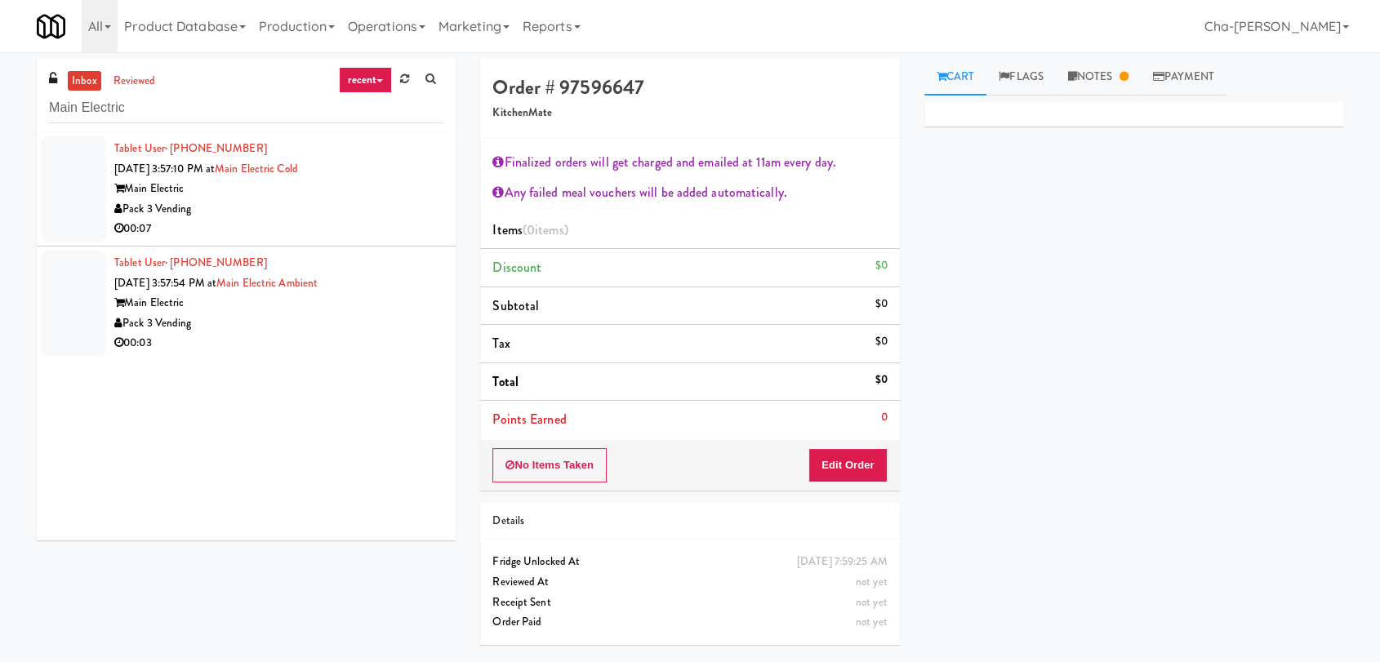
type input "Main Electric"
click at [378, 203] on div "Pack 3 Vending" at bounding box center [278, 209] width 329 height 20
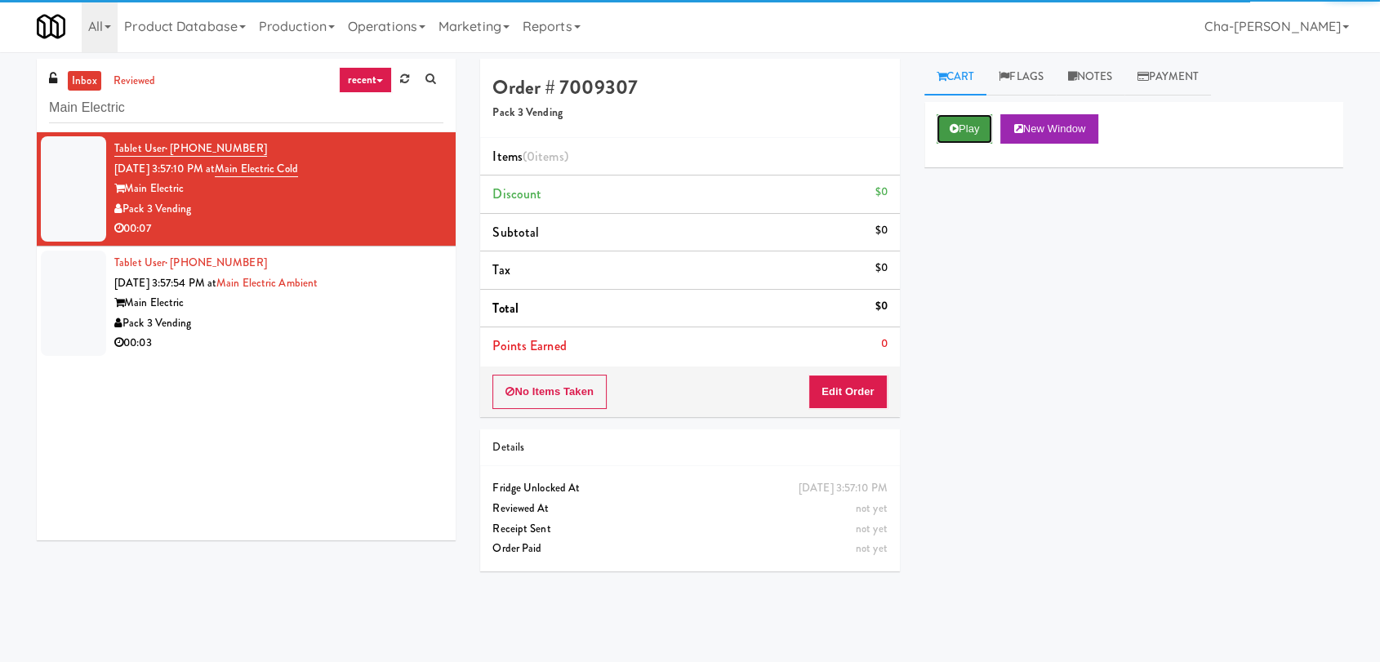
click at [972, 127] on button "Play" at bounding box center [964, 128] width 56 height 29
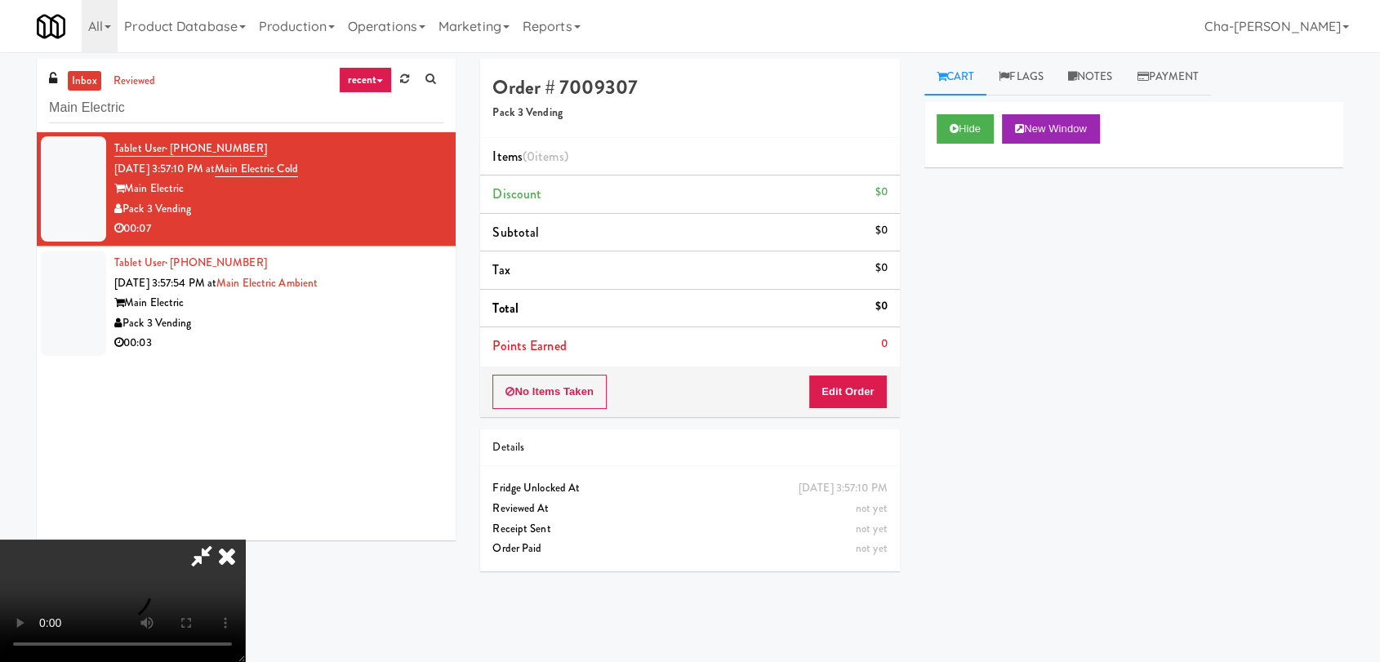
click at [245, 540] on icon at bounding box center [227, 556] width 36 height 33
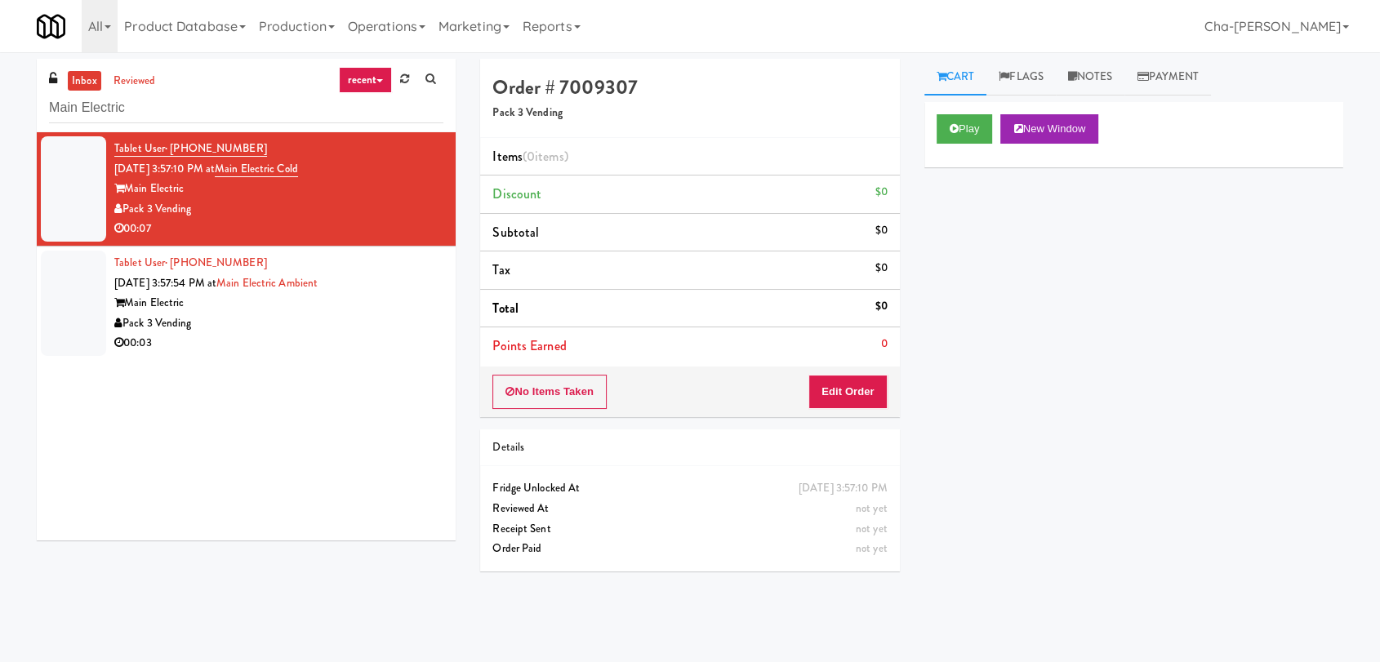
click at [272, 329] on div "Pack 3 Vending" at bounding box center [278, 324] width 329 height 20
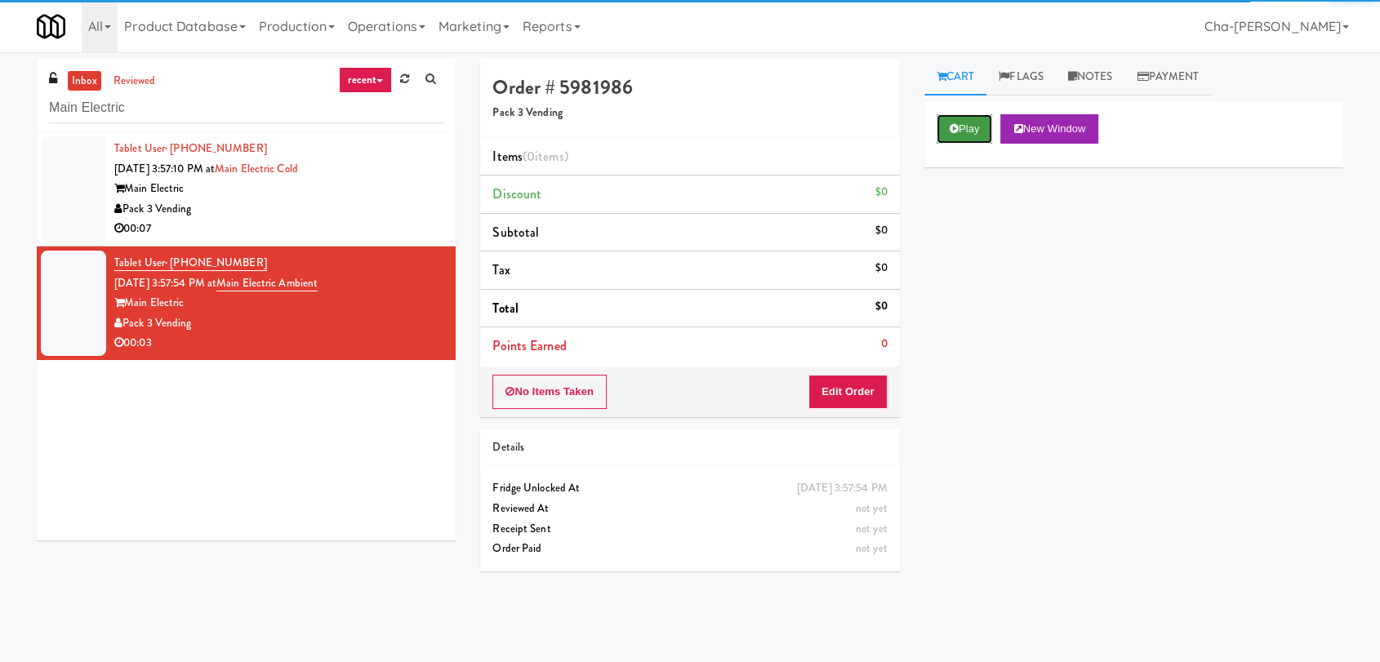
click at [974, 127] on button "Play" at bounding box center [964, 128] width 56 height 29
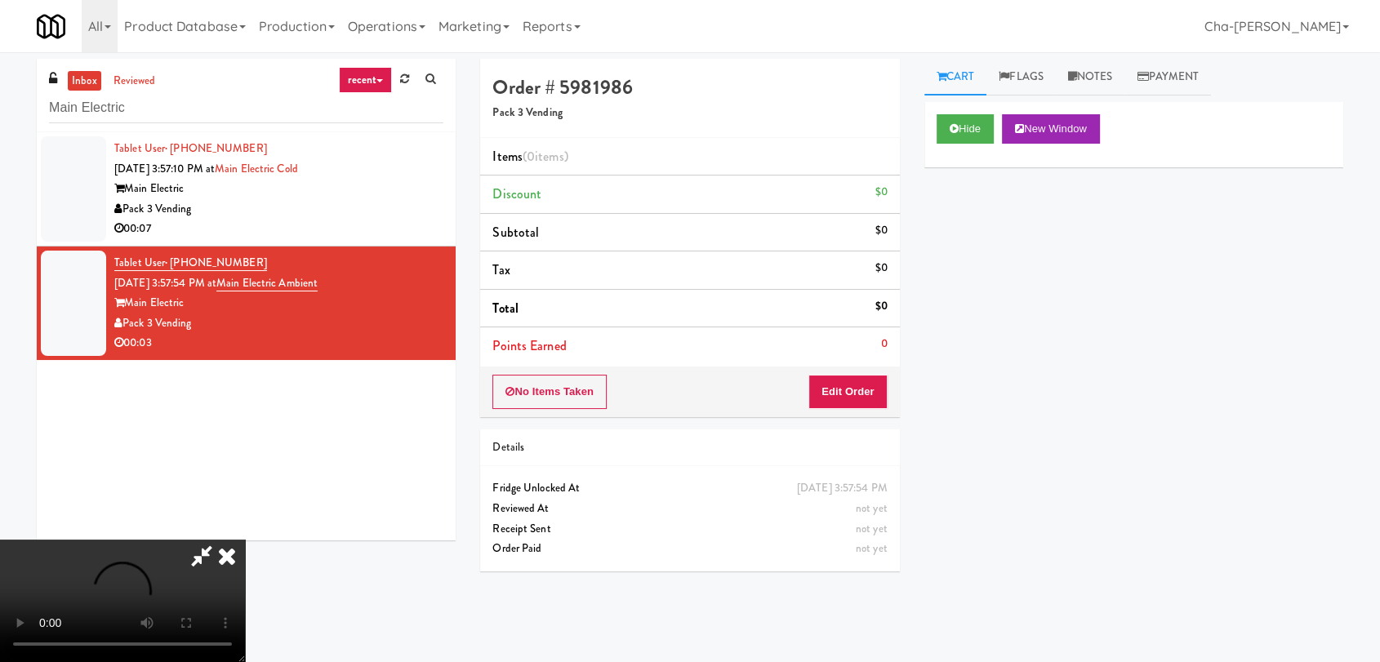
click at [245, 540] on icon at bounding box center [227, 556] width 36 height 33
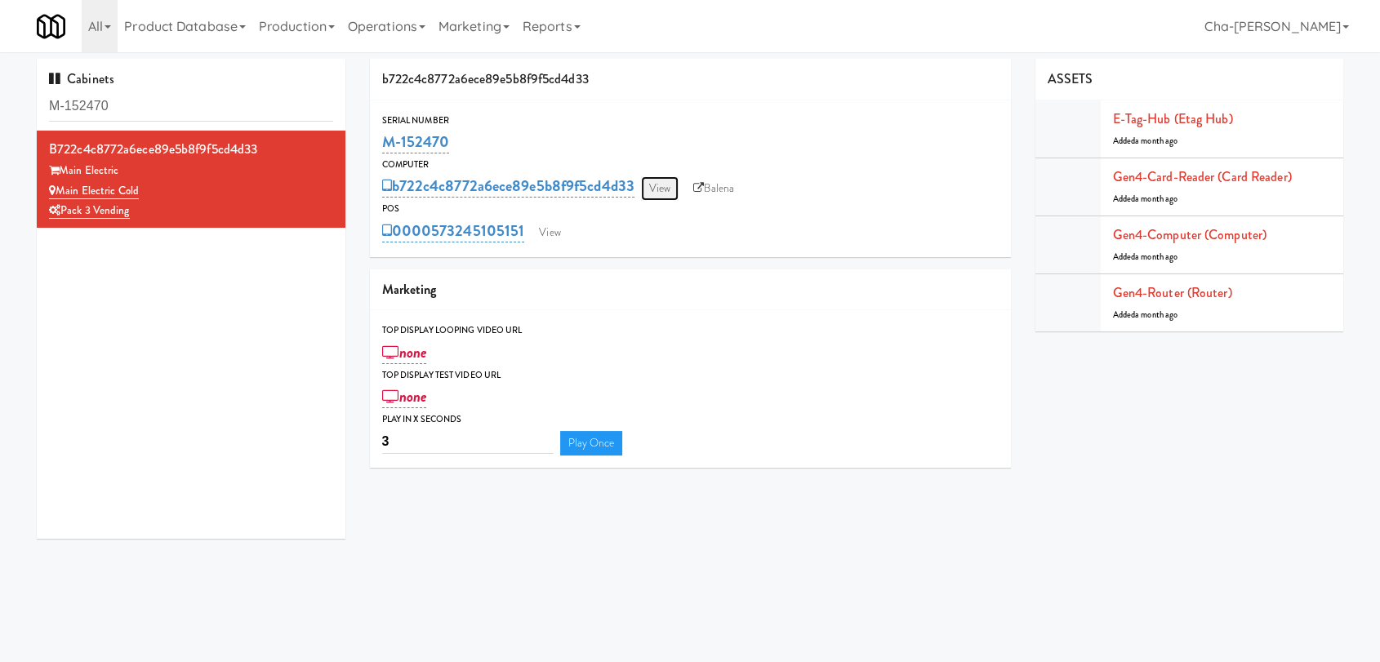
click at [660, 186] on link "View" at bounding box center [660, 188] width 38 height 24
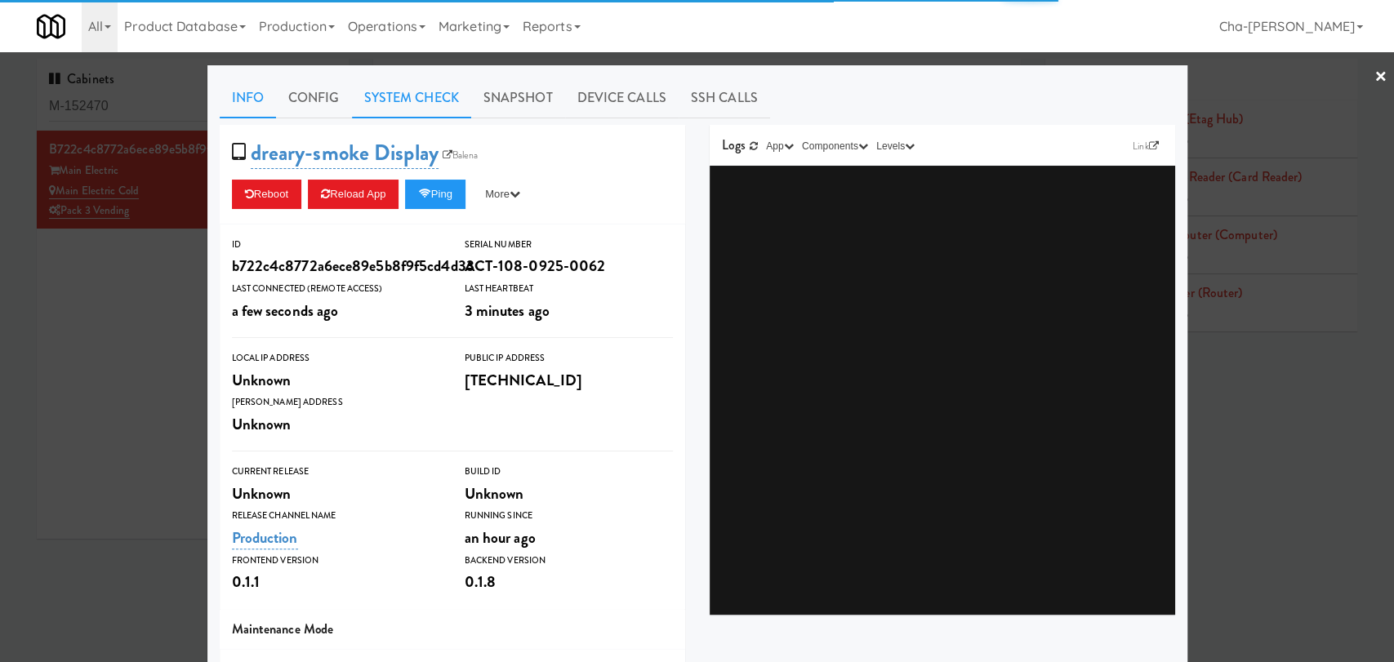
click at [411, 103] on link "System Check" at bounding box center [411, 98] width 119 height 41
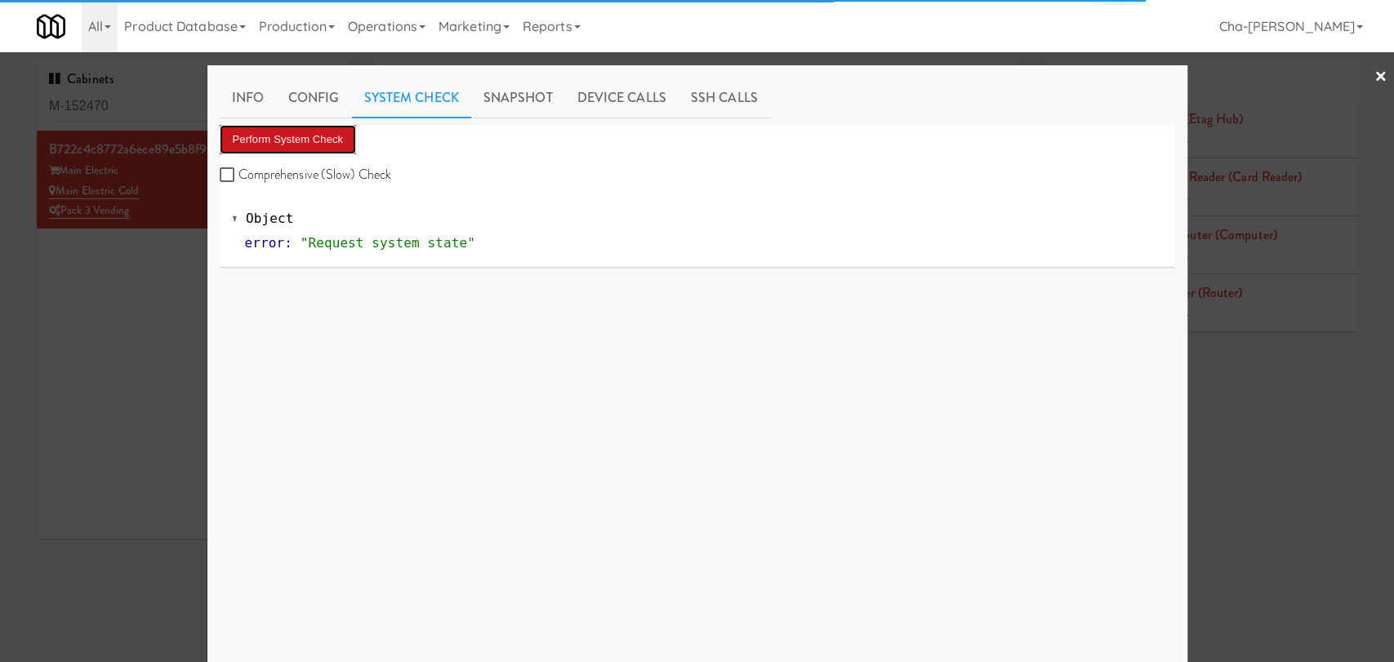
click at [314, 147] on button "Perform System Check" at bounding box center [288, 139] width 137 height 29
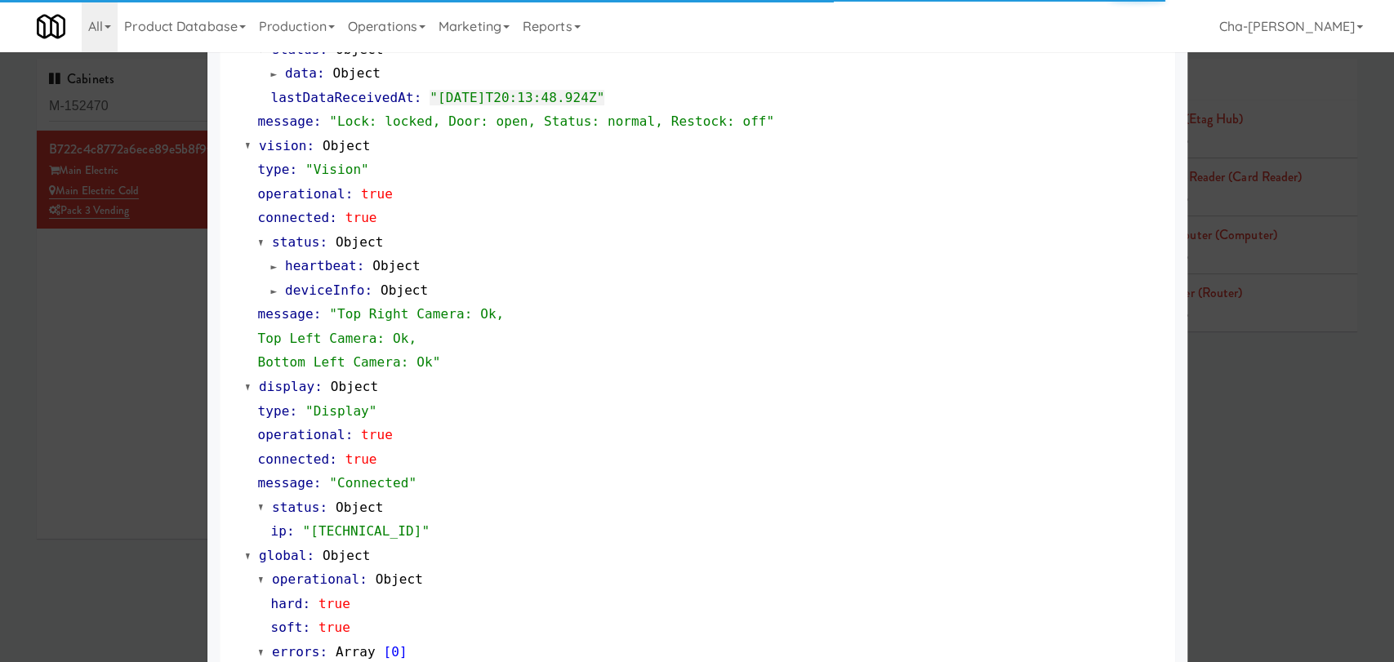
scroll to position [606, 0]
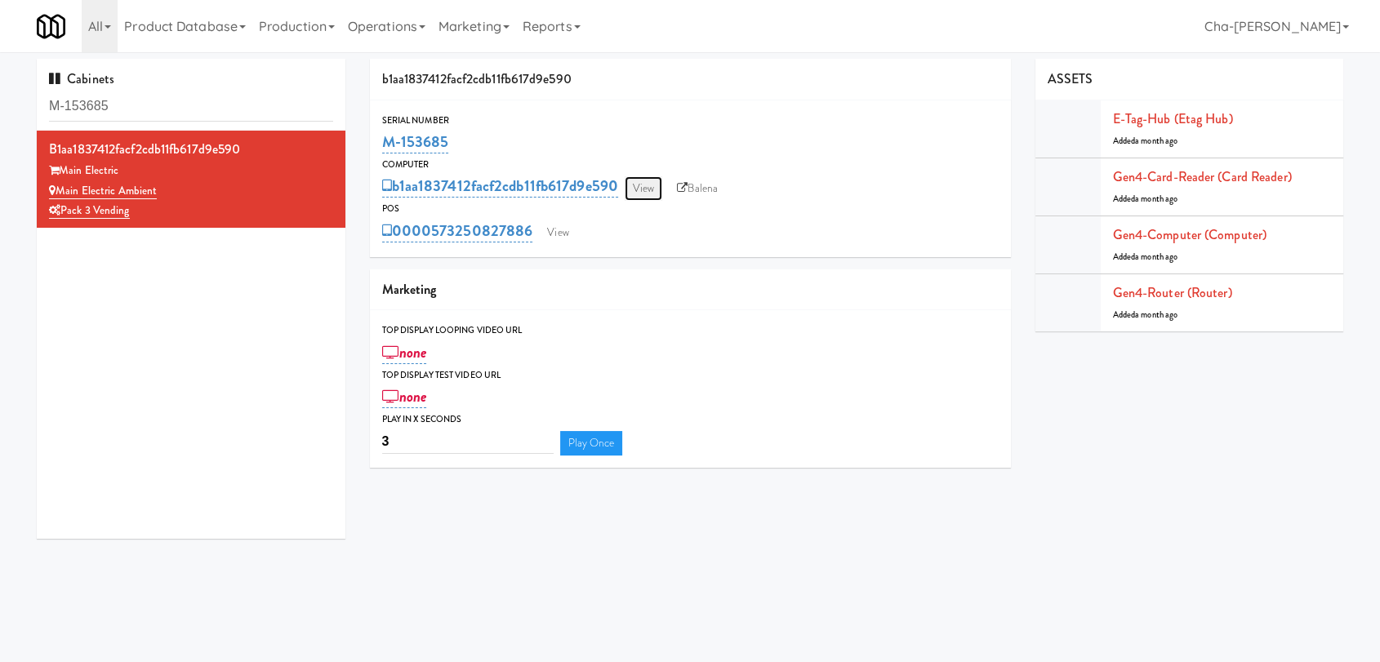
click at [646, 193] on link "View" at bounding box center [644, 188] width 38 height 24
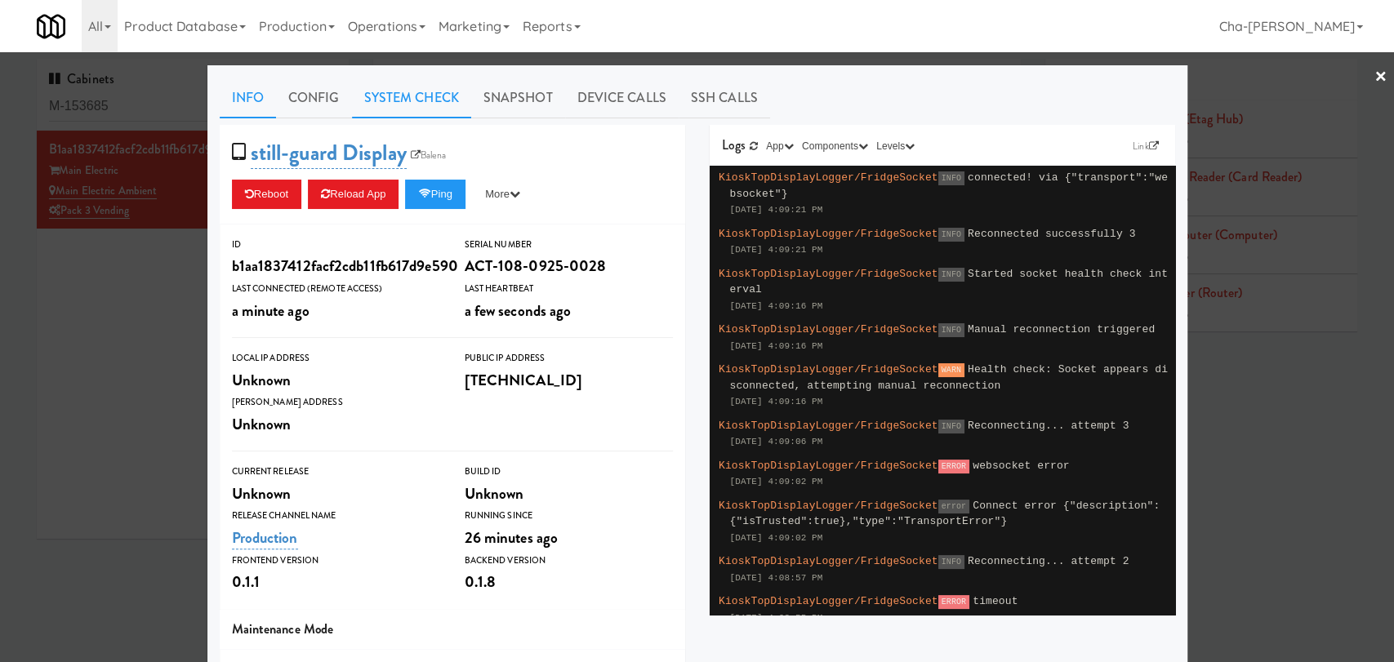
click at [417, 87] on link "System Check" at bounding box center [411, 98] width 119 height 41
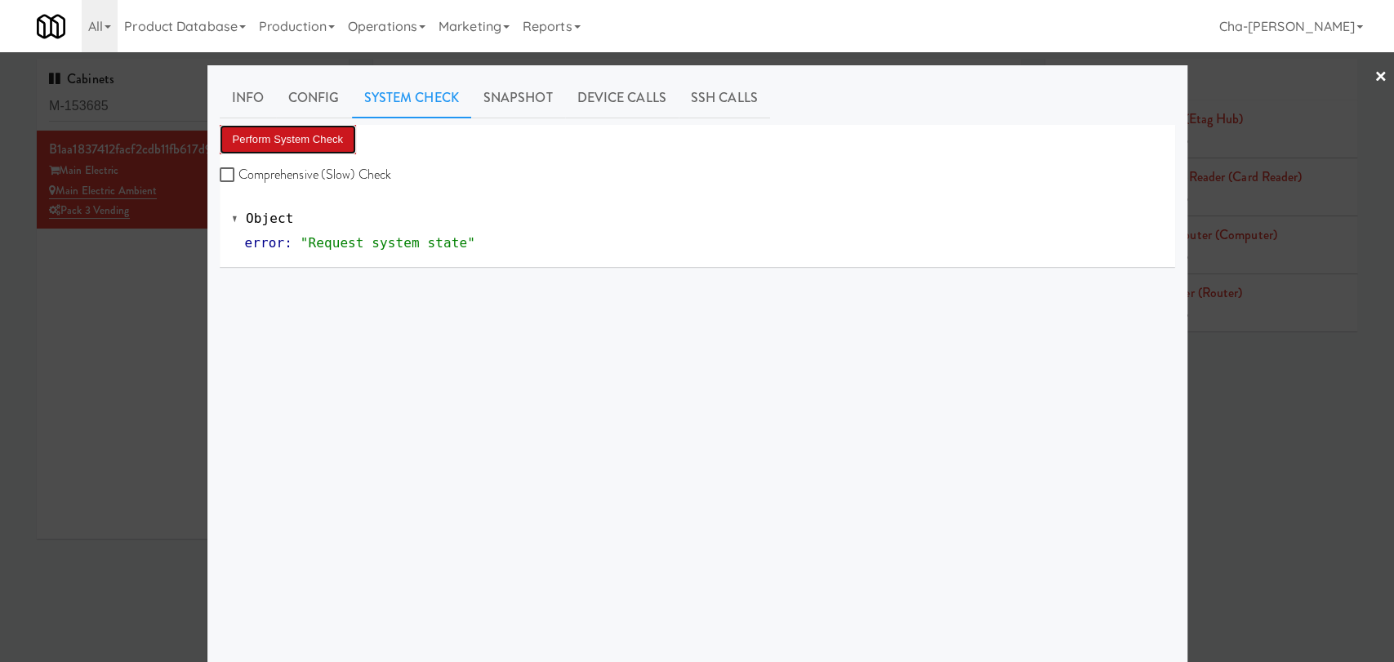
click at [286, 147] on button "Perform System Check" at bounding box center [288, 139] width 137 height 29
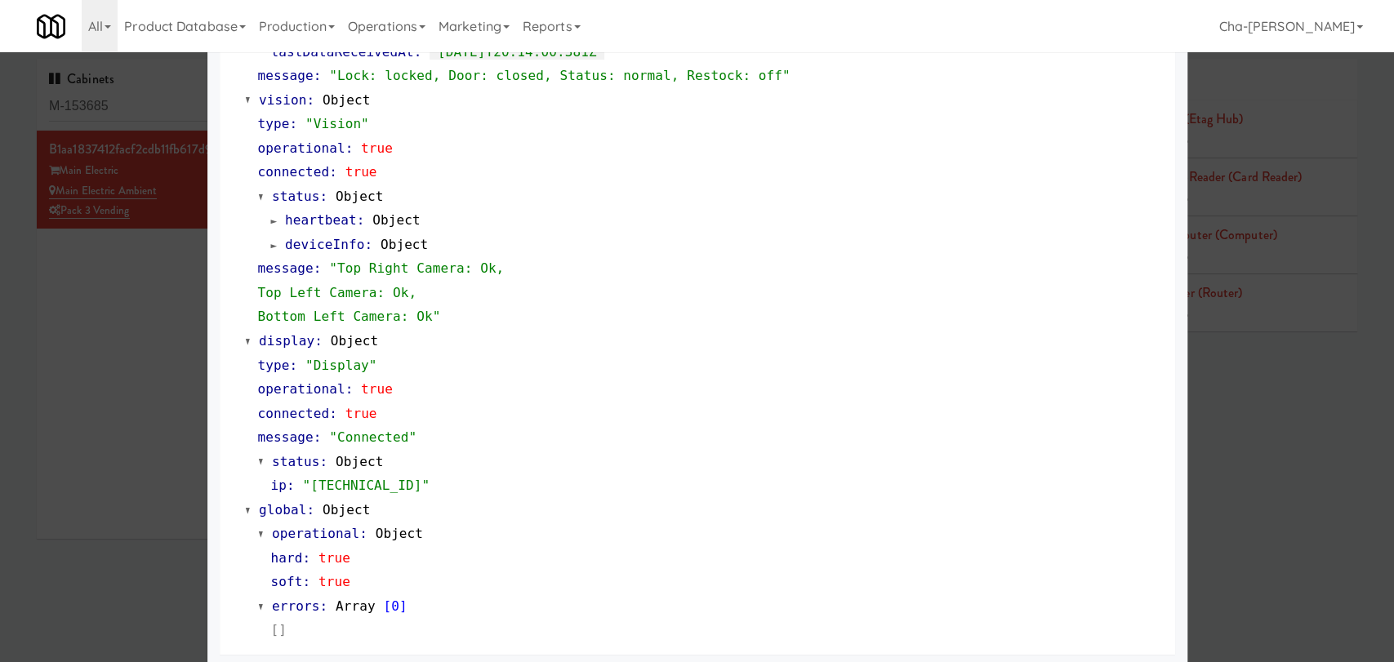
scroll to position [606, 0]
